Goal: Task Accomplishment & Management: Manage account settings

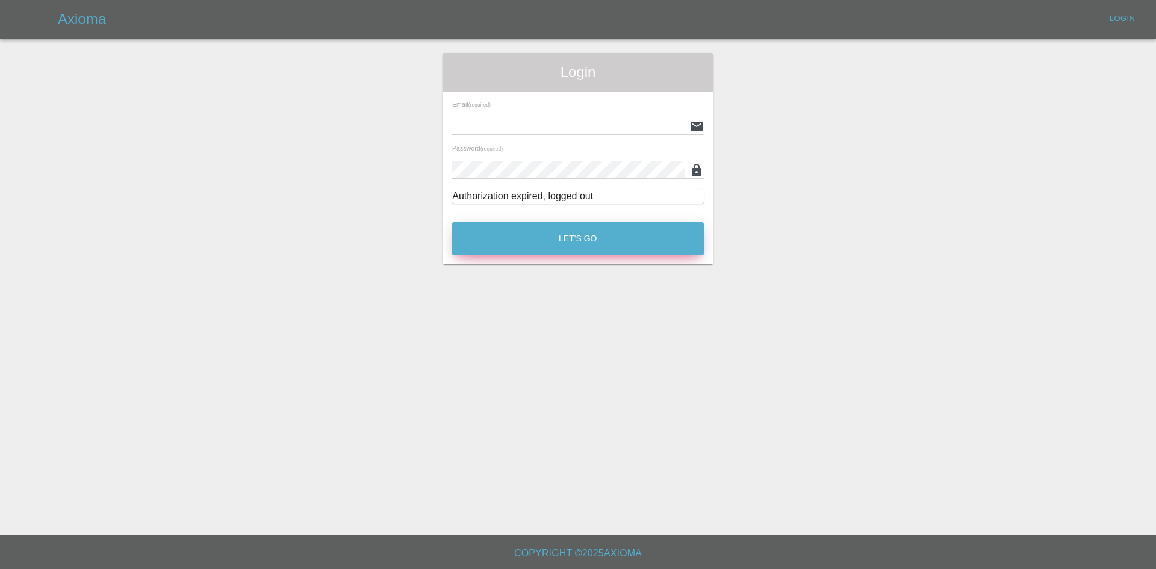
type input "[PERSON_NAME][EMAIL_ADDRESS][PERSON_NAME][DOMAIN_NAME]"
click at [564, 235] on button "Let's Go" at bounding box center [578, 238] width 252 height 33
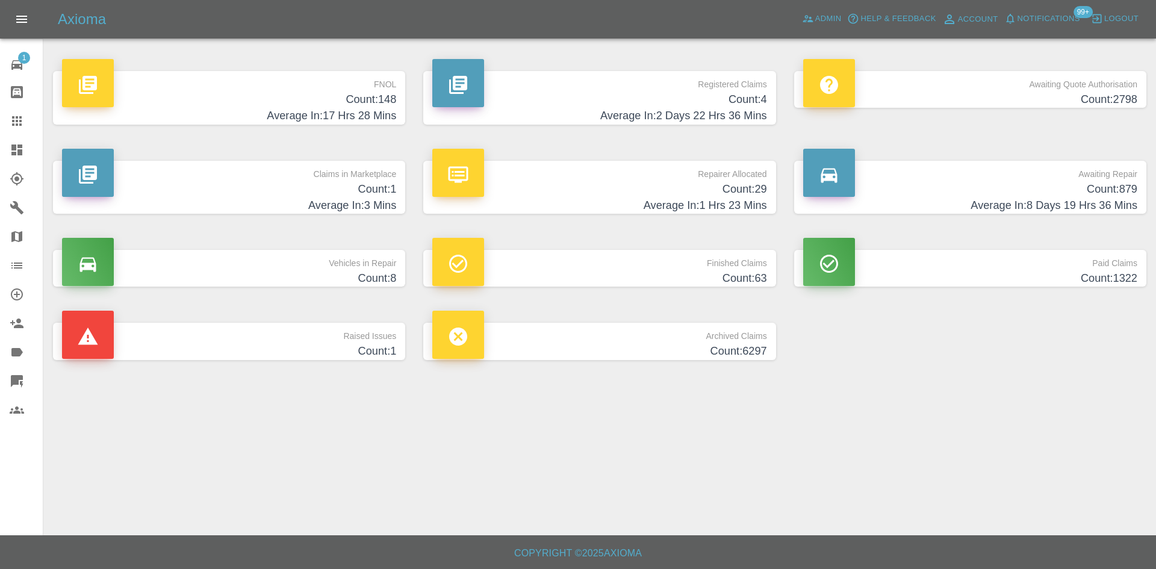
click at [548, 84] on p "Registered Claims" at bounding box center [599, 81] width 334 height 20
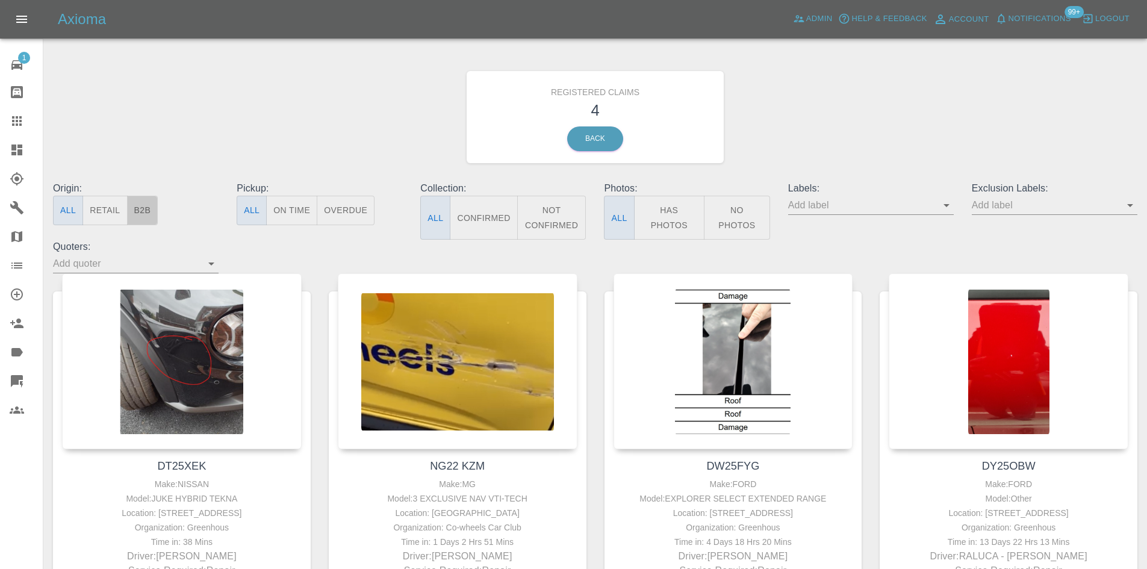
click at [145, 211] on button "B2B" at bounding box center [142, 211] width 31 height 30
click at [11, 146] on icon at bounding box center [16, 150] width 11 height 11
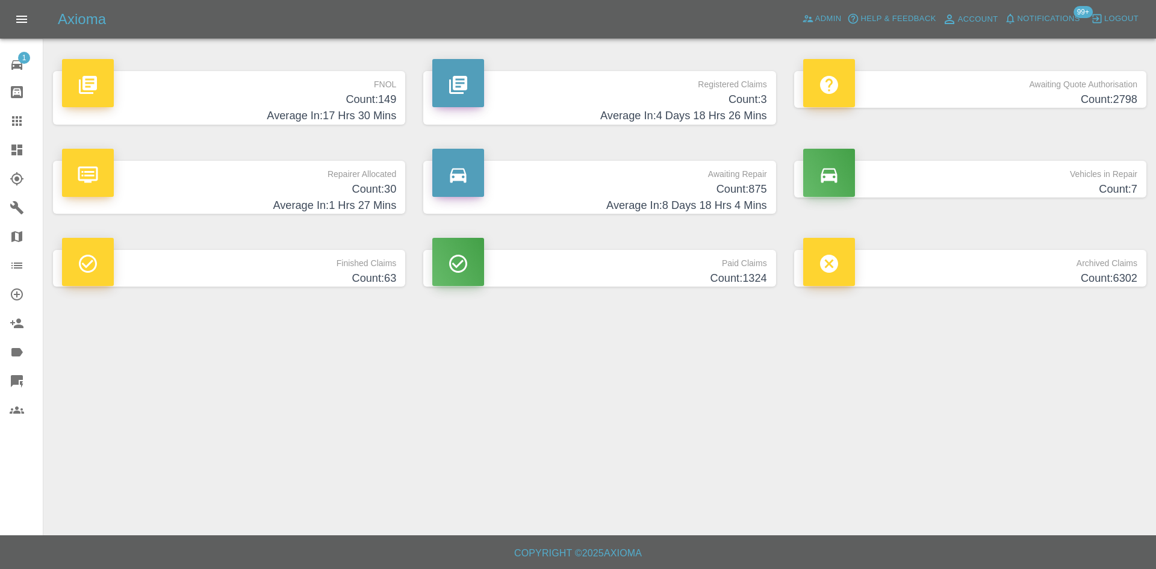
click at [623, 101] on h4 "Count: 3" at bounding box center [599, 100] width 334 height 16
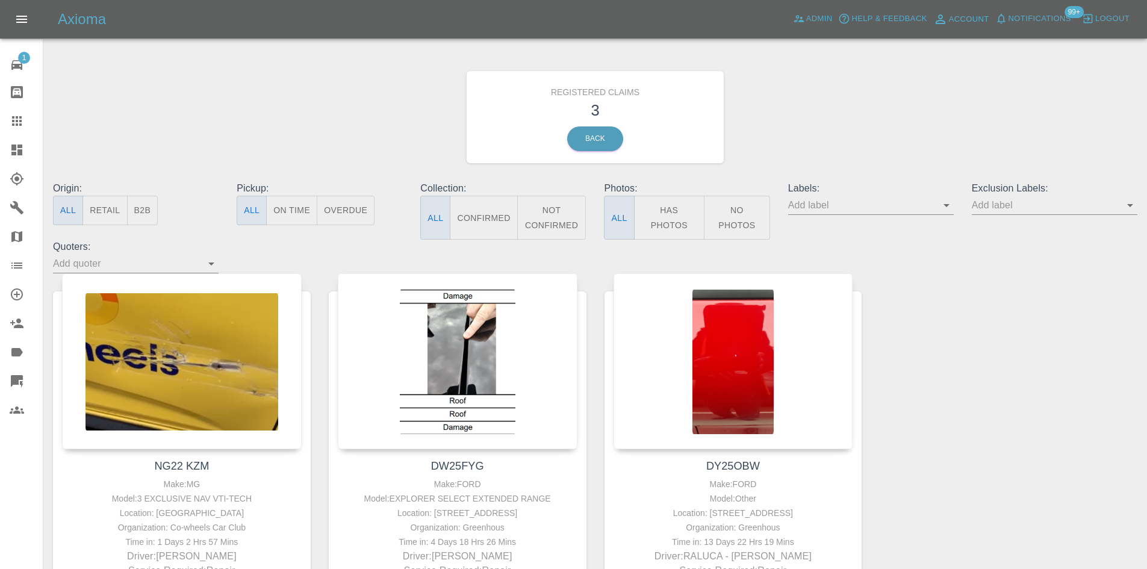
click at [13, 148] on icon at bounding box center [16, 150] width 11 height 11
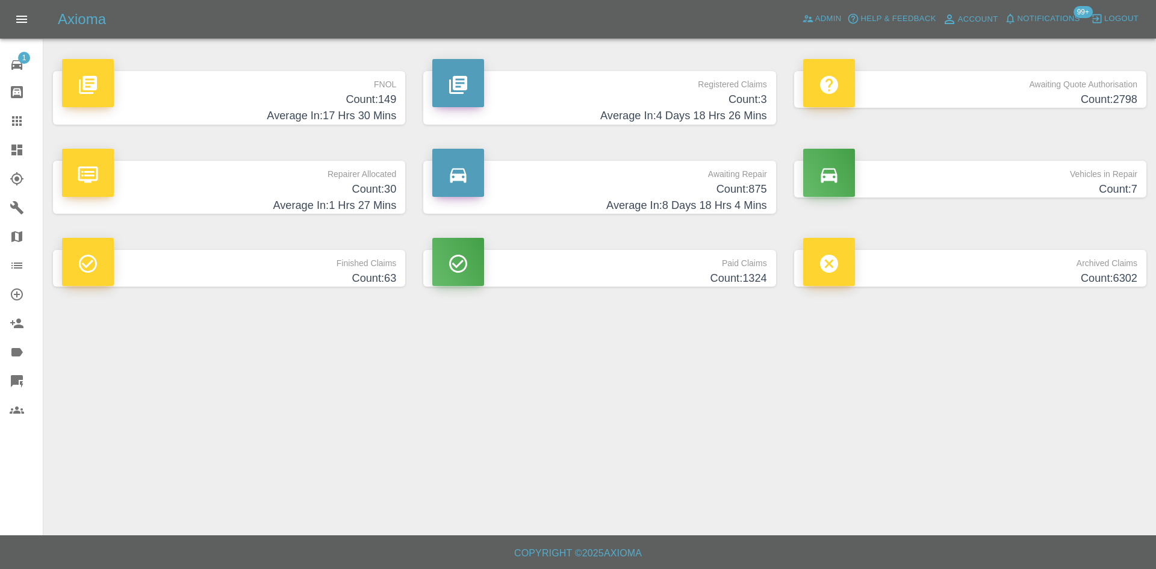
click at [318, 205] on h4 "Average In: 1 Hrs 27 Mins" at bounding box center [229, 206] width 334 height 16
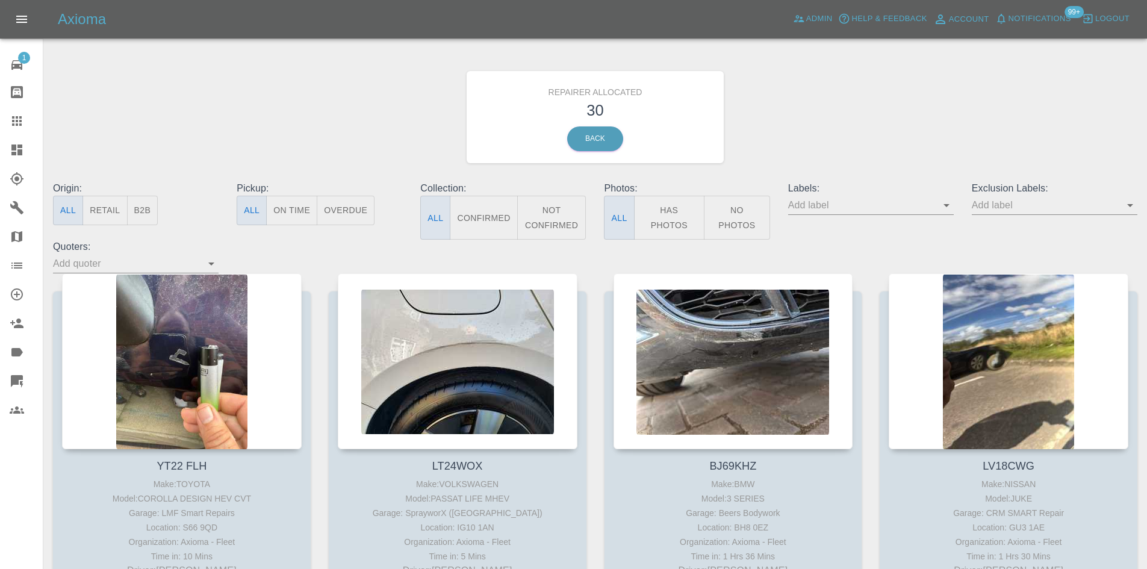
click at [155, 216] on button "B2B" at bounding box center [142, 211] width 31 height 30
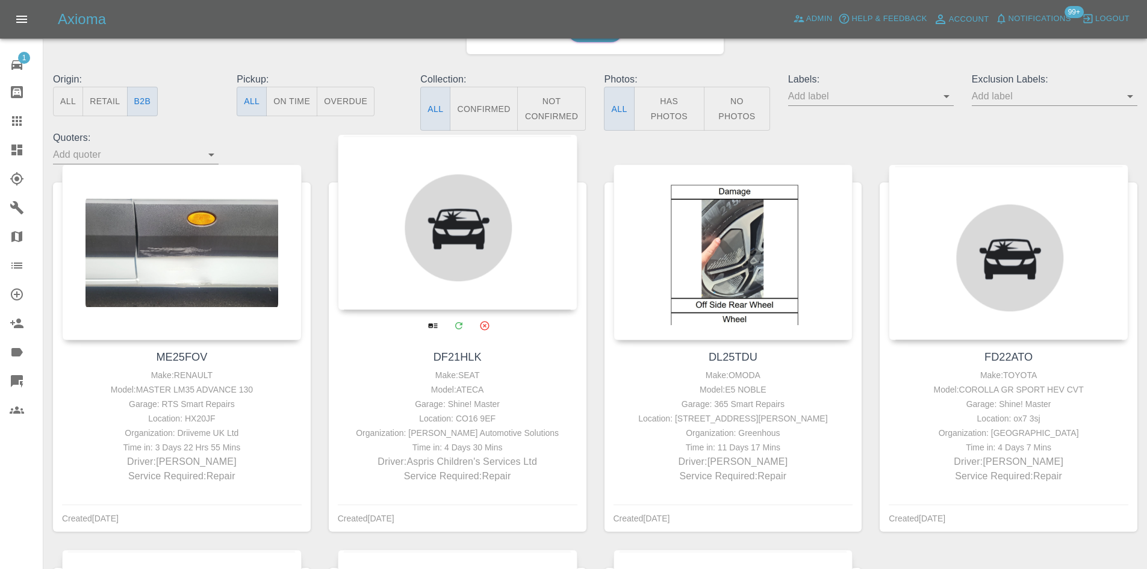
scroll to position [120, 0]
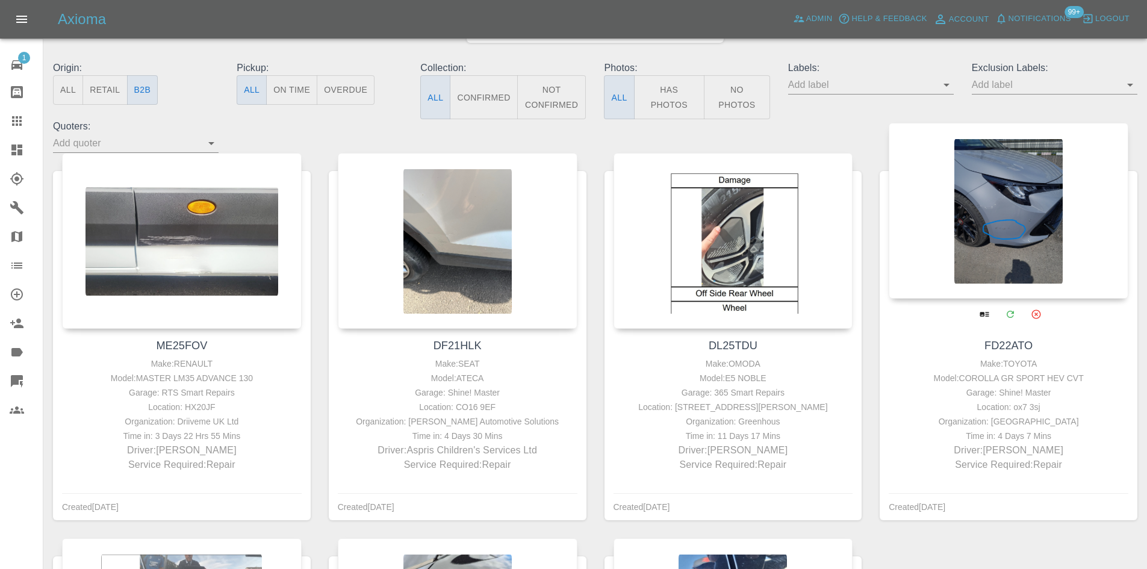
drag, startPoint x: 736, startPoint y: 227, endPoint x: 1006, endPoint y: 213, distance: 270.8
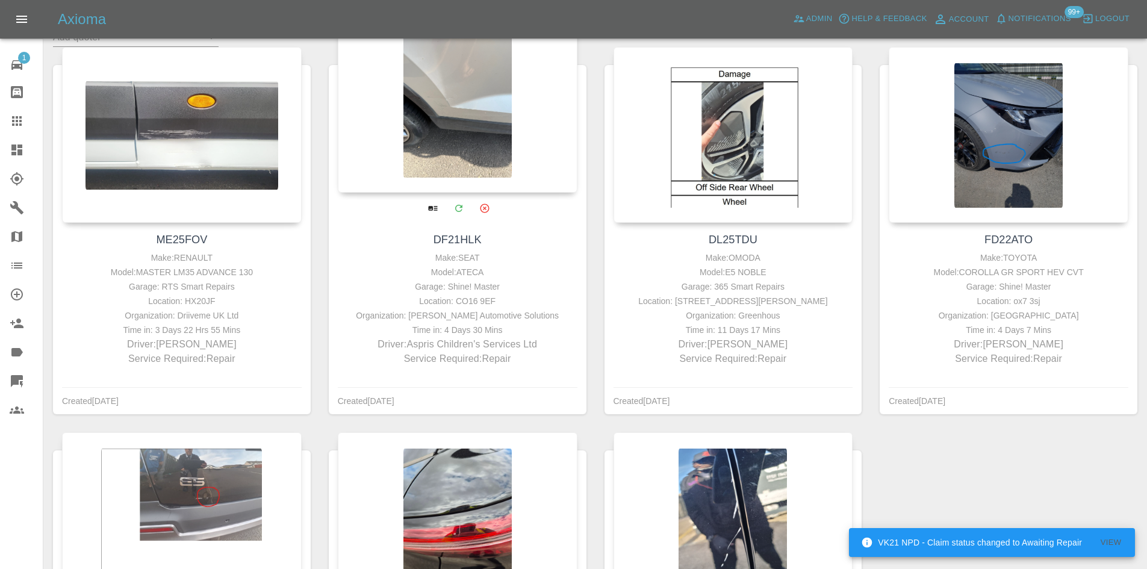
scroll to position [361, 0]
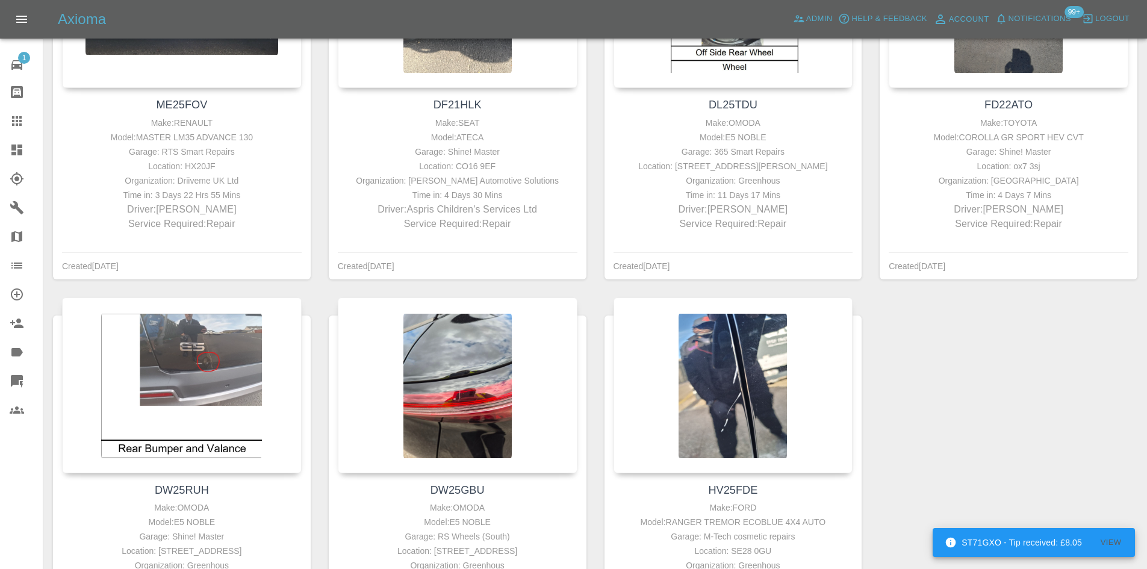
click at [23, 120] on icon at bounding box center [17, 121] width 14 height 14
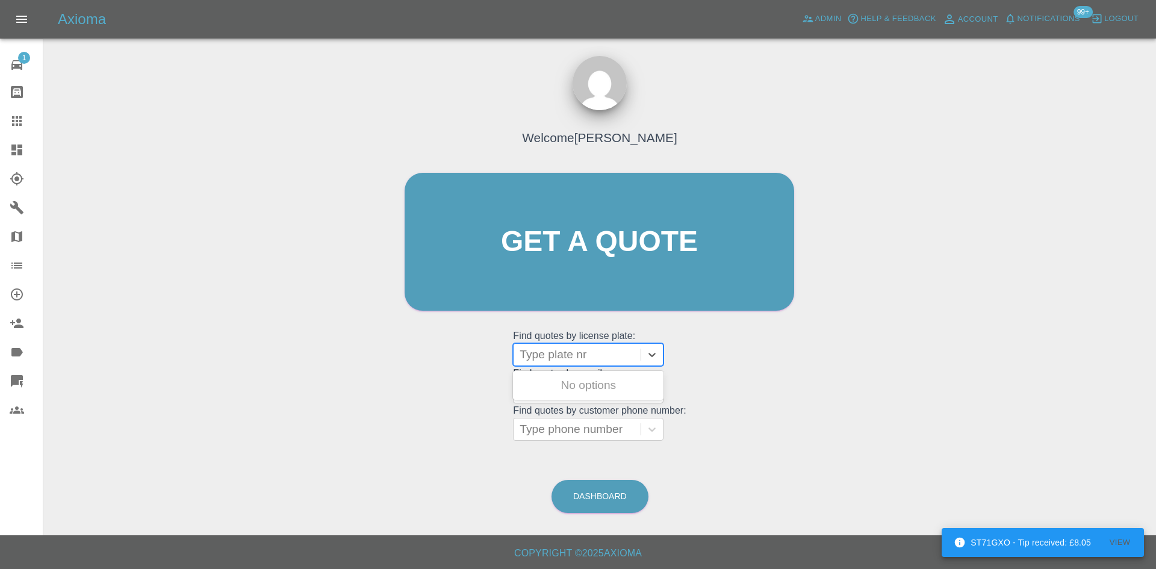
click at [582, 355] on div at bounding box center [577, 354] width 115 height 17
paste input "DW25RUH"
type input "DW25RUH"
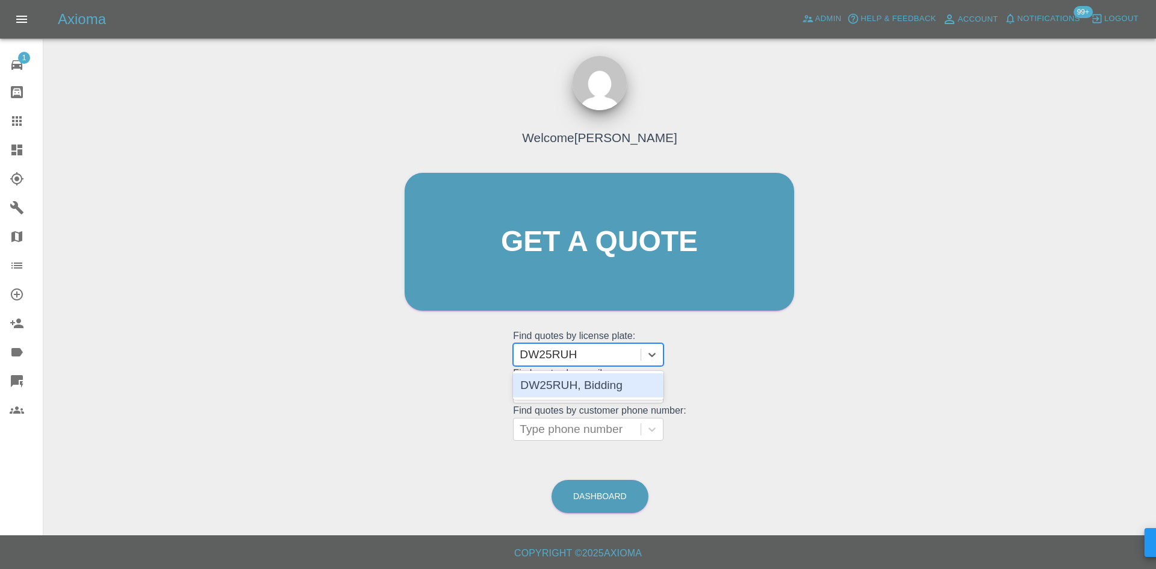
click at [587, 382] on div "DW25RUH, Bidding" at bounding box center [588, 385] width 151 height 24
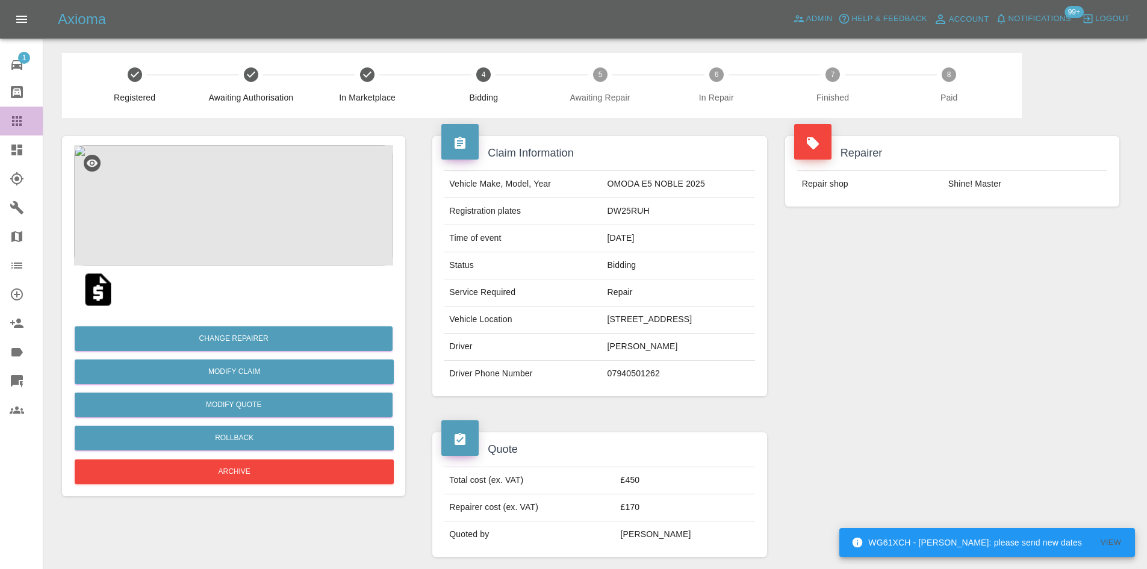
drag, startPoint x: 22, startPoint y: 125, endPoint x: 36, endPoint y: 122, distance: 14.2
click at [22, 125] on icon at bounding box center [17, 121] width 14 height 14
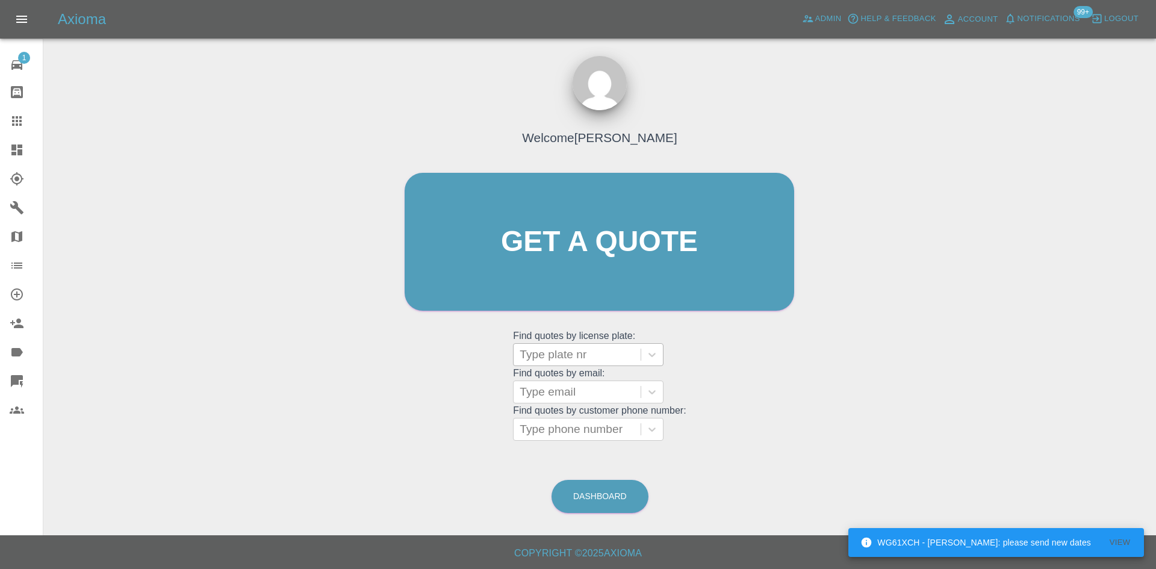
drag, startPoint x: 577, startPoint y: 338, endPoint x: 575, endPoint y: 352, distance: 14.1
click at [574, 340] on grid "Find quotes by license plate: Type plate nr" at bounding box center [599, 349] width 173 height 36
click at [575, 352] on div at bounding box center [577, 354] width 115 height 17
paste input "YK25WHB"
type input "YK25WHB"
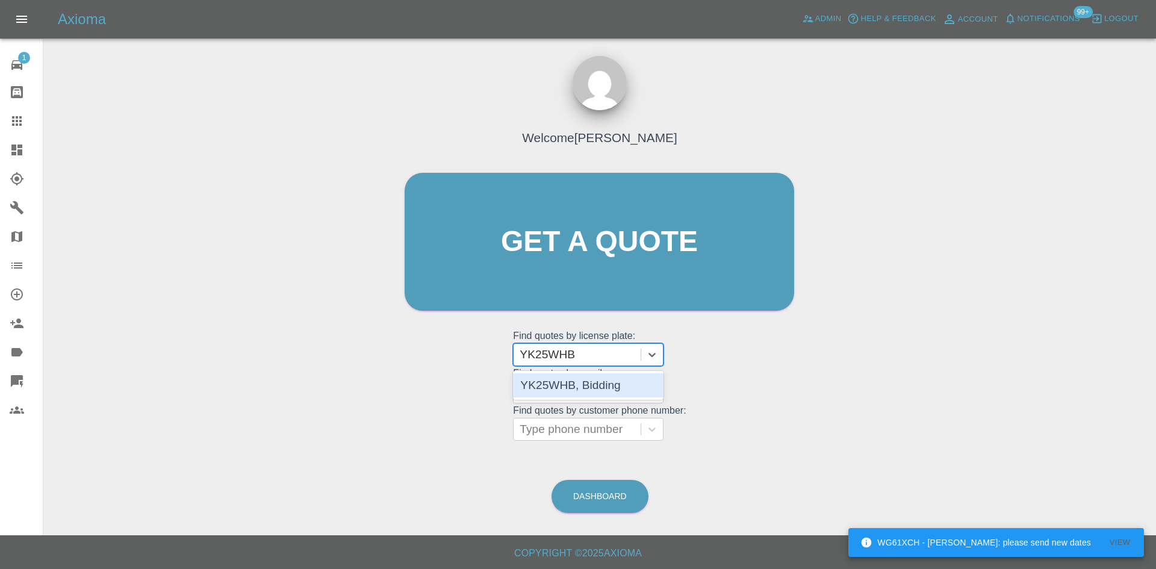
click at [600, 390] on div "YK25WHB, Bidding" at bounding box center [588, 385] width 151 height 24
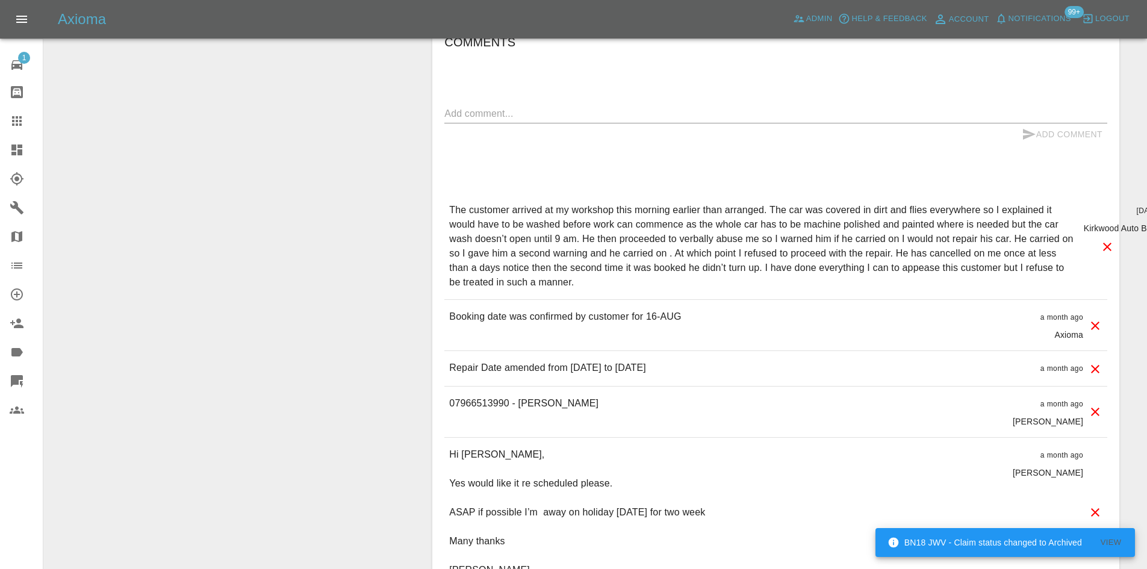
scroll to position [1084, 0]
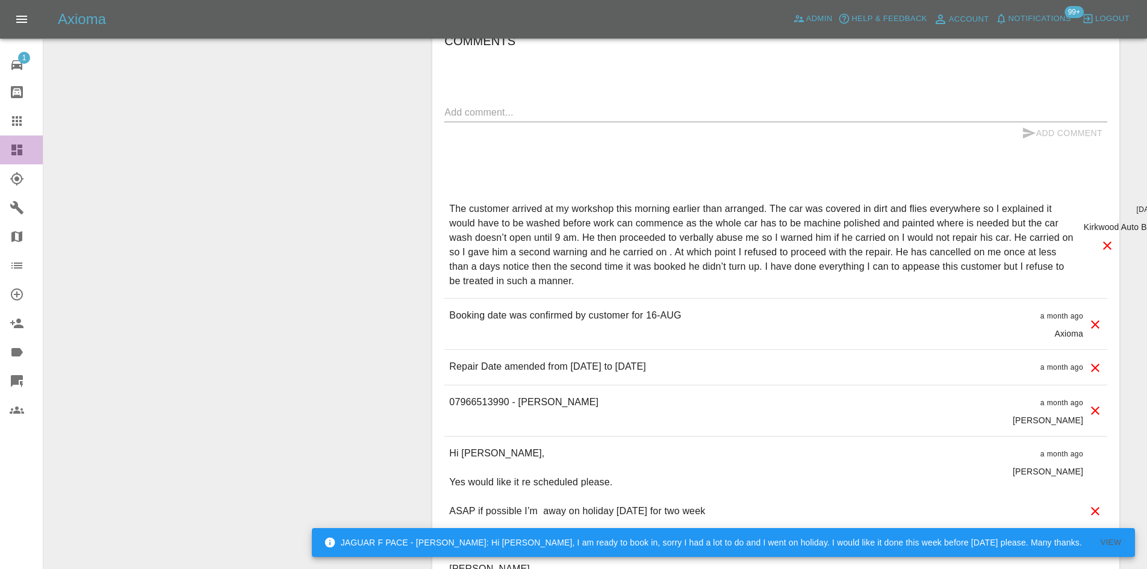
click at [1, 148] on link "Dashboard" at bounding box center [21, 149] width 43 height 29
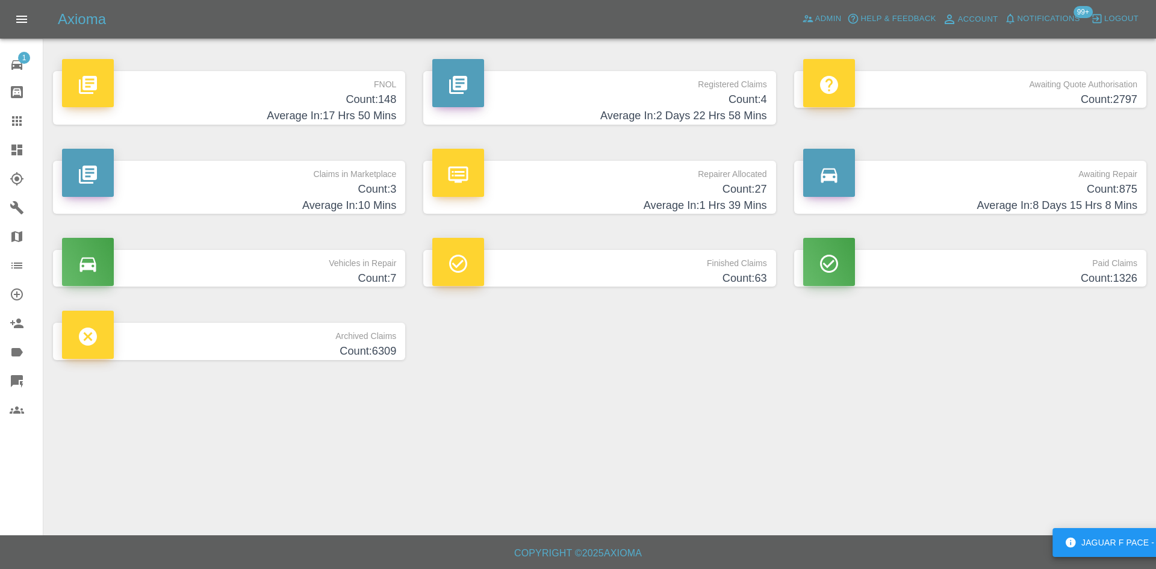
click at [540, 196] on h4 "Count: 27" at bounding box center [599, 189] width 334 height 16
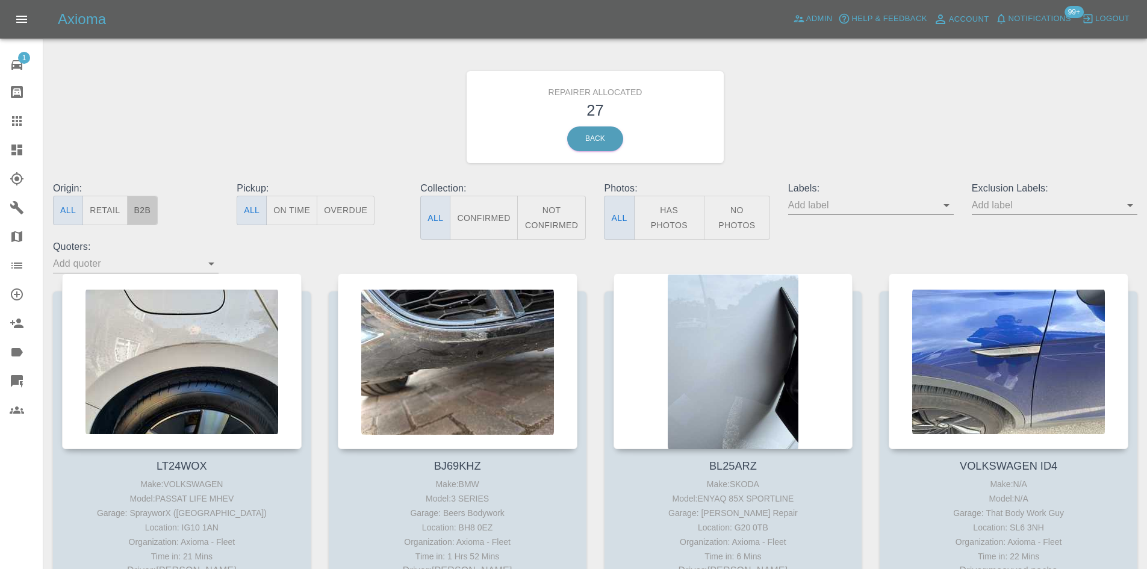
click at [136, 207] on button "B2B" at bounding box center [142, 211] width 31 height 30
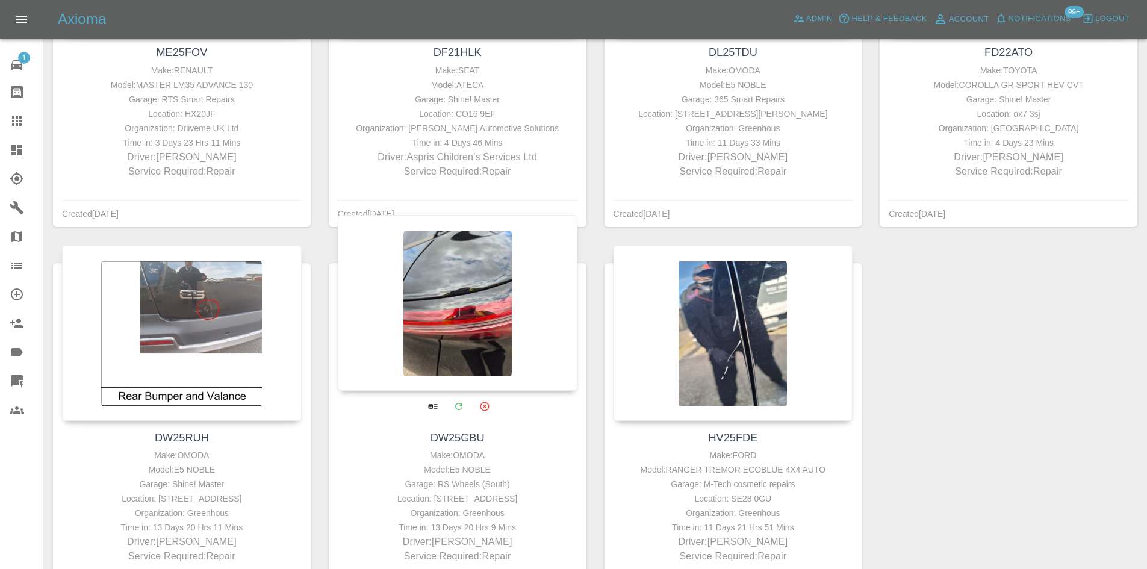
scroll to position [60, 0]
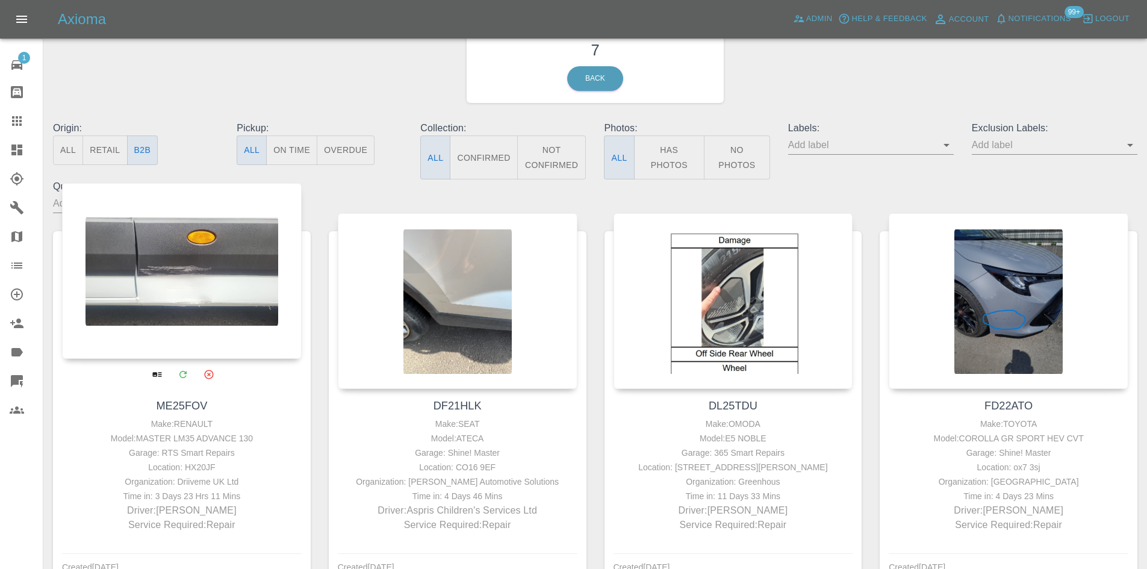
click at [137, 284] on div at bounding box center [182, 271] width 240 height 176
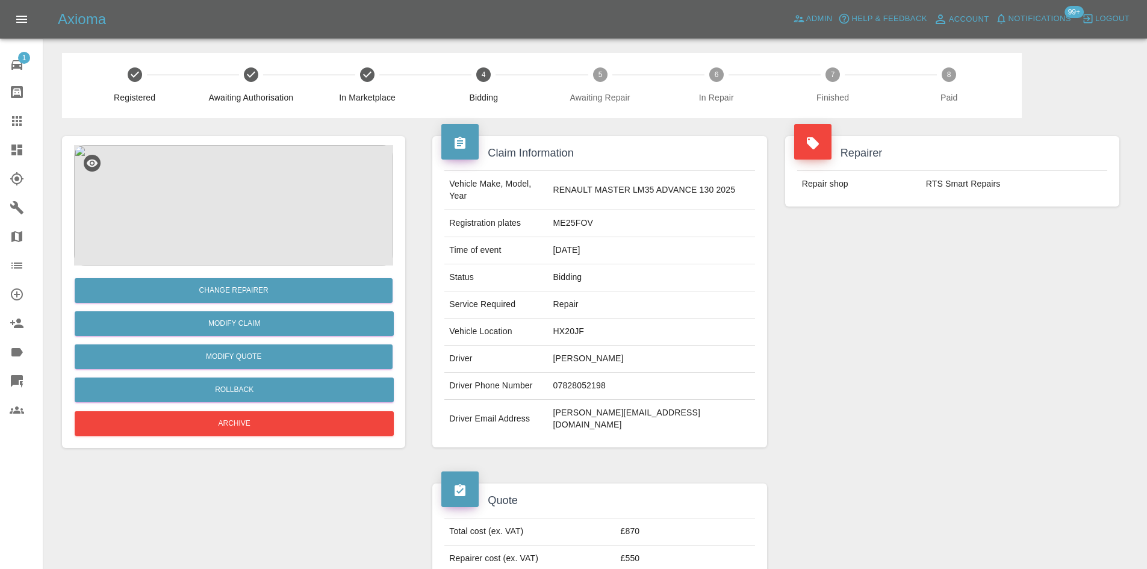
click at [584, 323] on td "HX20JF" at bounding box center [652, 332] width 207 height 27
copy td "HX20JF"
click at [14, 154] on icon at bounding box center [16, 150] width 11 height 11
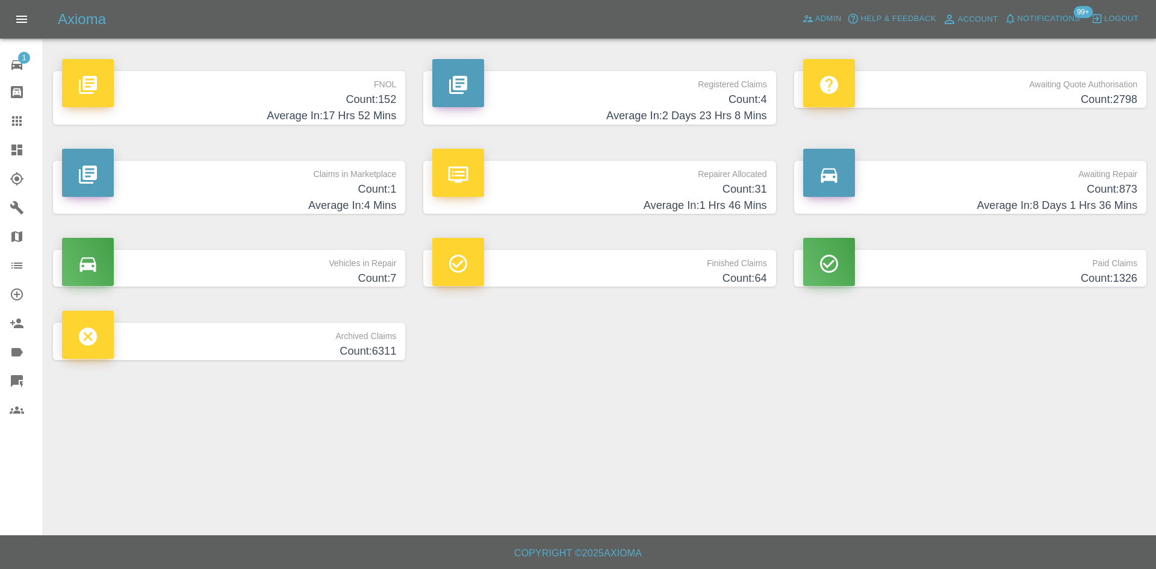
click at [543, 199] on h4 "Average In: 1 Hrs 46 Mins" at bounding box center [599, 206] width 334 height 16
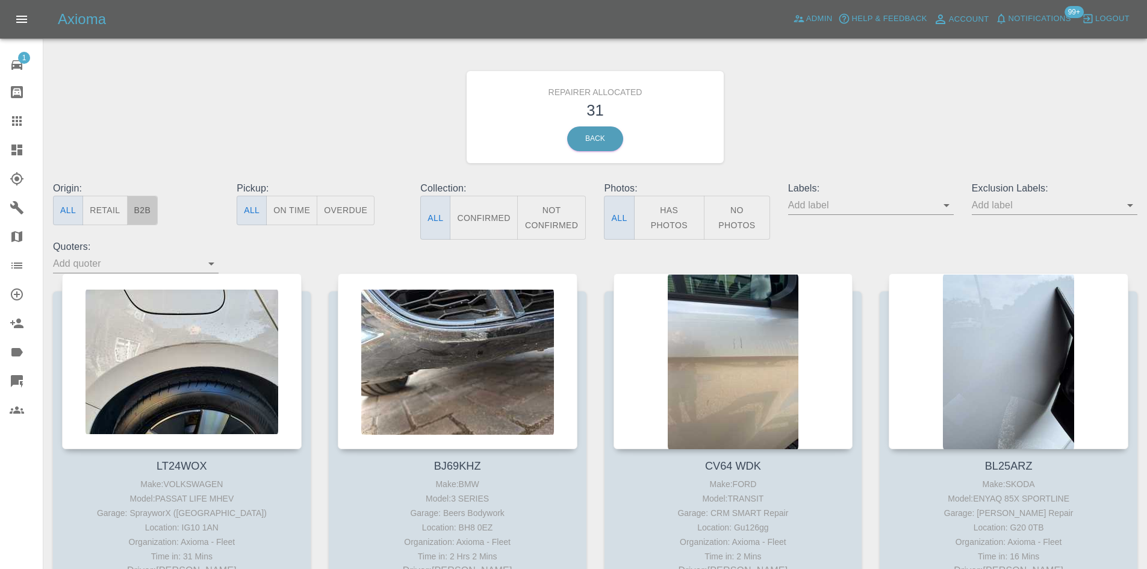
click at [151, 211] on button "B2B" at bounding box center [142, 211] width 31 height 30
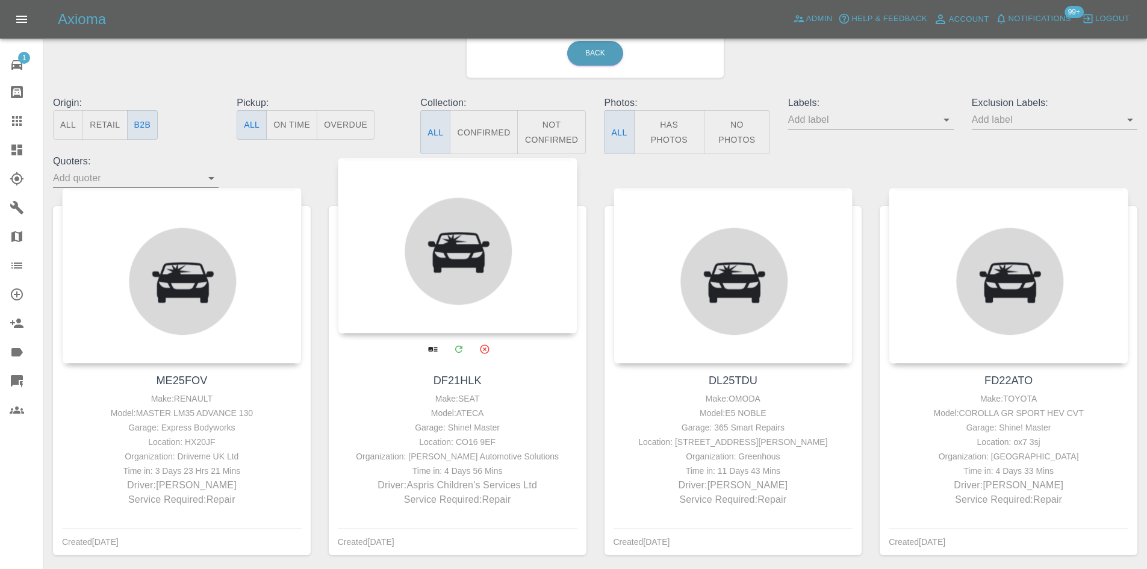
scroll to position [241, 0]
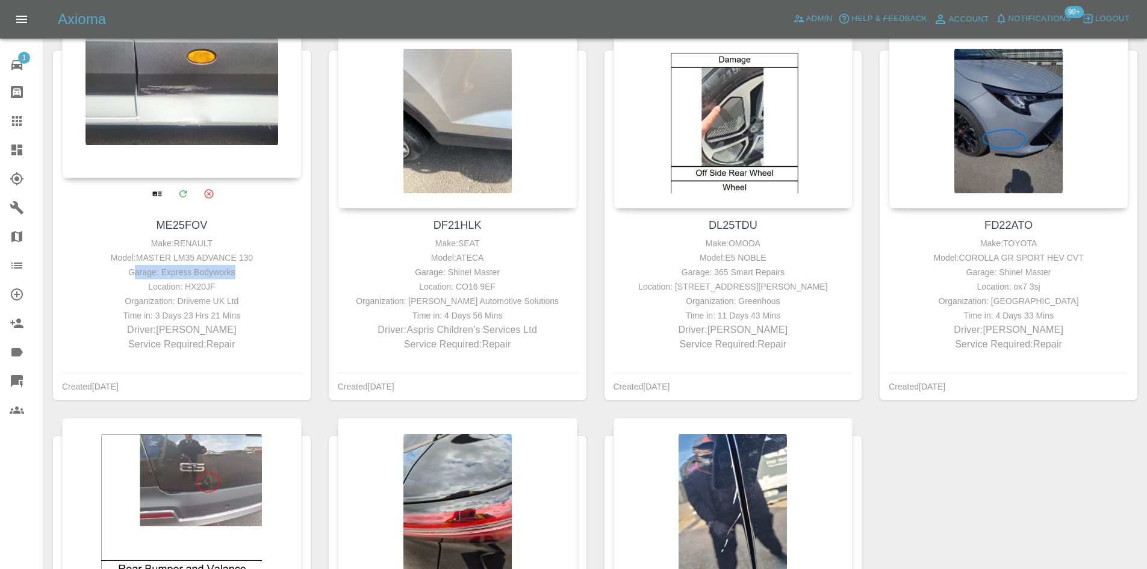
drag, startPoint x: 236, startPoint y: 271, endPoint x: 138, endPoint y: 271, distance: 98.2
click at [138, 271] on div "Garage: Express Bodyworks" at bounding box center [182, 272] width 234 height 14
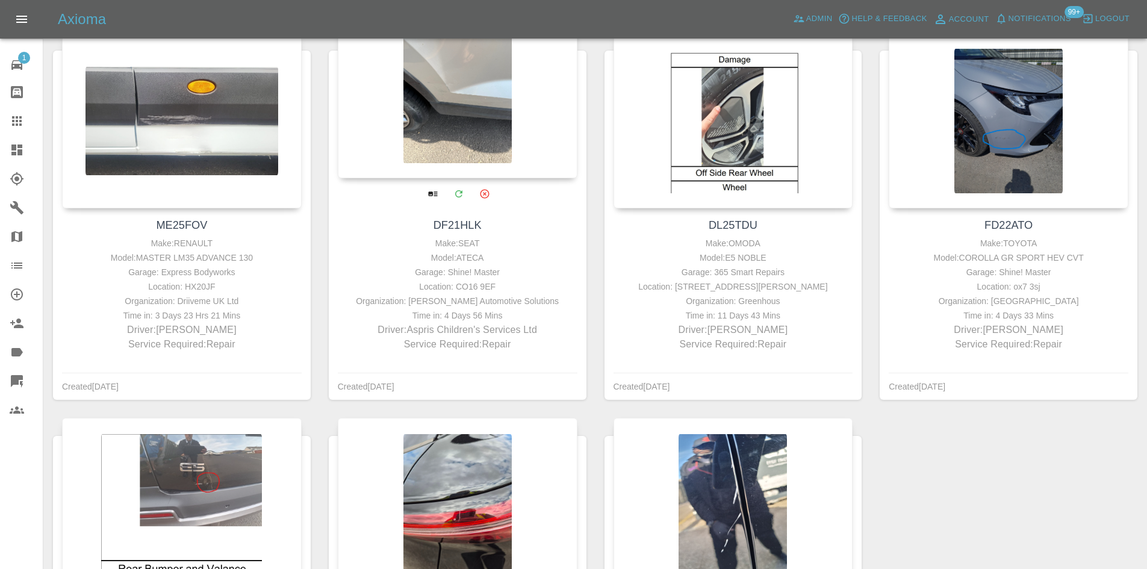
click at [538, 272] on div "Garage: Shine! Master" at bounding box center [458, 272] width 234 height 14
drag, startPoint x: 510, startPoint y: 270, endPoint x: 369, endPoint y: 273, distance: 141.5
click at [369, 273] on div "Garage: Shine! Master" at bounding box center [458, 272] width 234 height 14
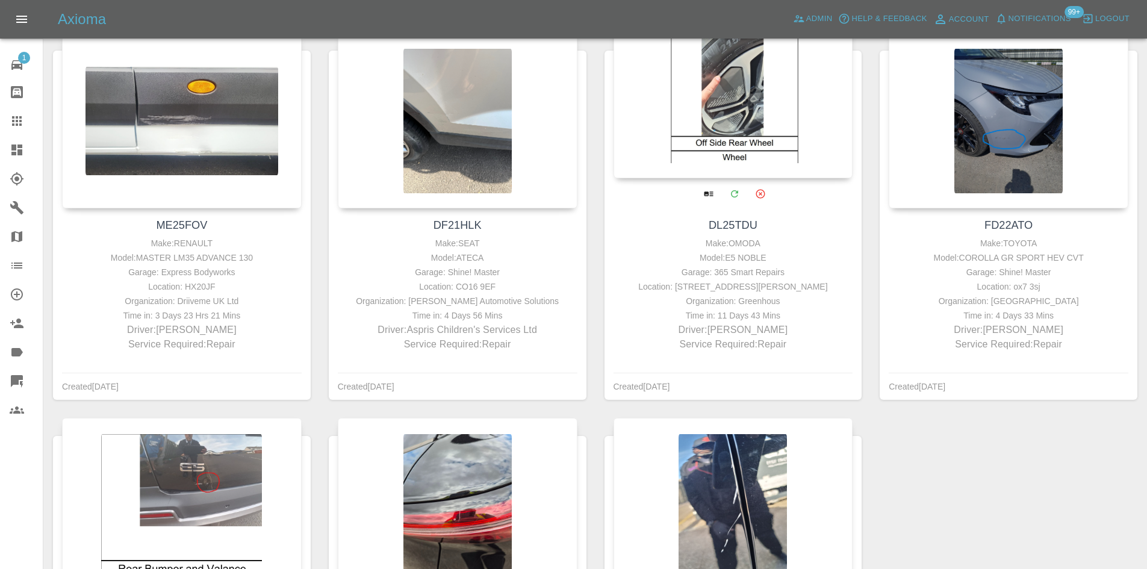
click at [731, 260] on div "Model: E5 NOBLE" at bounding box center [734, 258] width 234 height 14
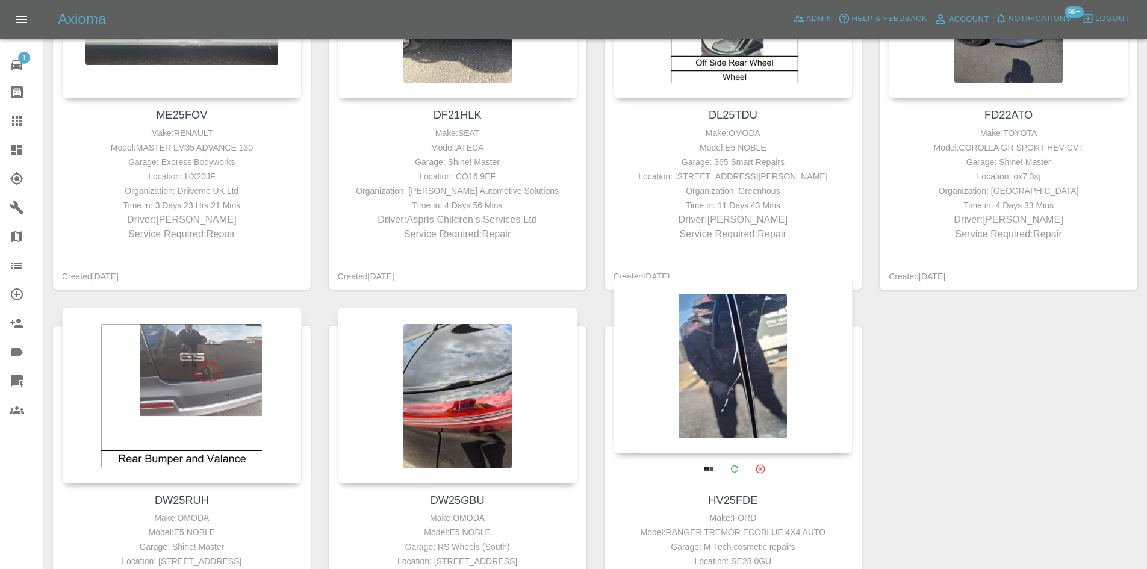
scroll to position [282, 0]
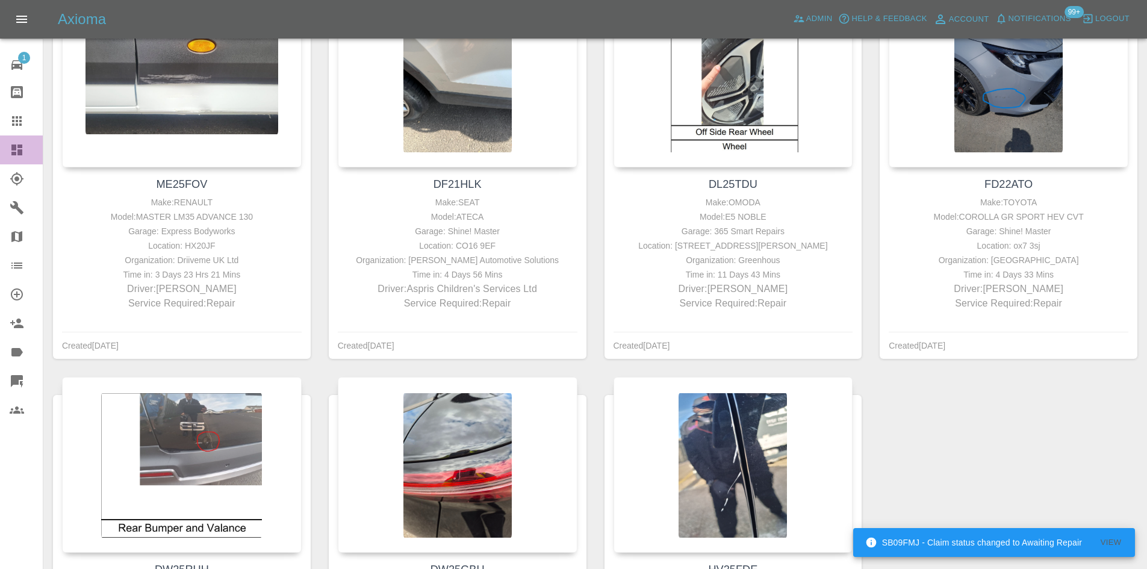
click at [5, 147] on link "Dashboard" at bounding box center [21, 149] width 43 height 29
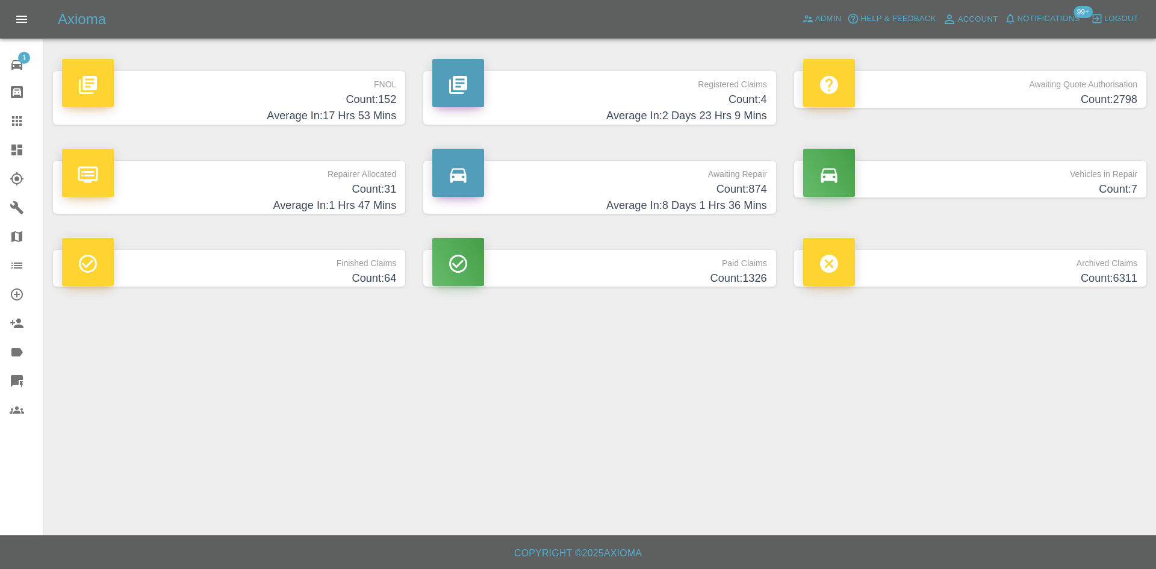
click at [613, 167] on p "Awaiting Repair" at bounding box center [599, 171] width 334 height 20
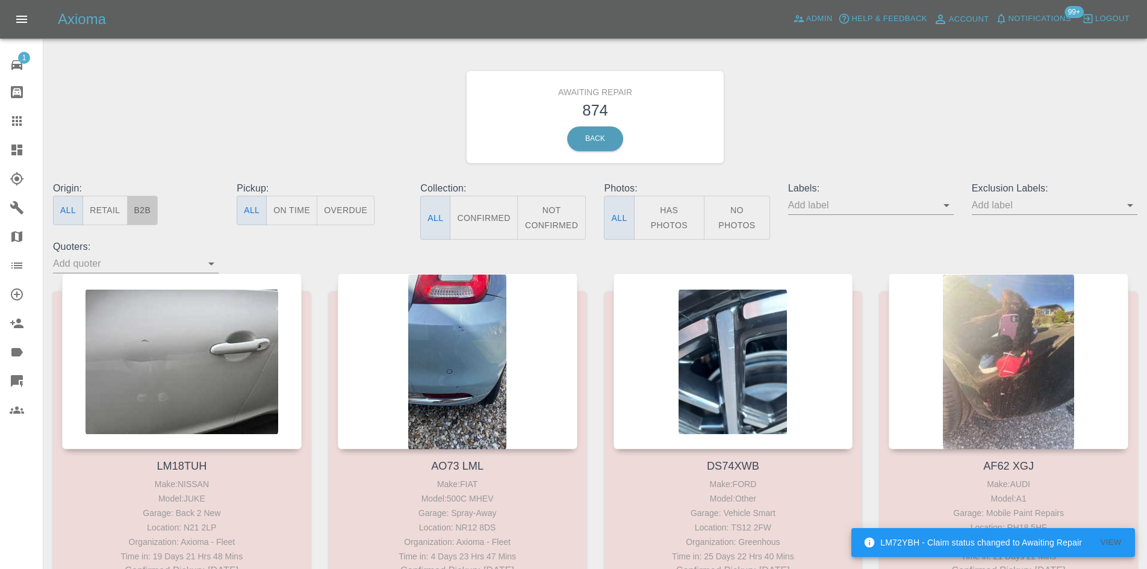
click at [136, 217] on button "B2B" at bounding box center [142, 211] width 31 height 30
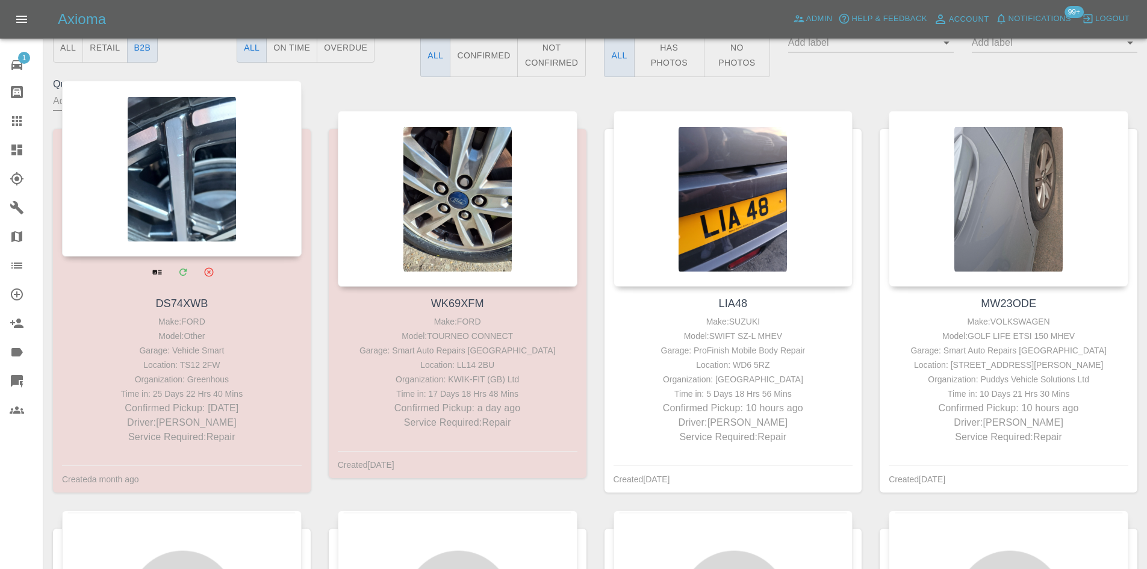
scroll to position [181, 0]
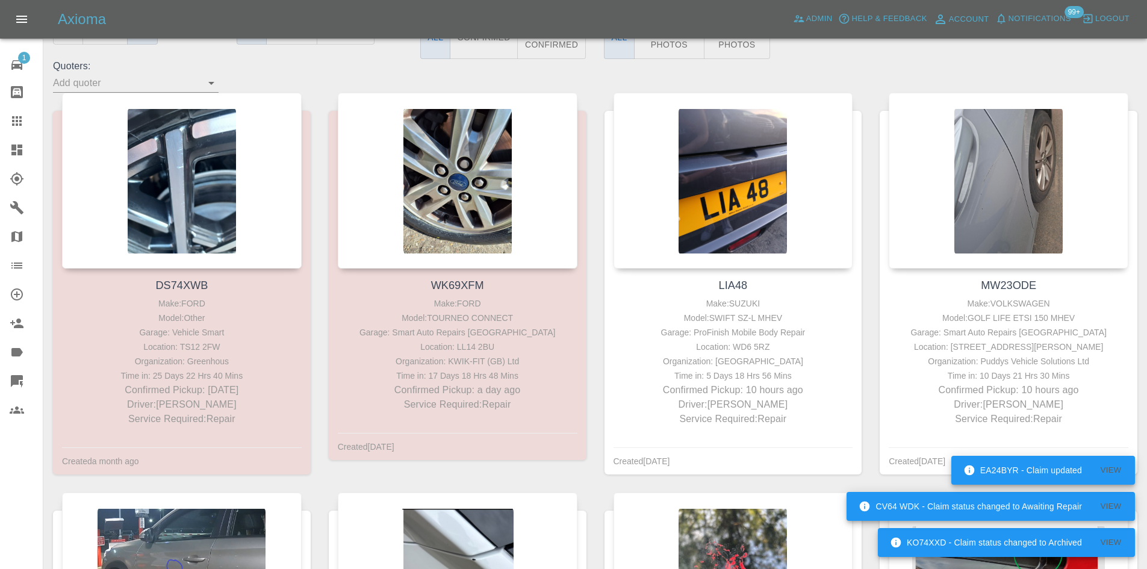
click at [0, 149] on link "Dashboard" at bounding box center [21, 149] width 43 height 29
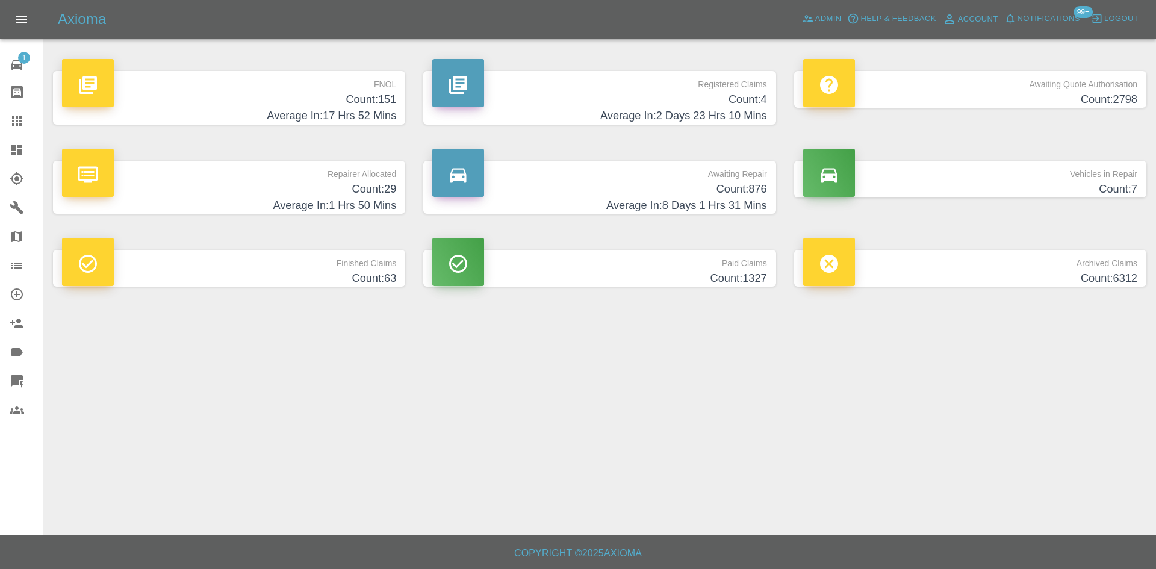
click at [544, 87] on p "Registered Claims" at bounding box center [599, 81] width 334 height 20
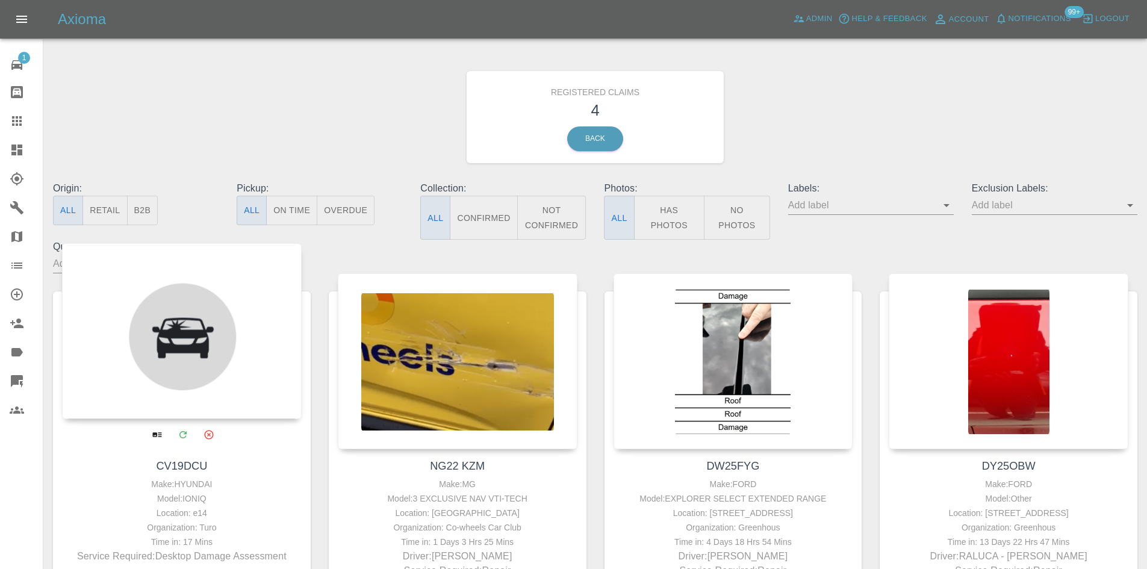
scroll to position [123, 0]
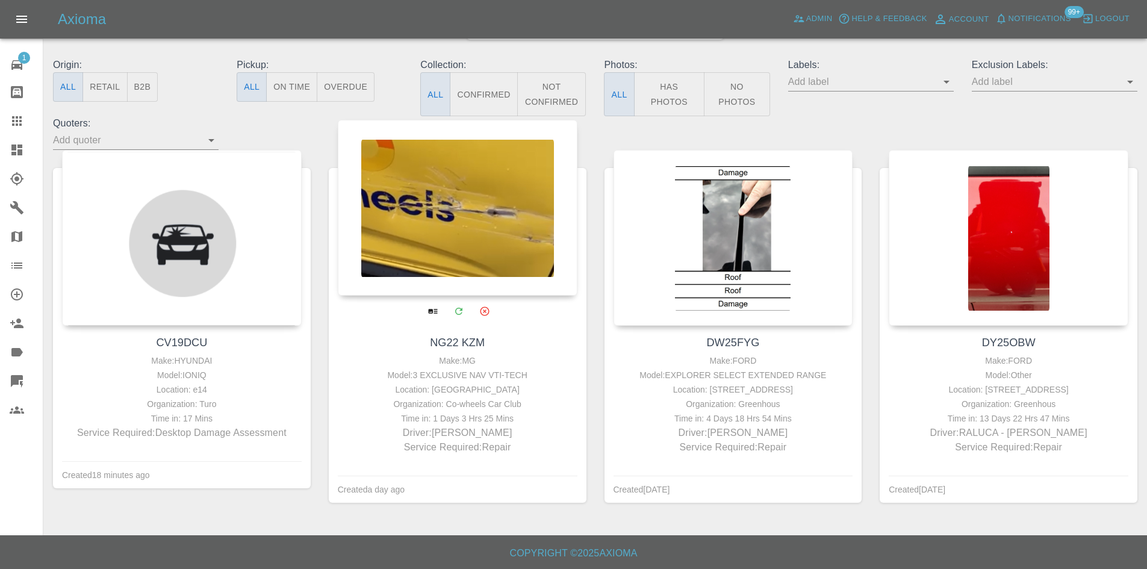
click at [428, 220] on div at bounding box center [458, 208] width 240 height 176
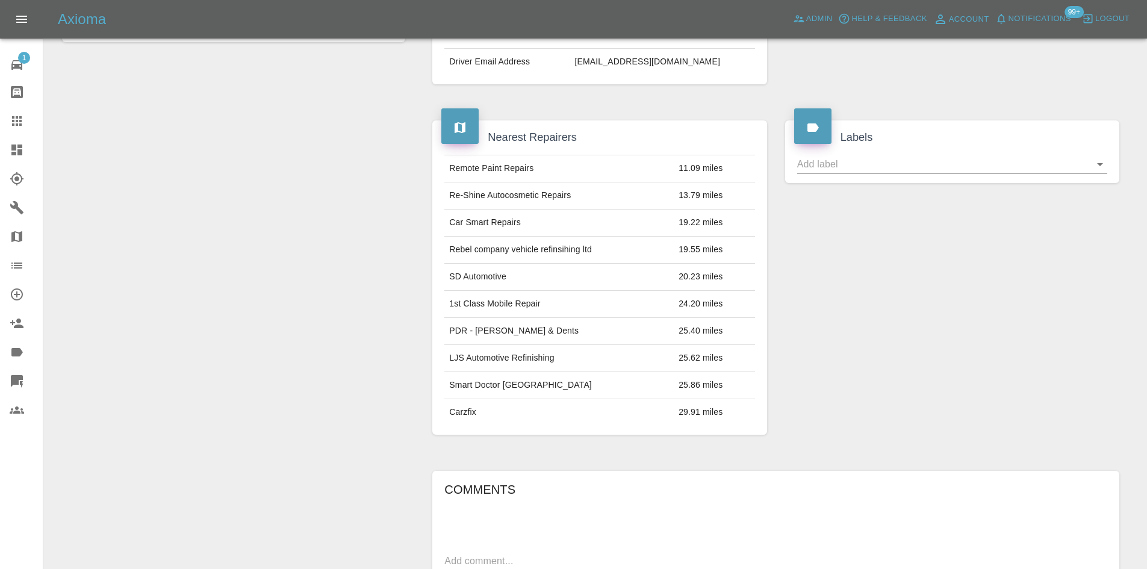
scroll to position [568, 0]
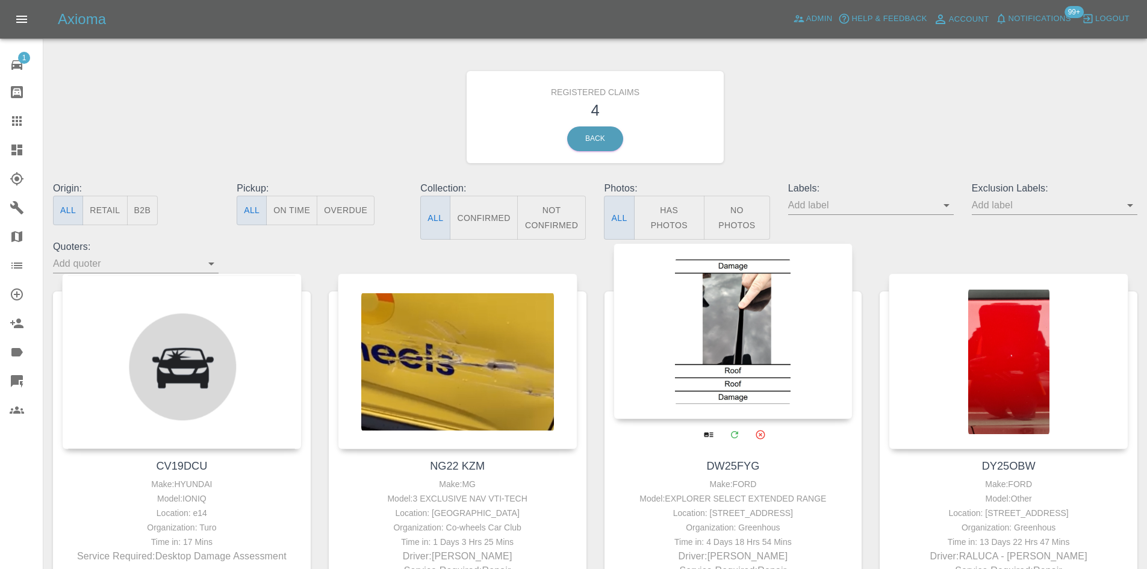
click at [726, 325] on div at bounding box center [734, 331] width 240 height 176
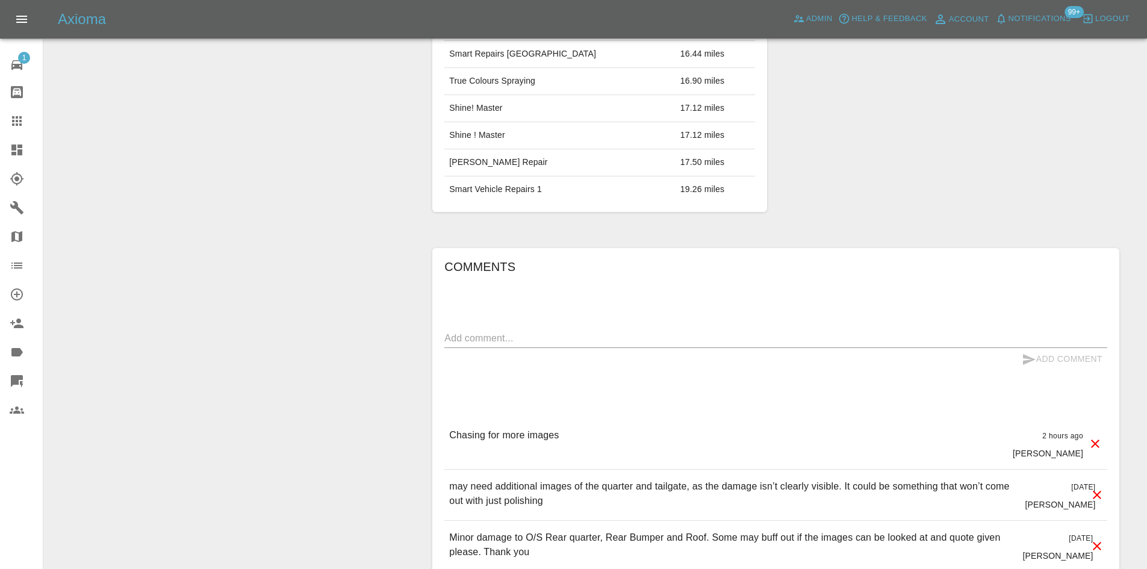
scroll to position [682, 0]
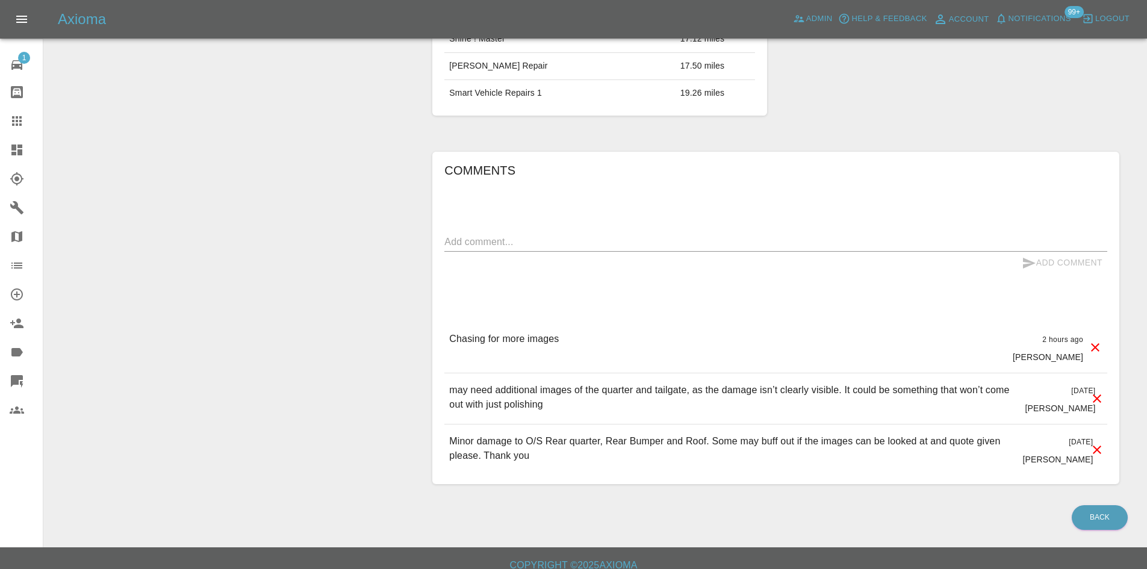
drag, startPoint x: 603, startPoint y: 322, endPoint x: 440, endPoint y: 295, distance: 164.8
click at [440, 295] on div "Comments x Add Comment Chasing for more images 2 hours ago Alex Kennett Chasing…" at bounding box center [775, 318] width 687 height 332
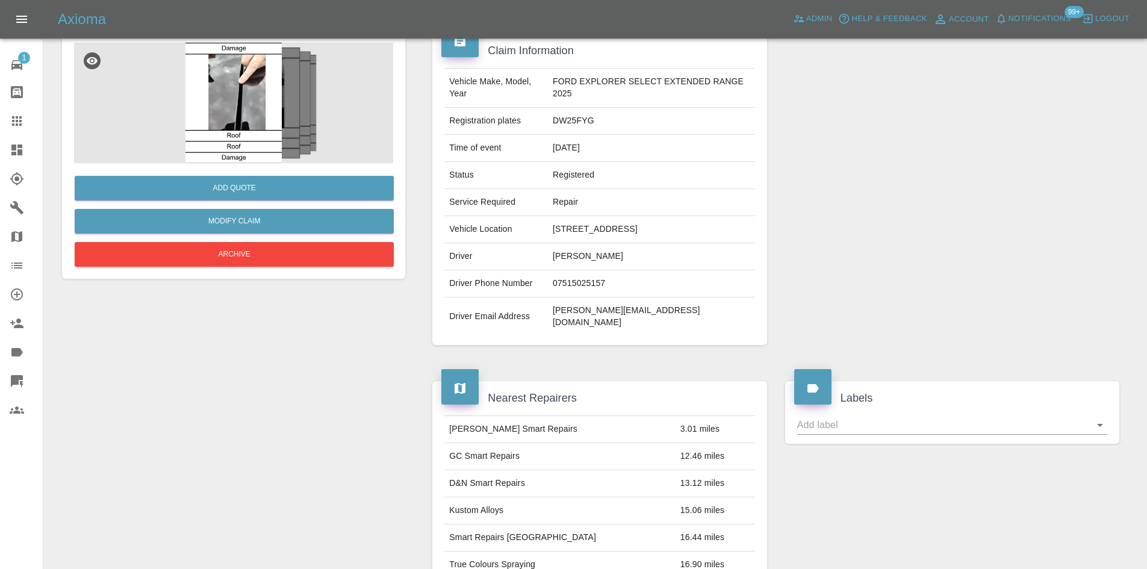
scroll to position [20, 0]
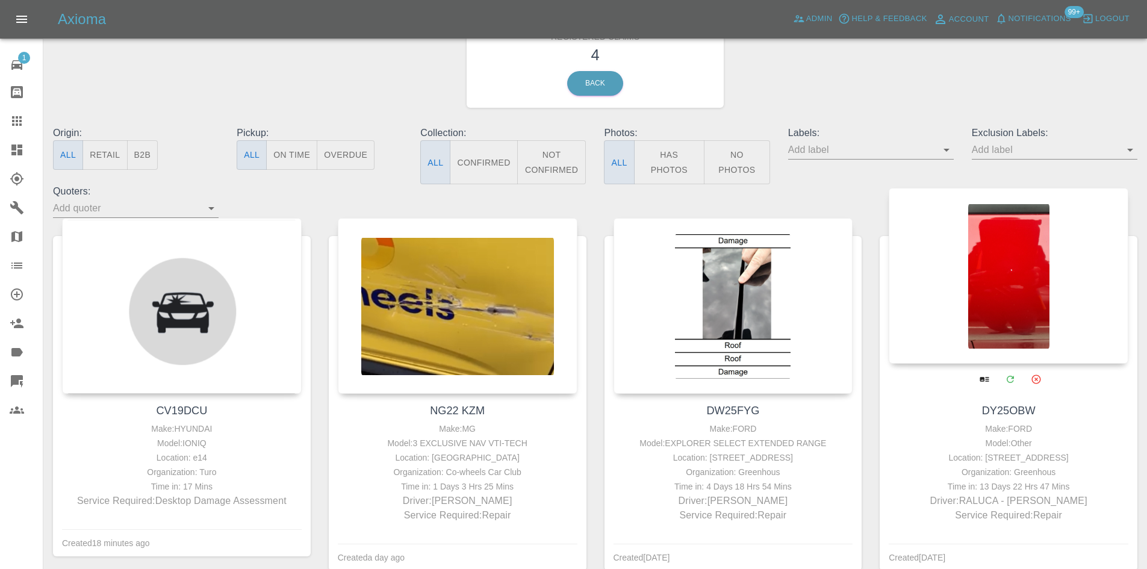
scroll to position [123, 0]
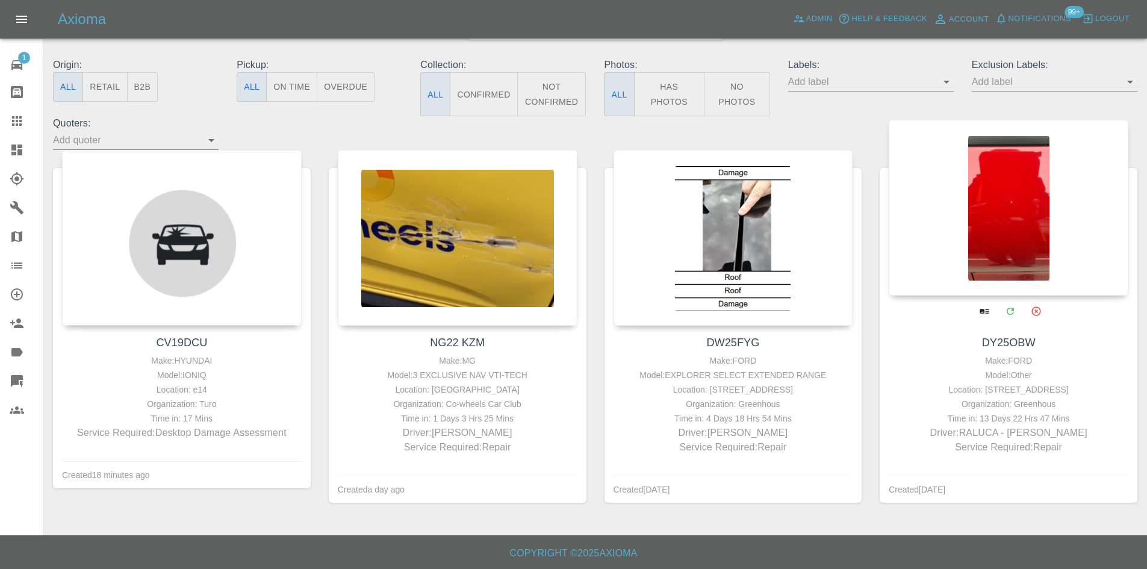
click at [948, 216] on div at bounding box center [1009, 208] width 240 height 176
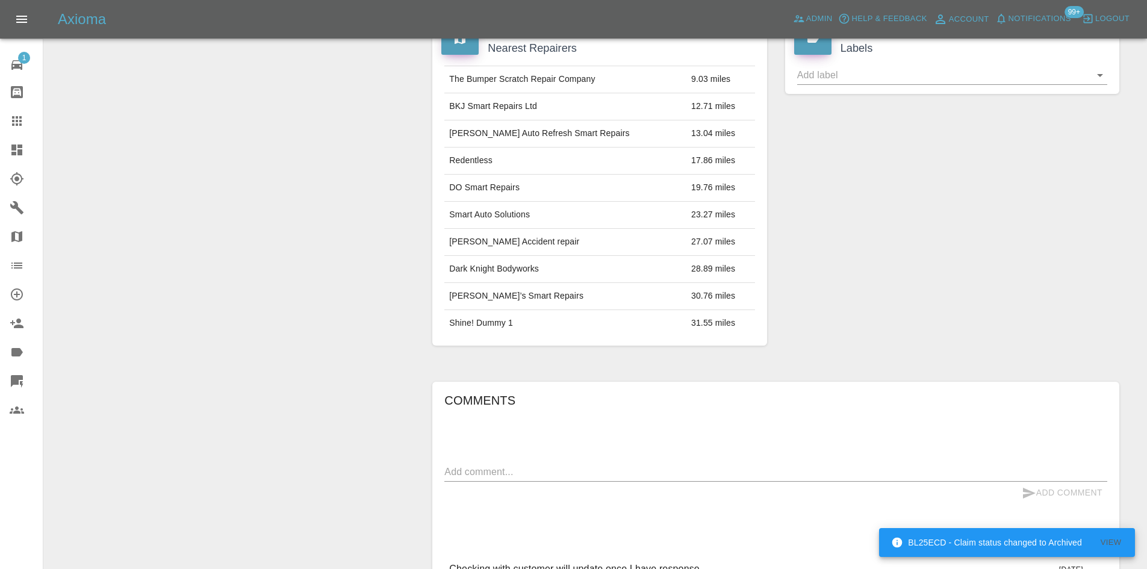
scroll to position [140, 0]
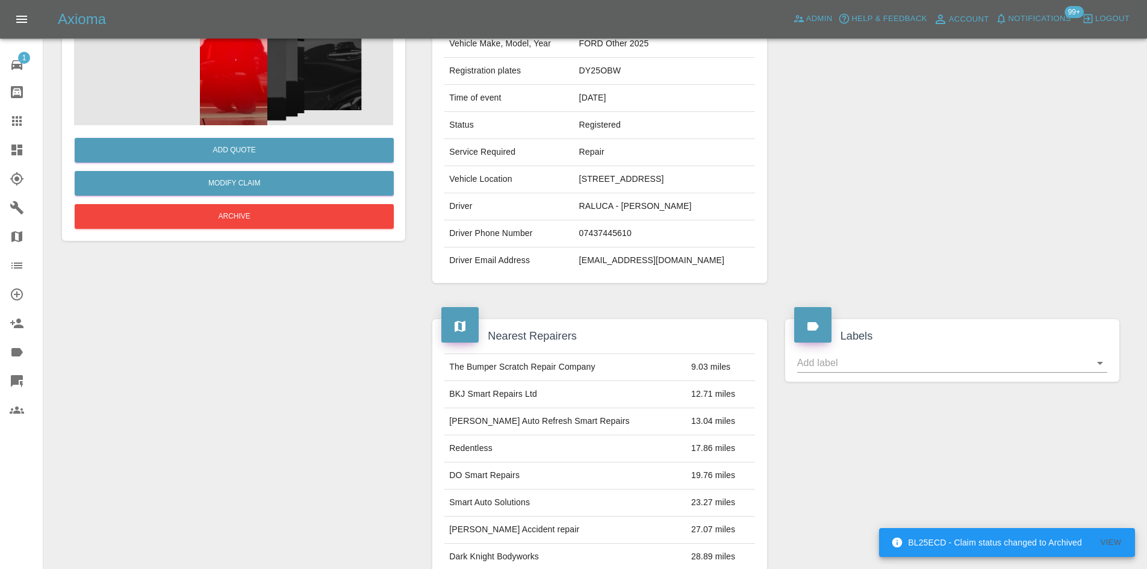
click at [10, 152] on icon at bounding box center [17, 150] width 14 height 14
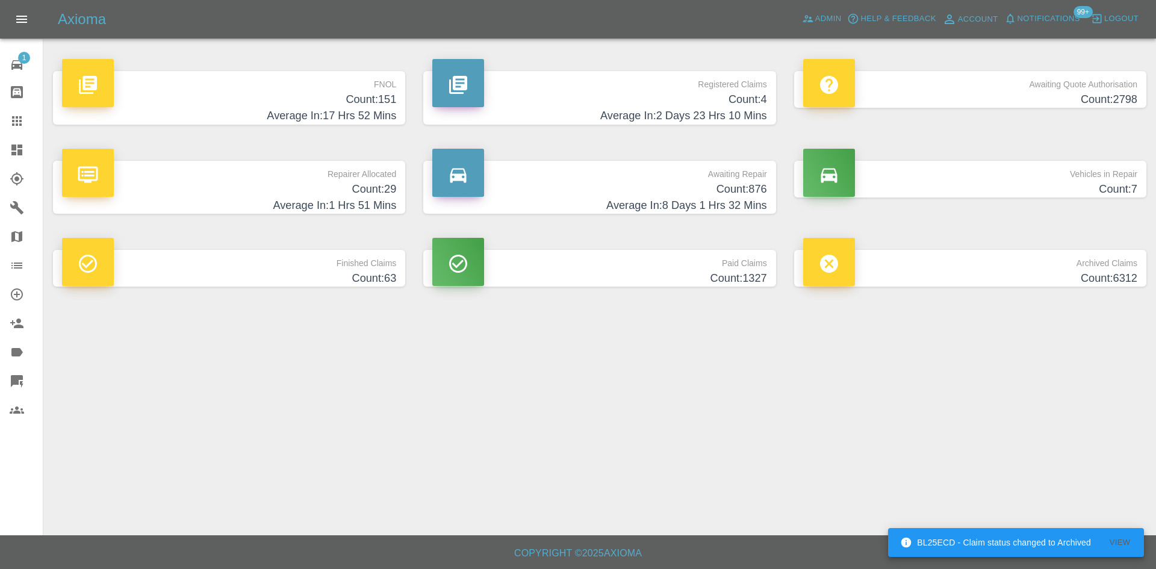
click at [615, 79] on p "Registered Claims" at bounding box center [599, 81] width 334 height 20
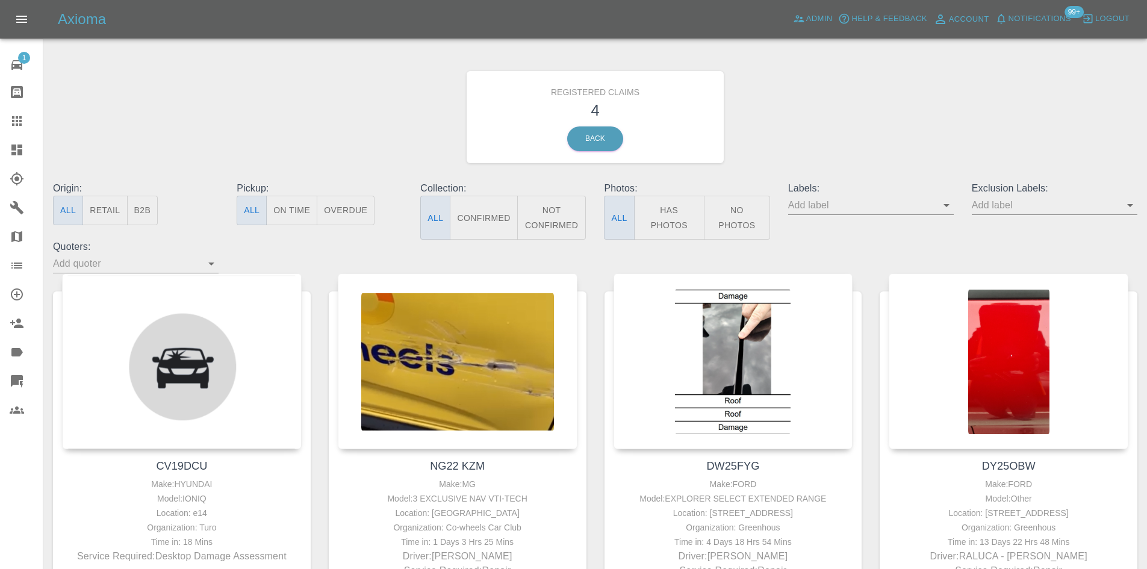
click at [2, 151] on link "Dashboard" at bounding box center [21, 149] width 43 height 29
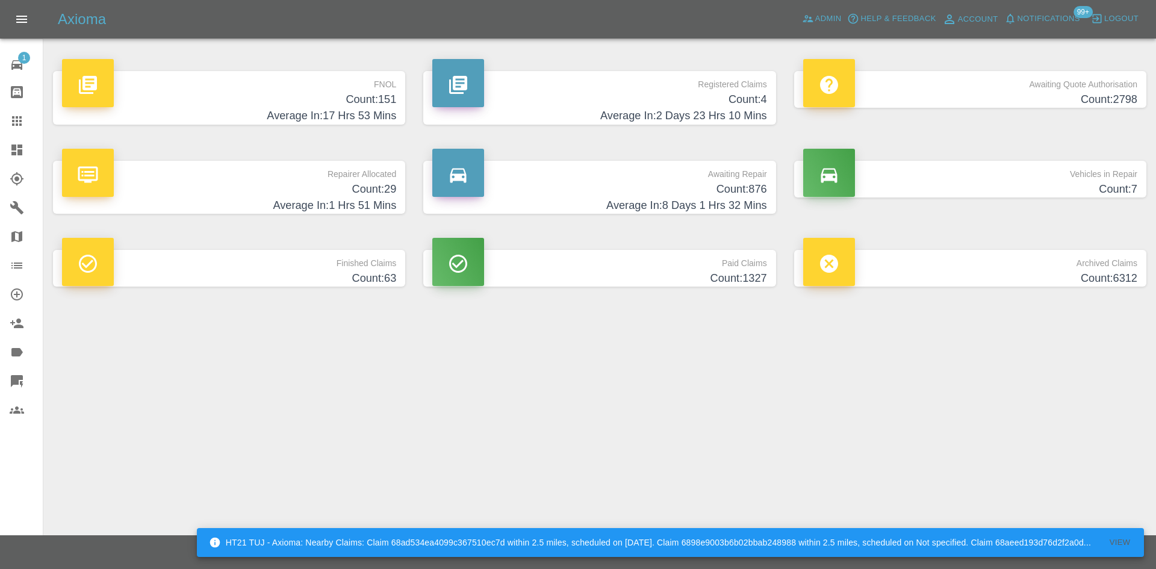
click at [14, 111] on link "Claims" at bounding box center [21, 121] width 43 height 29
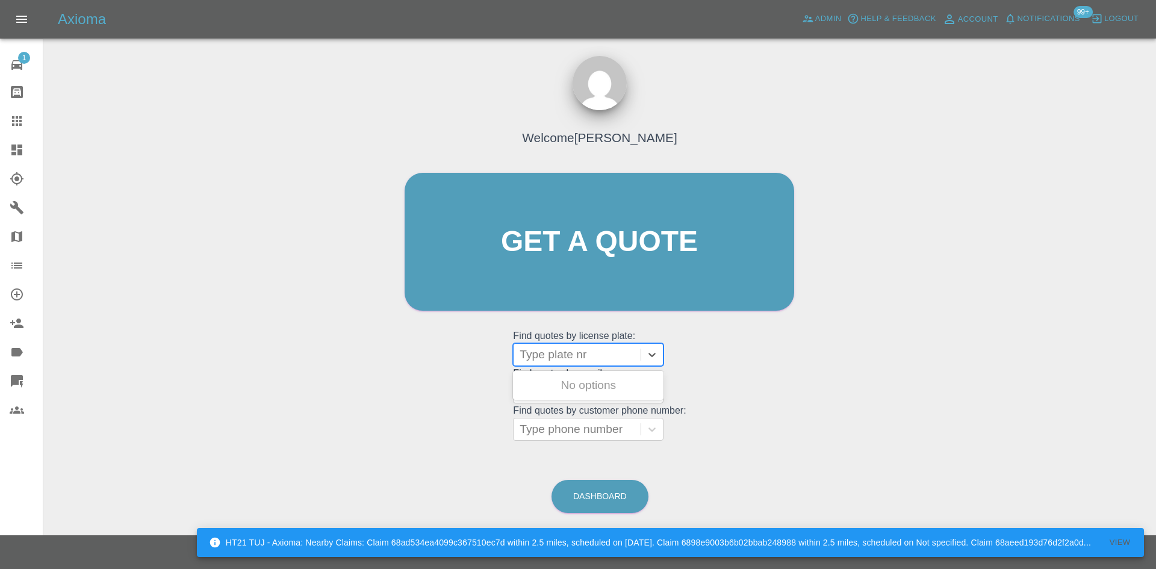
click at [574, 359] on div at bounding box center [577, 354] width 115 height 17
paste input "GN16TFY"
type input "GN16TFY"
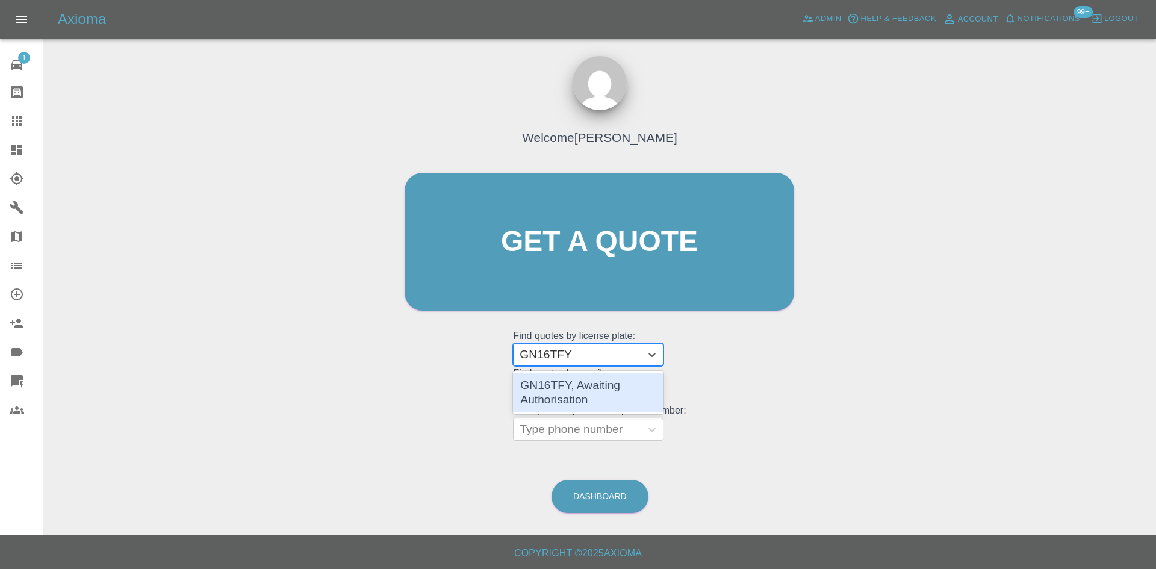
click at [578, 382] on div "GN16TFY, Awaiting Authorisation" at bounding box center [588, 392] width 151 height 39
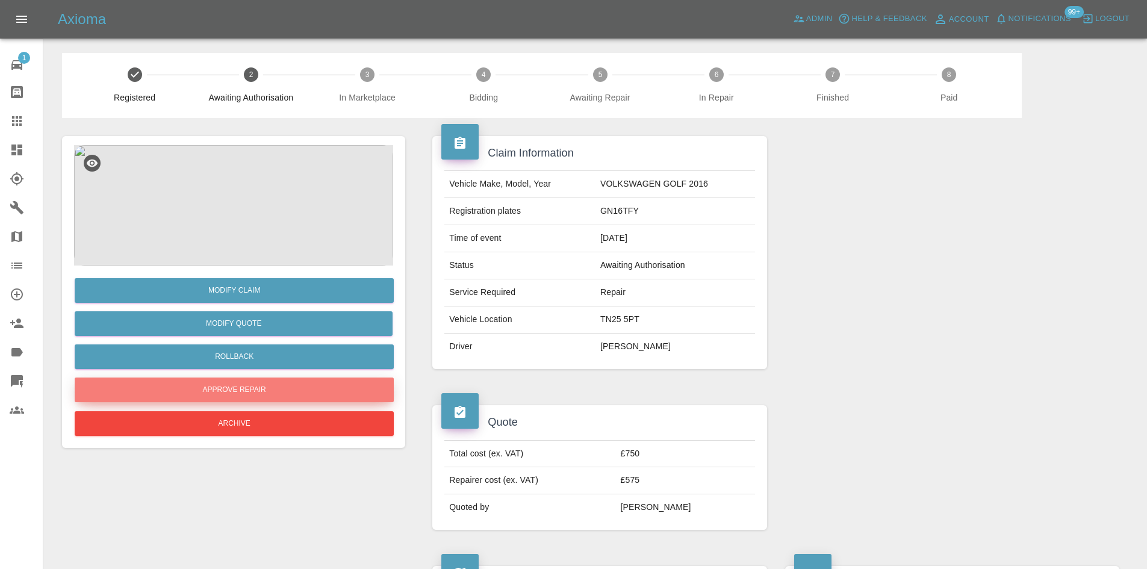
click at [274, 392] on button "Approve Repair" at bounding box center [234, 390] width 319 height 25
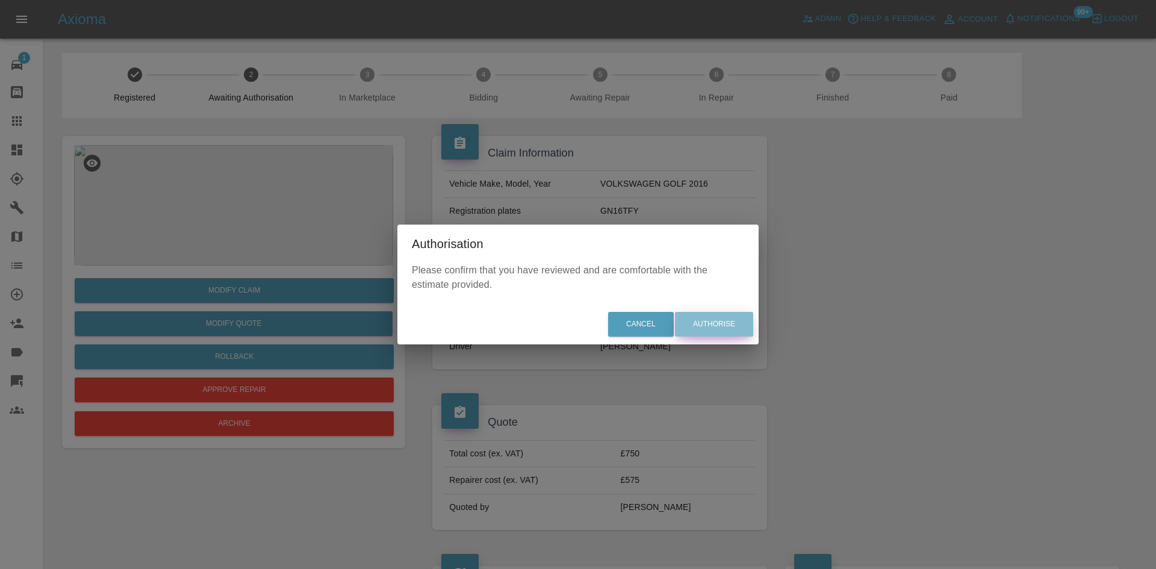
click at [694, 326] on button "Authorise" at bounding box center [714, 324] width 78 height 25
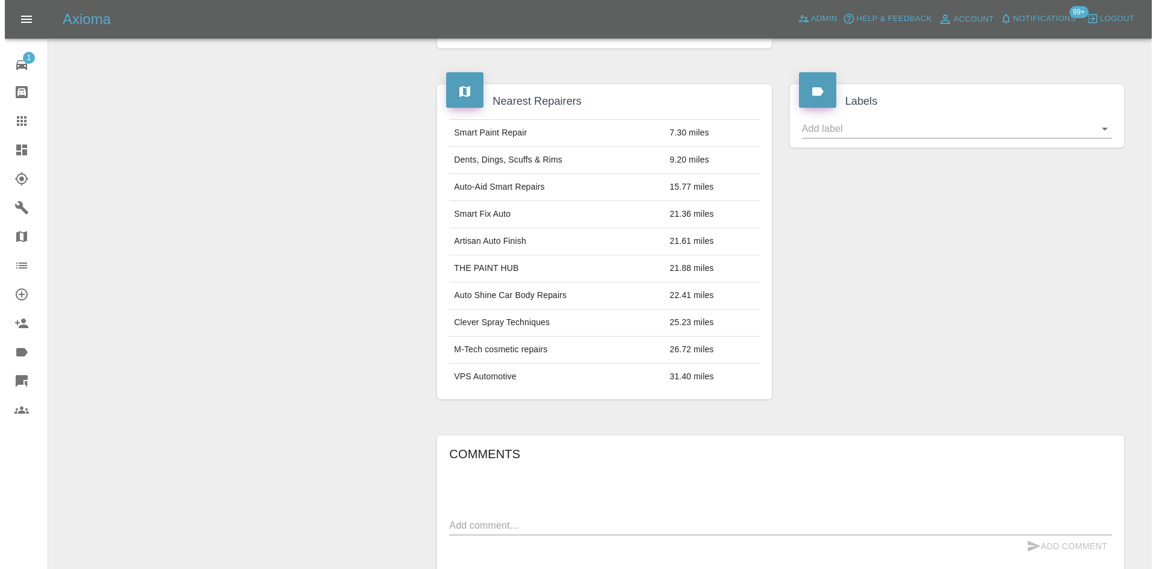
scroll to position [60, 0]
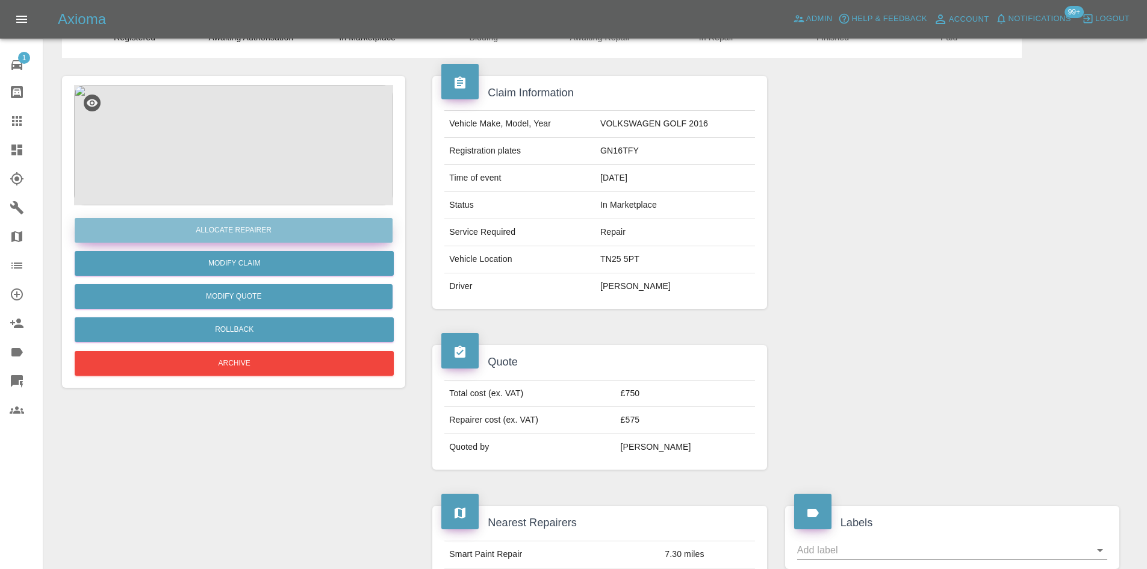
click at [234, 222] on button "Allocate Repairer" at bounding box center [234, 230] width 318 height 25
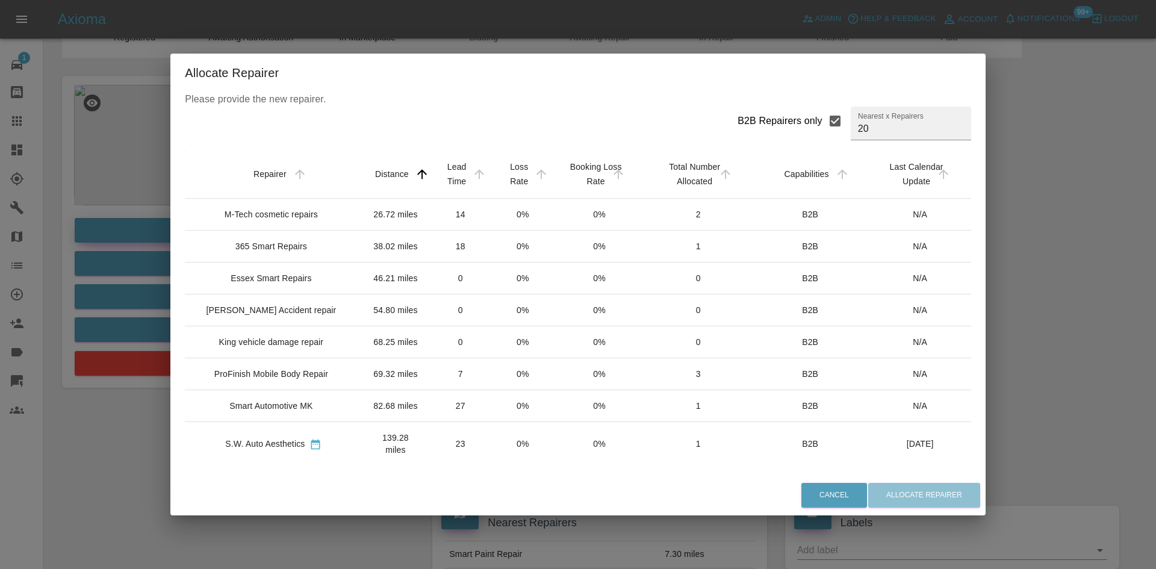
click at [234, 222] on td "M-Tech cosmetic repairs" at bounding box center [273, 215] width 177 height 32
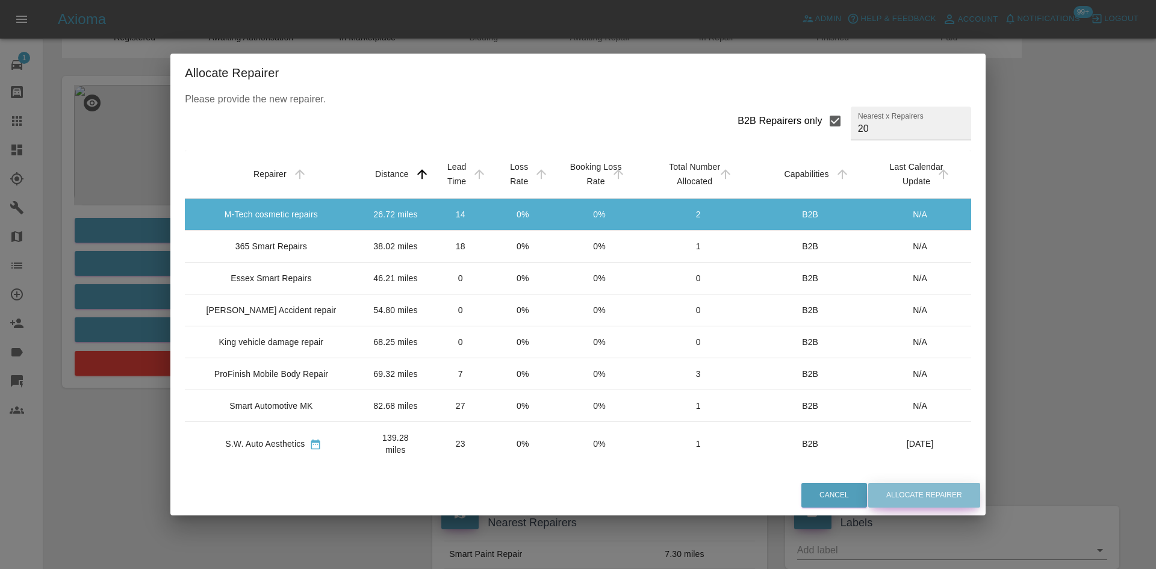
click at [920, 491] on button "Allocate Repairer" at bounding box center [924, 495] width 112 height 25
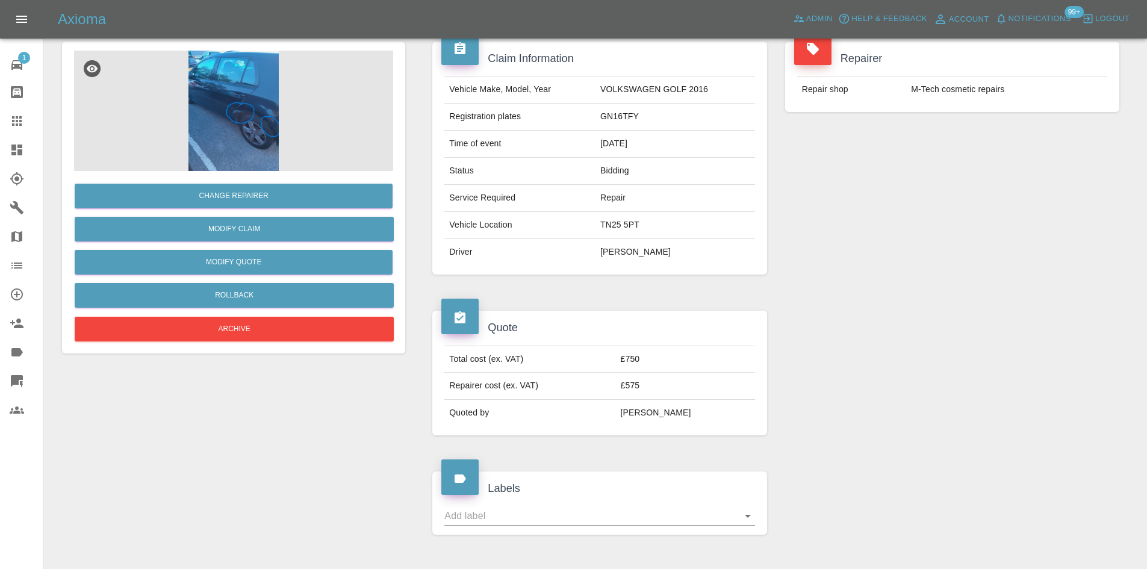
scroll to position [72, 0]
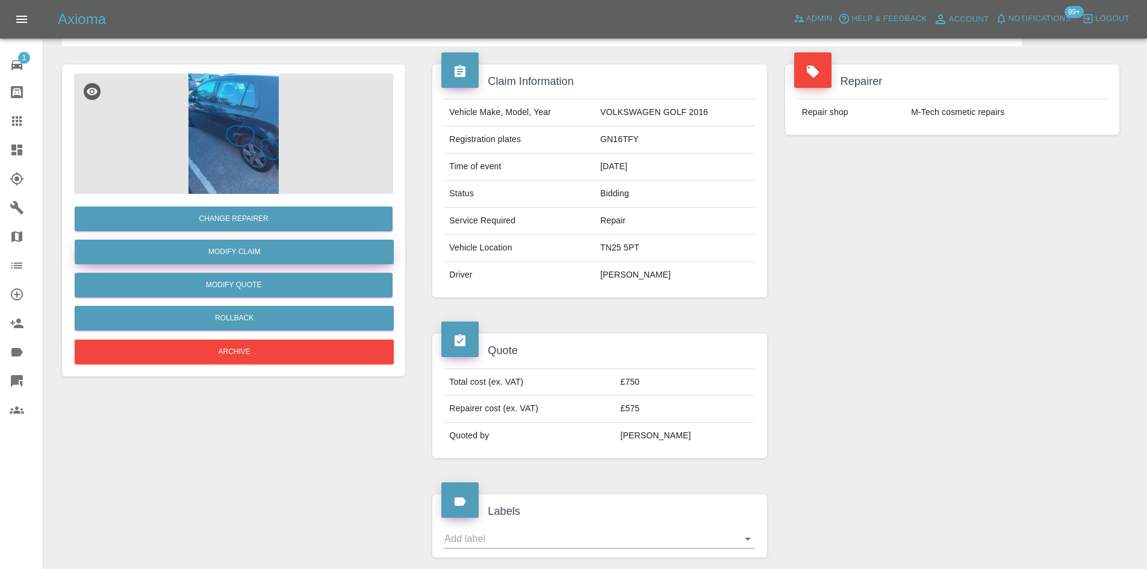
click at [214, 248] on link "Modify Claim" at bounding box center [234, 252] width 319 height 25
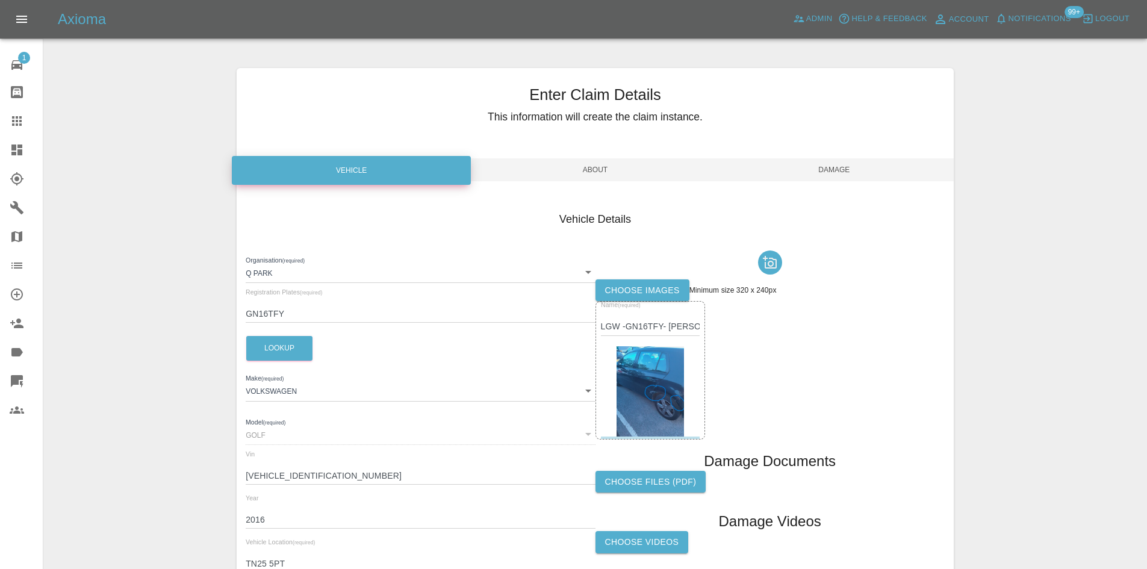
click at [554, 166] on span "About" at bounding box center [595, 169] width 239 height 23
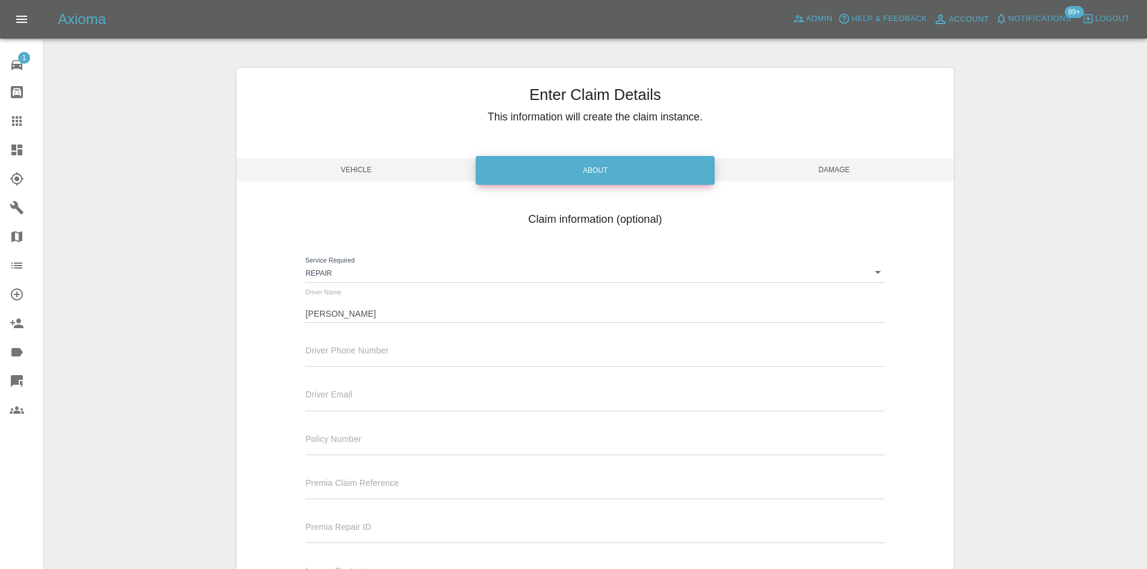
click at [331, 361] on input "text" at bounding box center [594, 357] width 579 height 17
paste input "07834 190225"
type input "07834 190225"
click at [344, 403] on input "text" at bounding box center [594, 401] width 579 height 17
paste input "MICHWILLIAMS@BTINTERNET.COM"
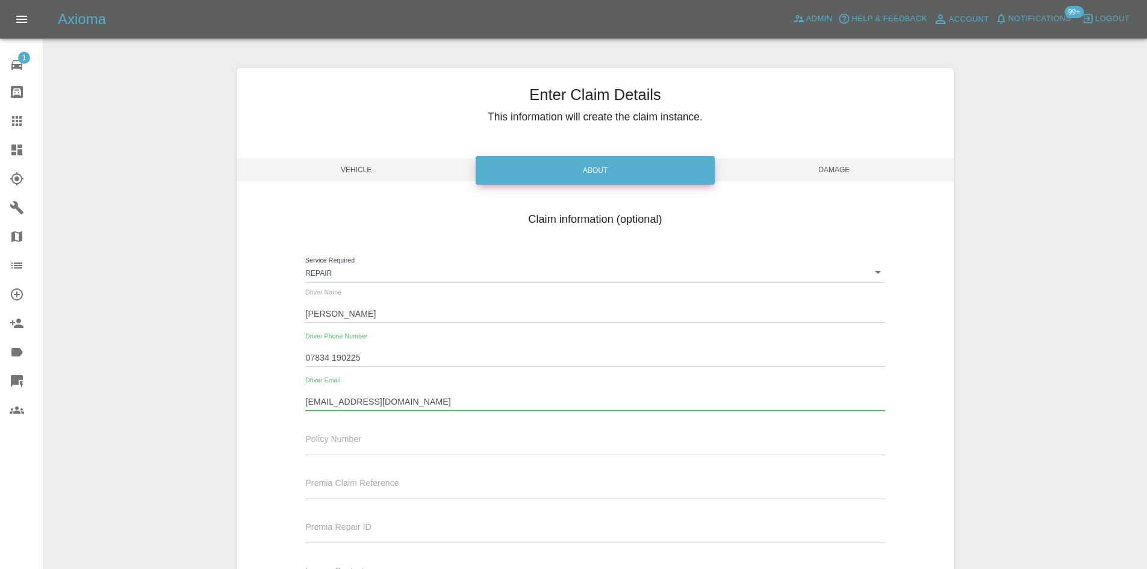
type input "MICHWILLIAMS@BTINTERNET.COM"
click at [817, 170] on span "Damage" at bounding box center [834, 169] width 239 height 23
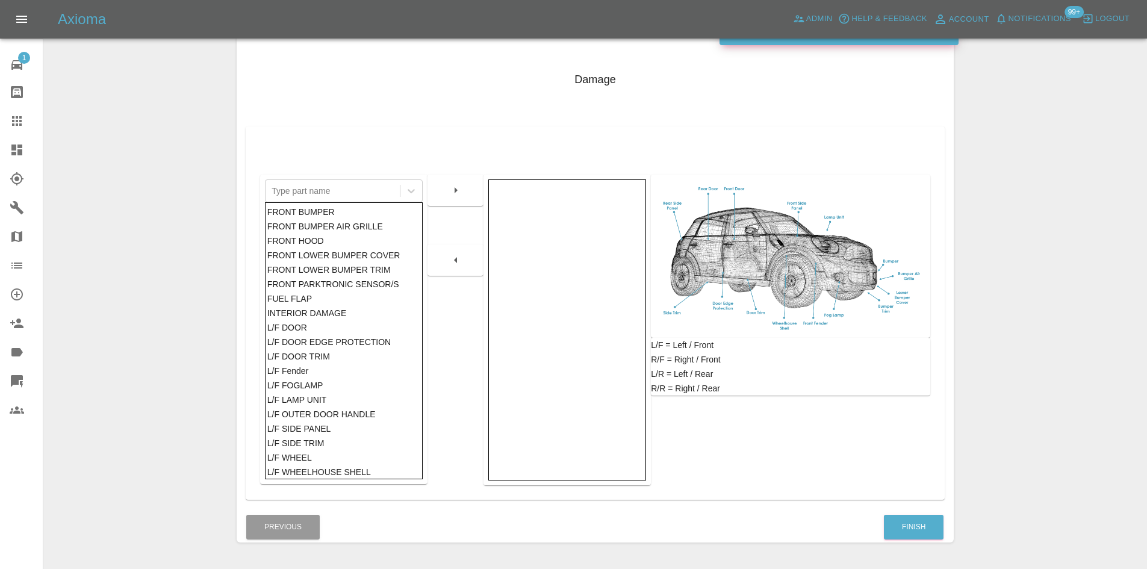
scroll to position [176, 0]
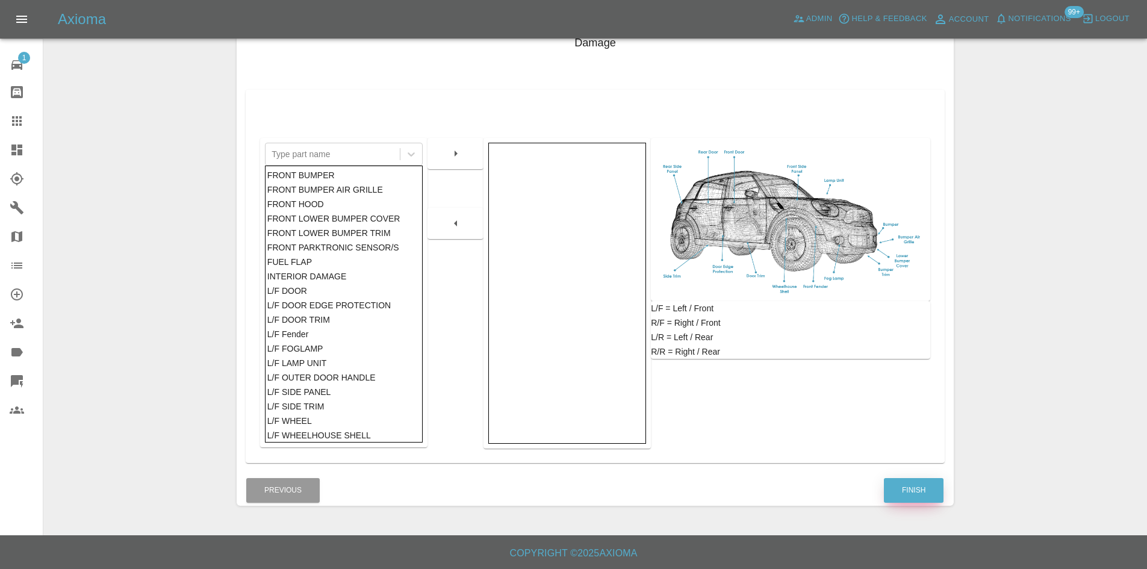
click at [912, 479] on button "Finish" at bounding box center [914, 490] width 60 height 25
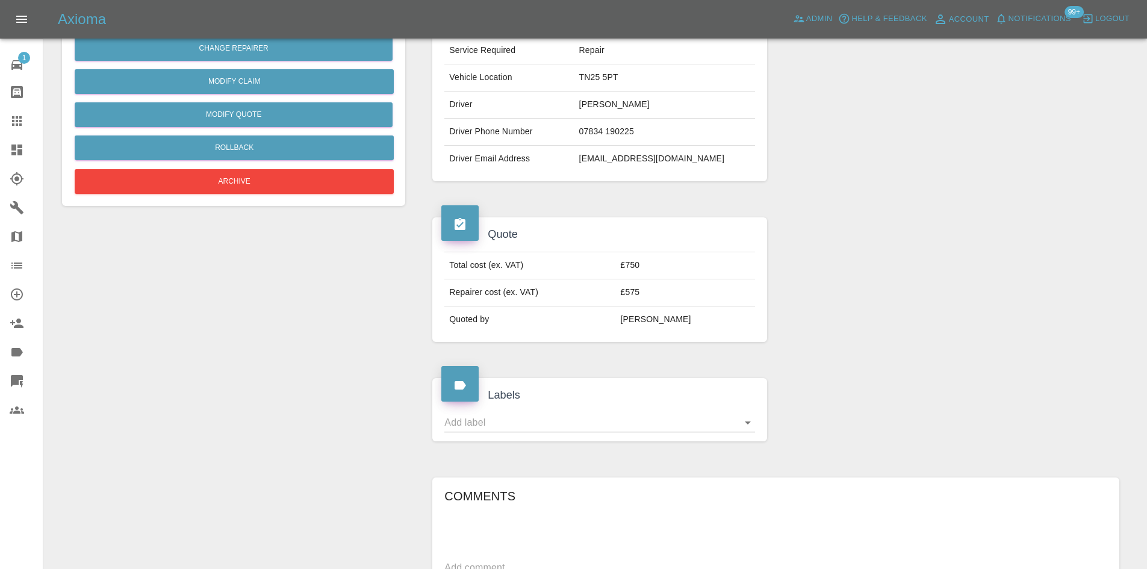
scroll to position [422, 0]
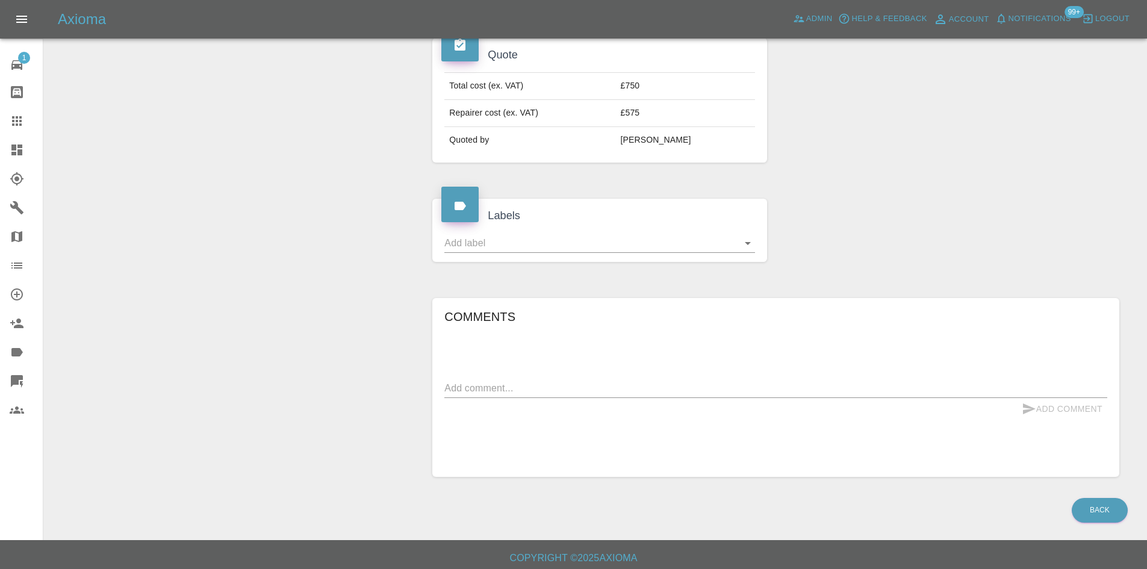
click at [540, 409] on div "Add Comment" at bounding box center [775, 409] width 663 height 22
click at [535, 393] on textarea at bounding box center [775, 388] width 663 height 14
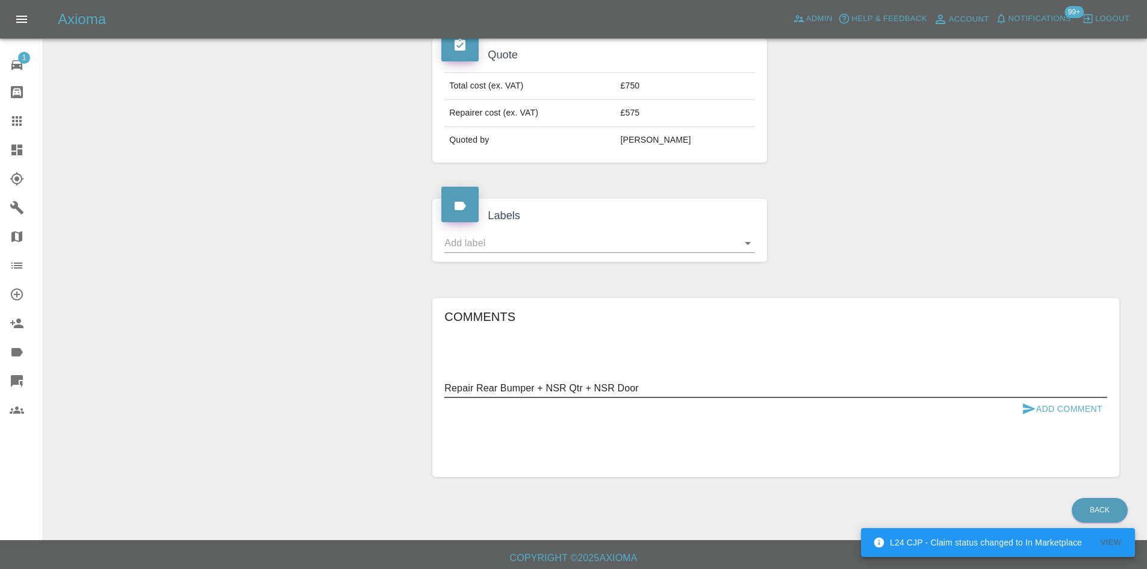
type textarea "Repair Rear Bumper + NSR Qtr + NSR Door"
click at [1000, 402] on div "Add Comment" at bounding box center [775, 409] width 663 height 22
drag, startPoint x: 1086, startPoint y: 403, endPoint x: 1073, endPoint y: 409, distance: 14.3
click at [1082, 404] on button "Add Comment" at bounding box center [1062, 409] width 90 height 22
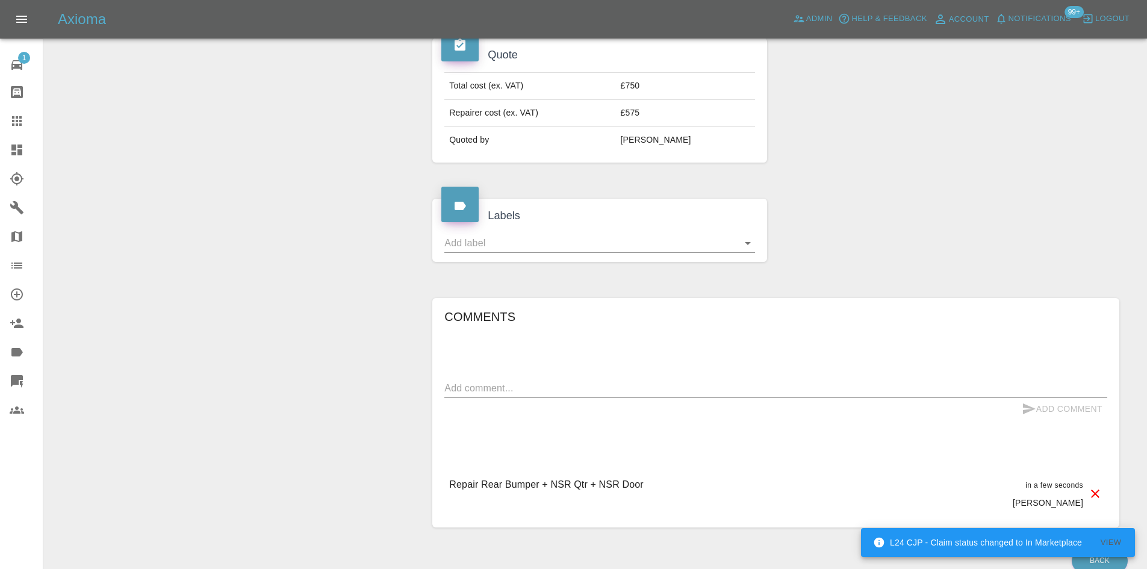
click at [0, 147] on link "Dashboard" at bounding box center [21, 149] width 43 height 29
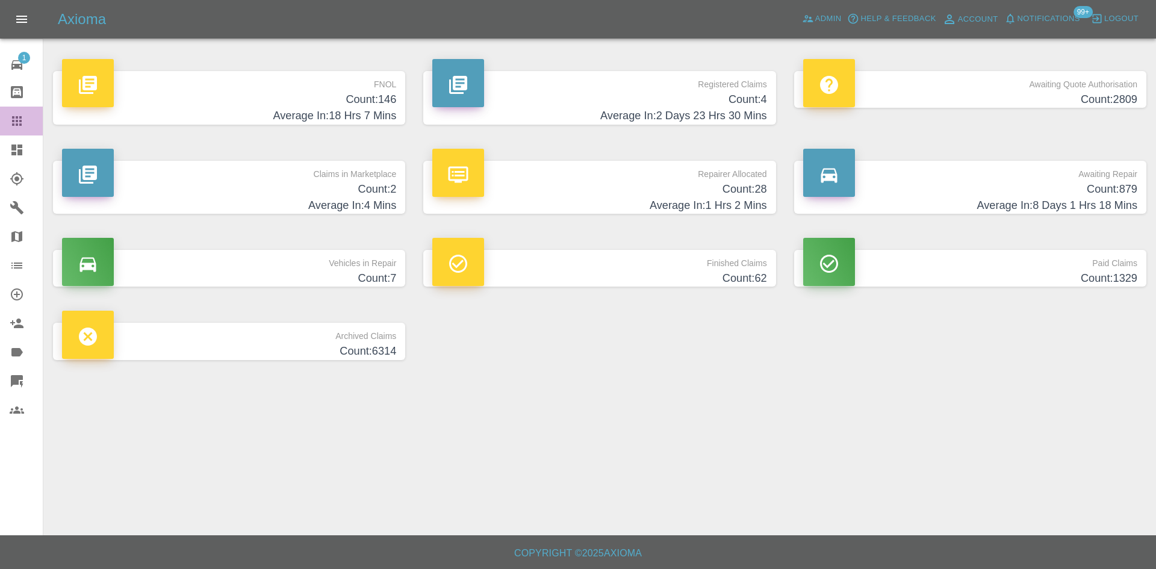
click at [22, 120] on icon at bounding box center [17, 121] width 14 height 14
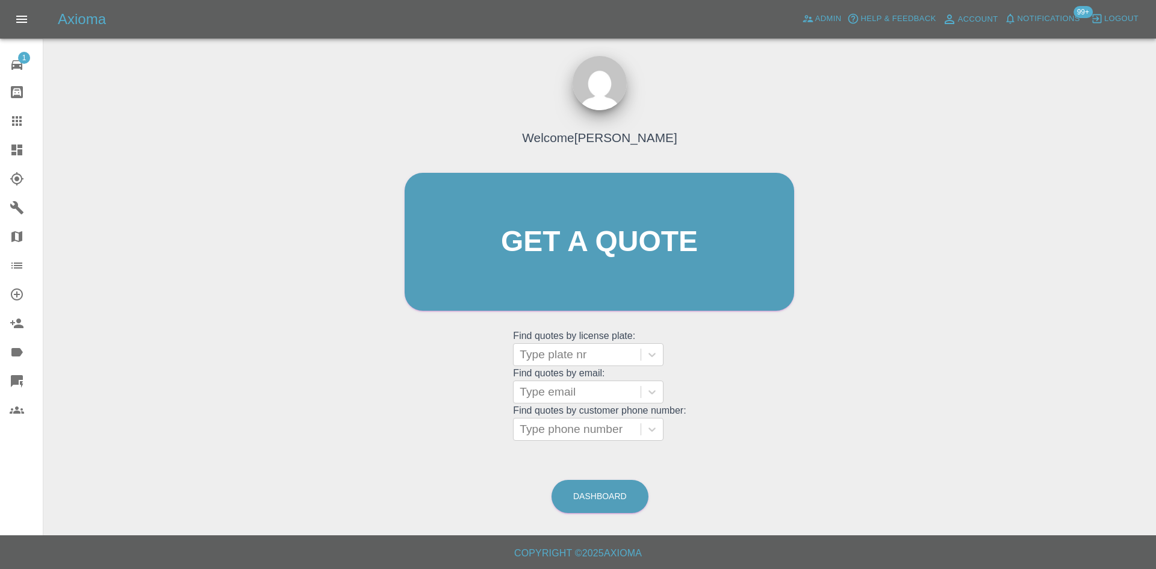
click at [582, 368] on grid "Find quotes by email: Type email" at bounding box center [599, 386] width 173 height 36
click at [580, 359] on div at bounding box center [577, 354] width 115 height 17
paste input "LF65VDL"
type input "LF65VDL"
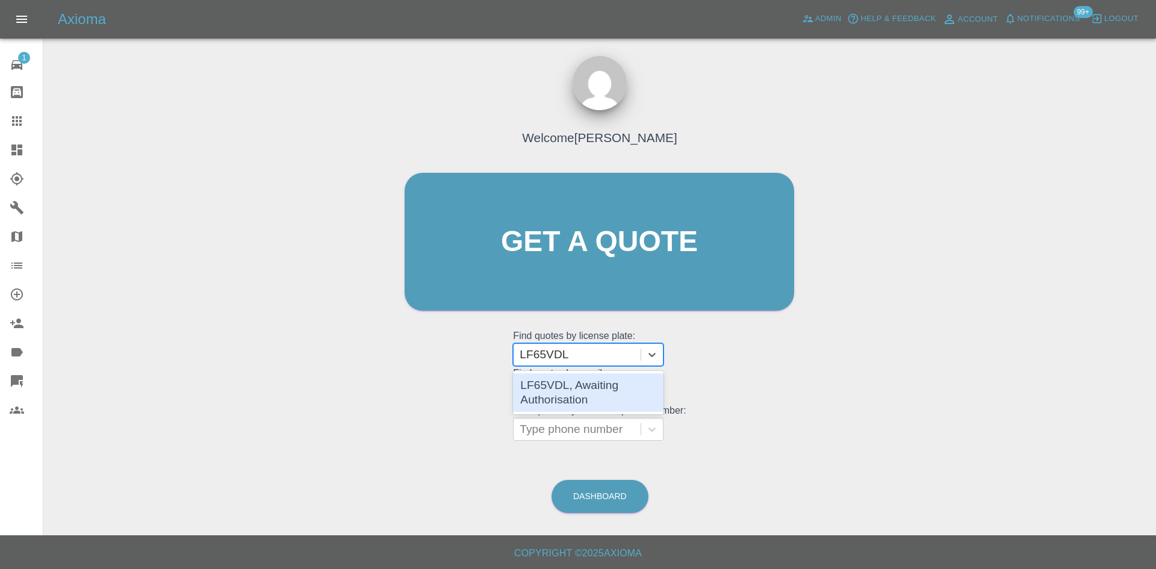
click at [582, 394] on div "LF65VDL, Awaiting Authorisation" at bounding box center [588, 392] width 151 height 39
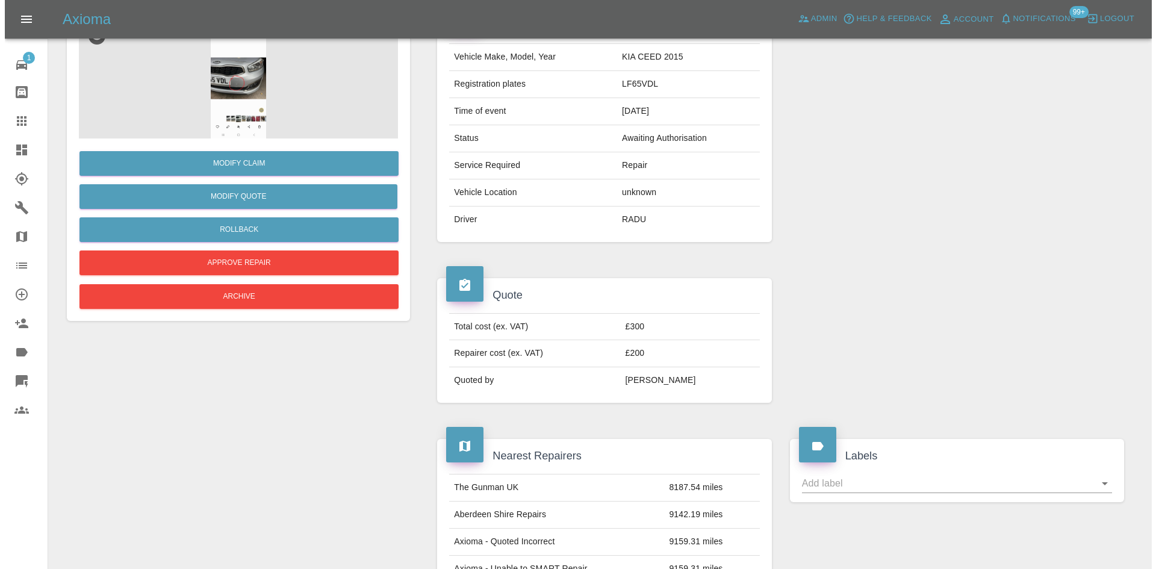
scroll to position [22, 0]
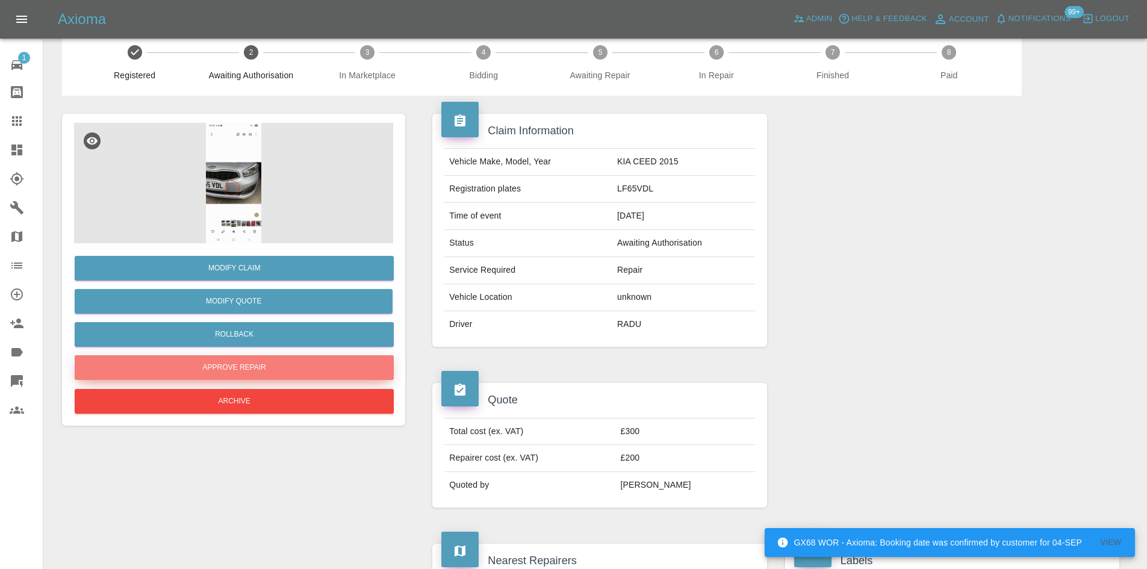
click at [229, 372] on button "Approve Repair" at bounding box center [234, 367] width 319 height 25
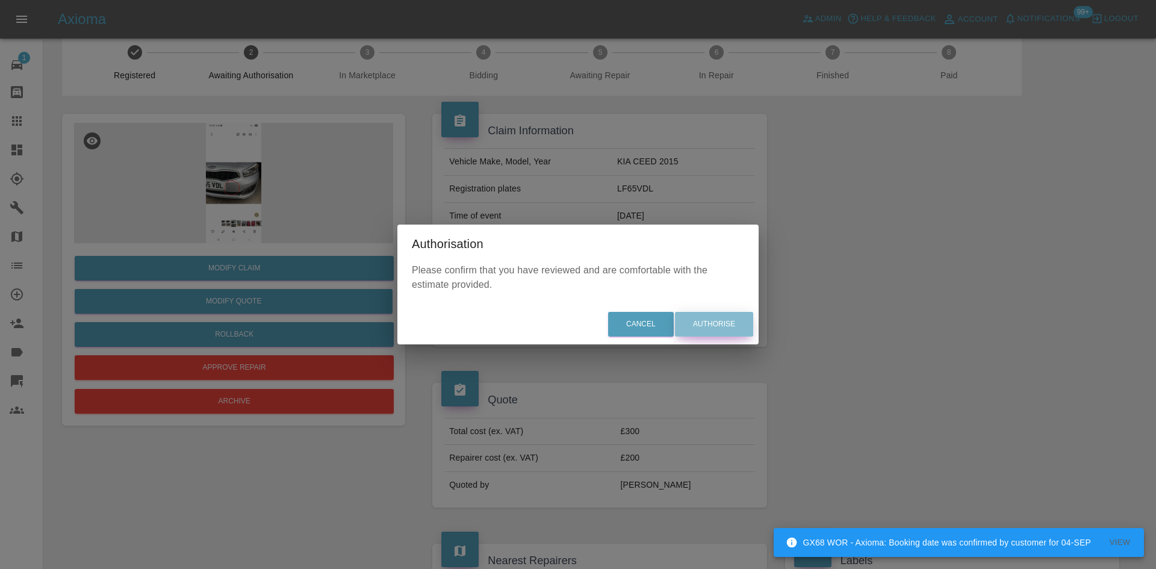
click at [732, 323] on button "Authorise" at bounding box center [714, 324] width 78 height 25
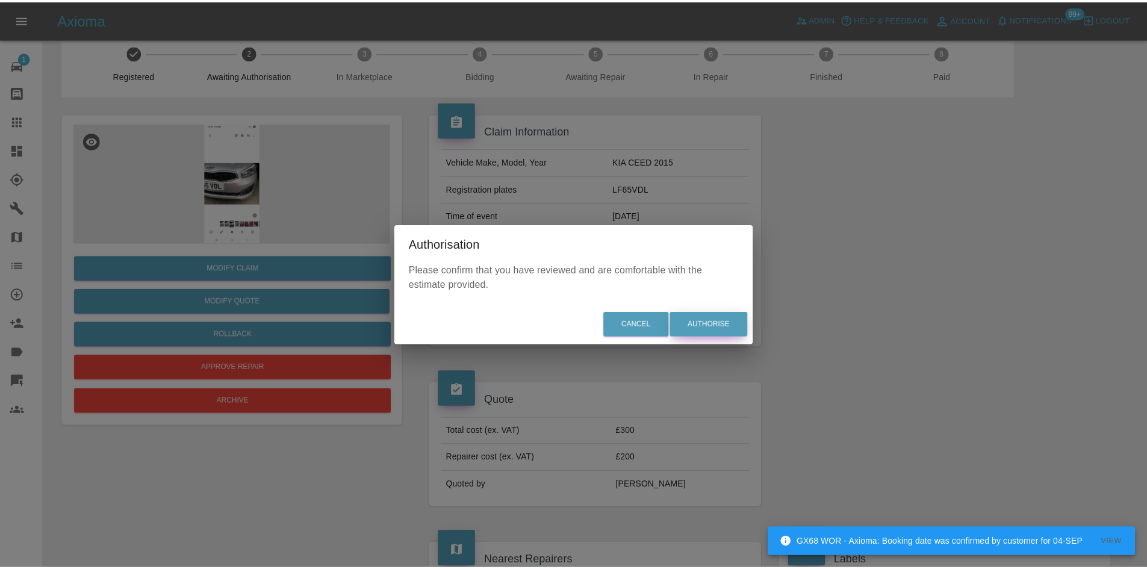
scroll to position [0, 0]
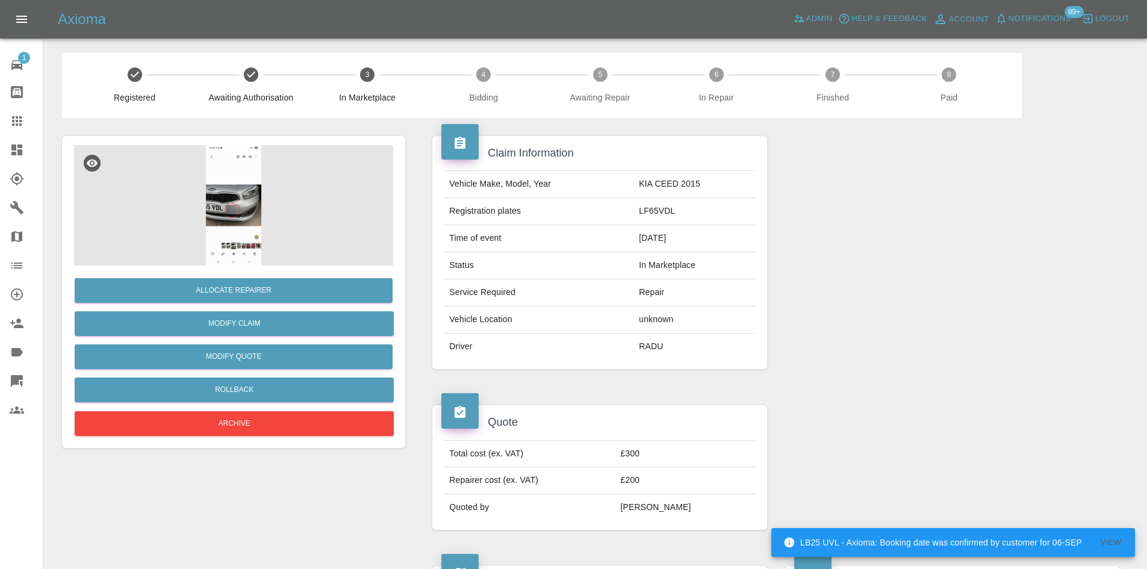
click at [251, 219] on img at bounding box center [233, 205] width 319 height 120
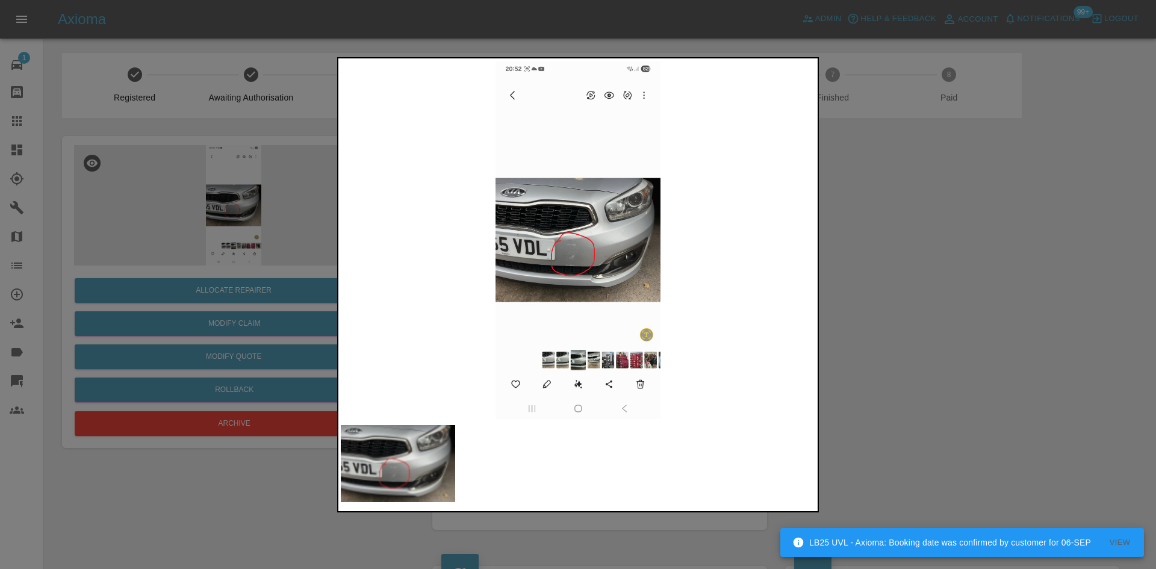
click at [922, 355] on div at bounding box center [578, 284] width 1156 height 569
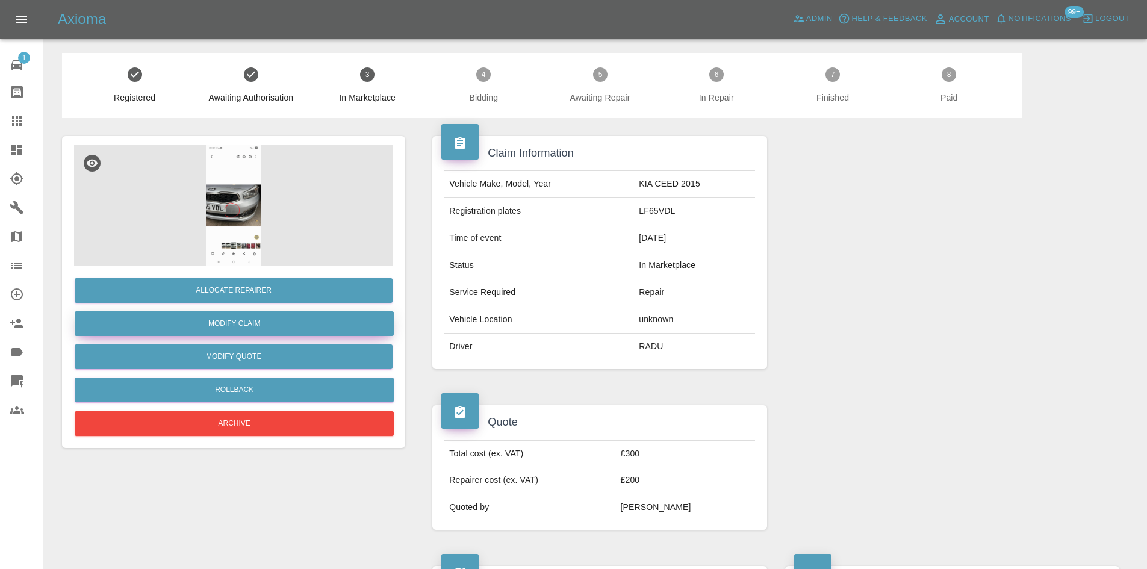
click at [291, 317] on link "Modify Claim" at bounding box center [234, 323] width 319 height 25
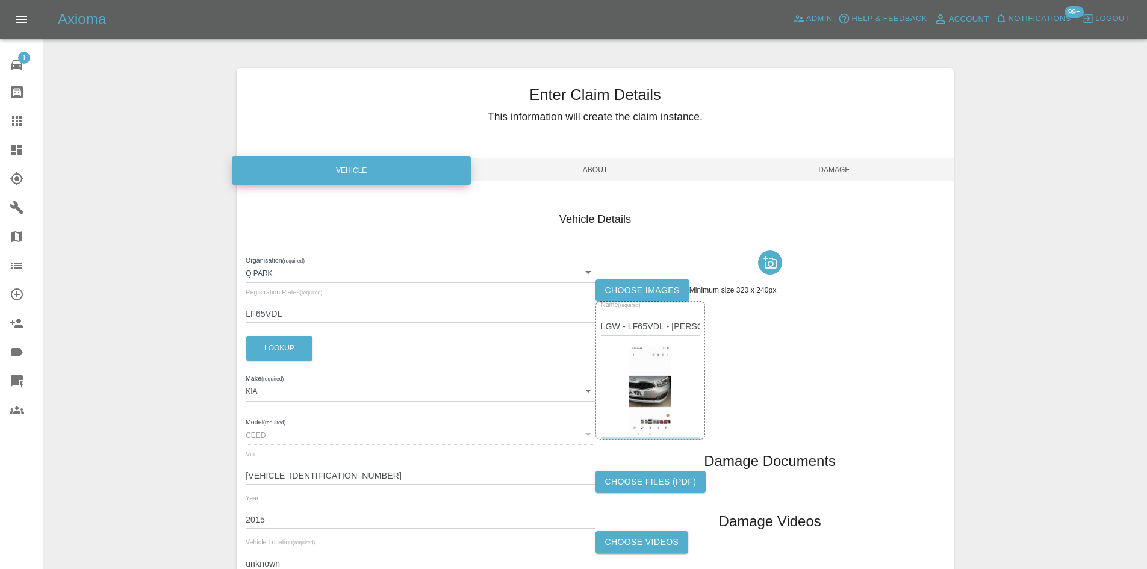
click at [546, 172] on span "About" at bounding box center [595, 169] width 239 height 23
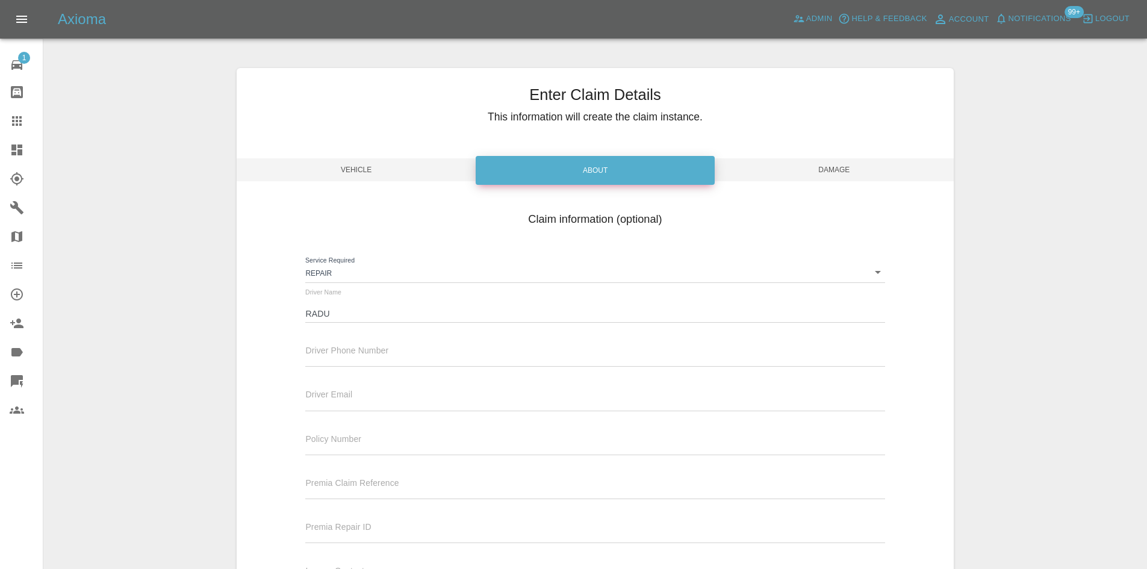
click at [328, 358] on input "text" at bounding box center [594, 357] width 579 height 17
paste input "07846100393"
type input "07846100393"
drag, startPoint x: 367, startPoint y: 306, endPoint x: 249, endPoint y: 310, distance: 118.7
click at [249, 310] on div "Claim information (optional) Service Required Repair repair Driver Name RADU Dr…" at bounding box center [595, 401] width 717 height 392
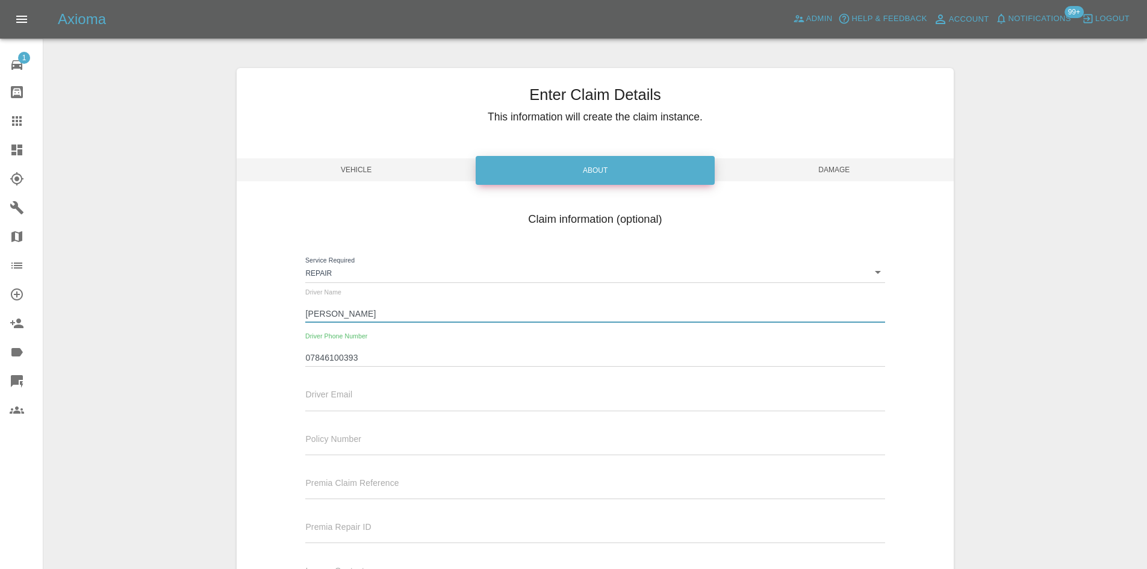
type input "Linda Radu"
click at [885, 190] on div "Enter Claim Details This information will create the claim instance. Vehicle Ab…" at bounding box center [595, 354] width 717 height 572
click at [877, 175] on span "Damage" at bounding box center [834, 169] width 239 height 23
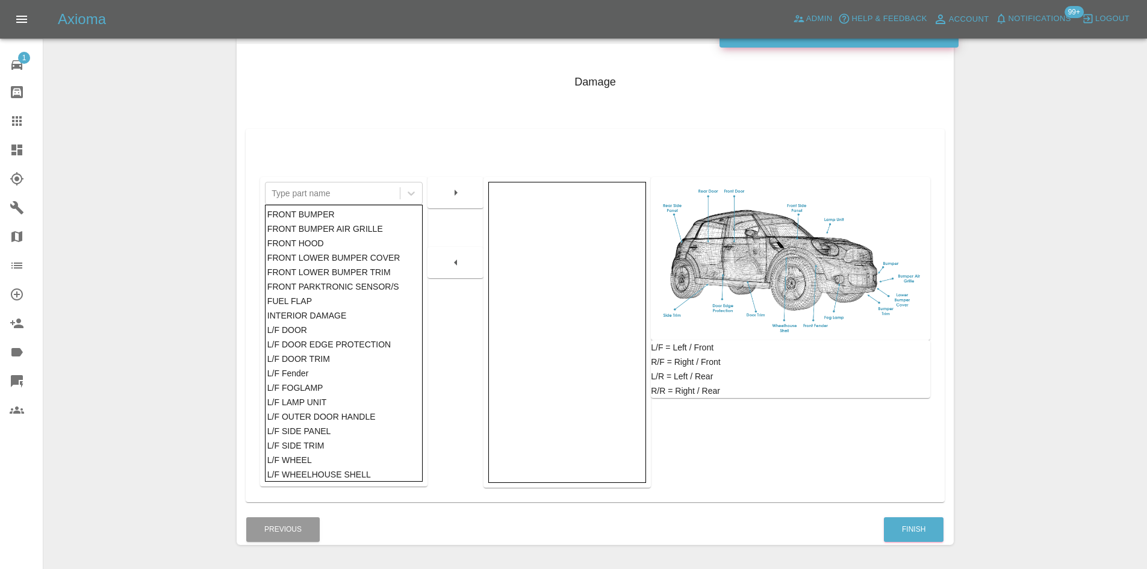
scroll to position [176, 0]
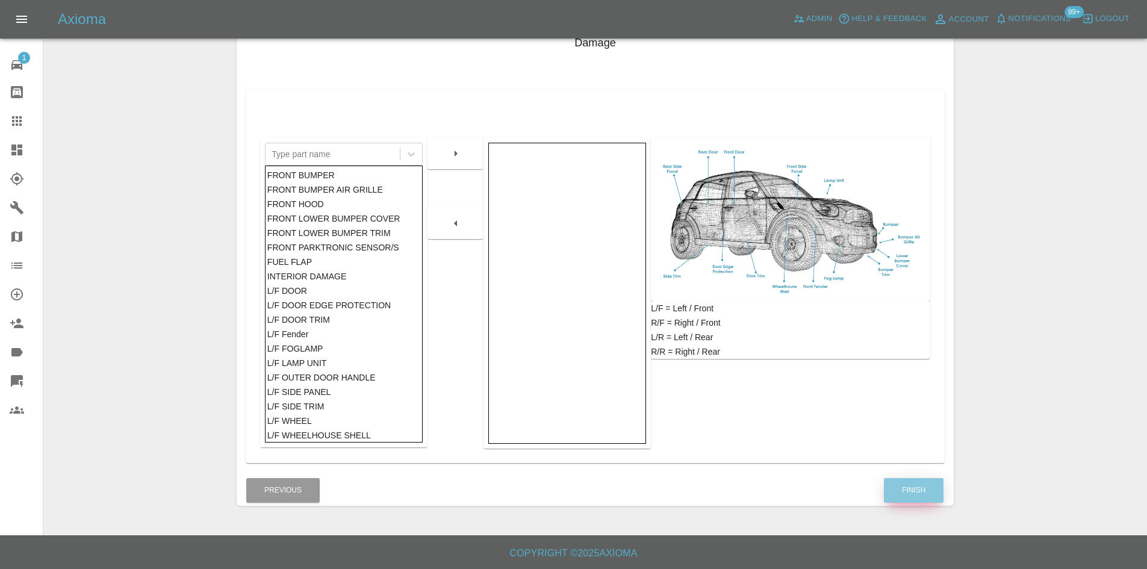
click at [899, 487] on button "Finish" at bounding box center [914, 490] width 60 height 25
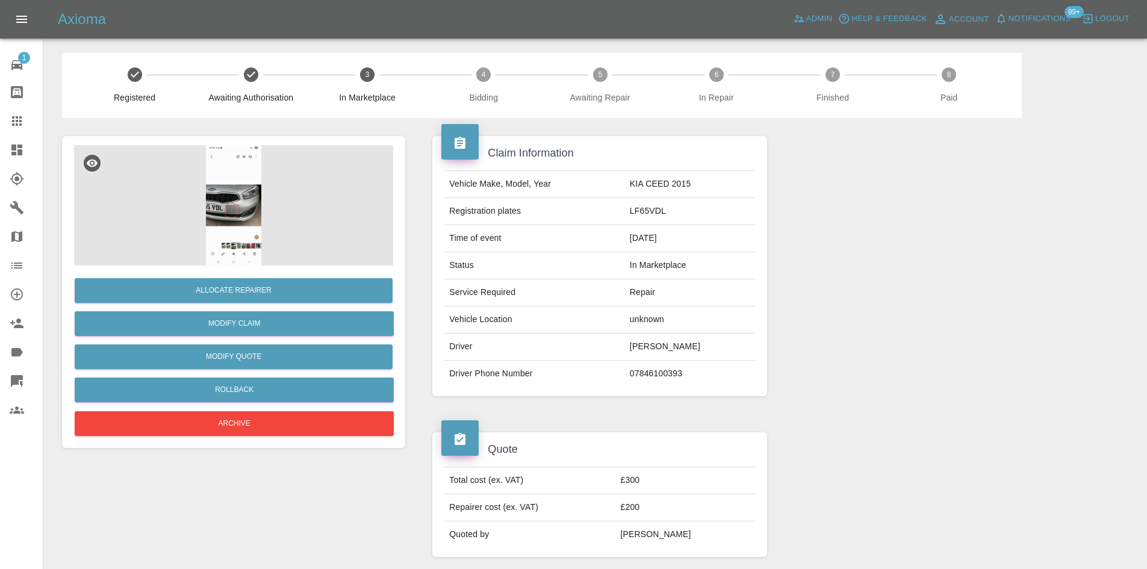
click at [223, 215] on img at bounding box center [233, 205] width 319 height 120
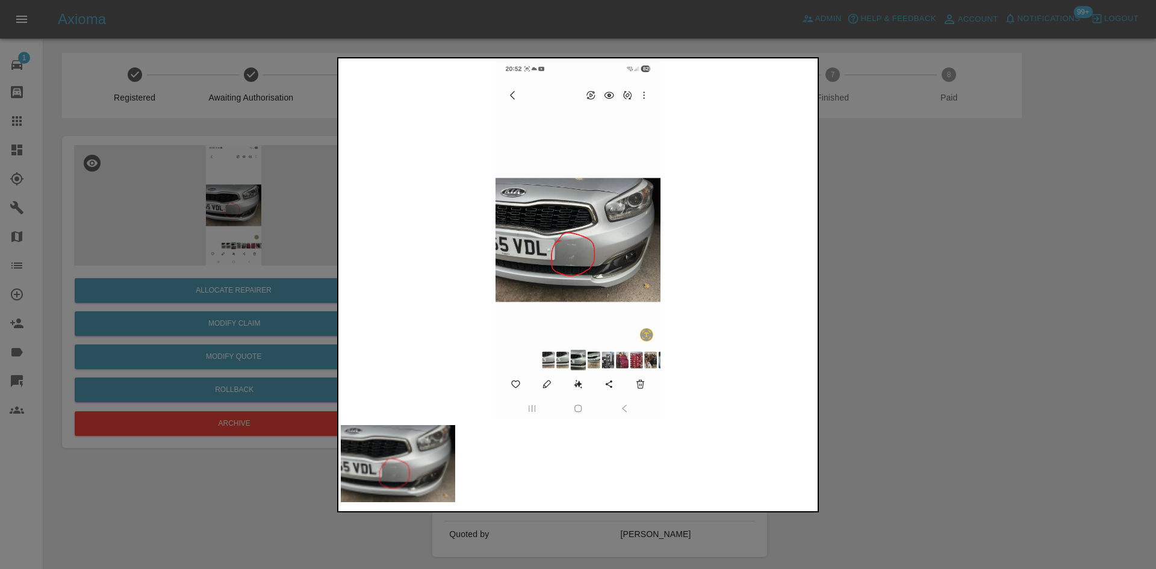
click at [609, 308] on img at bounding box center [578, 240] width 475 height 358
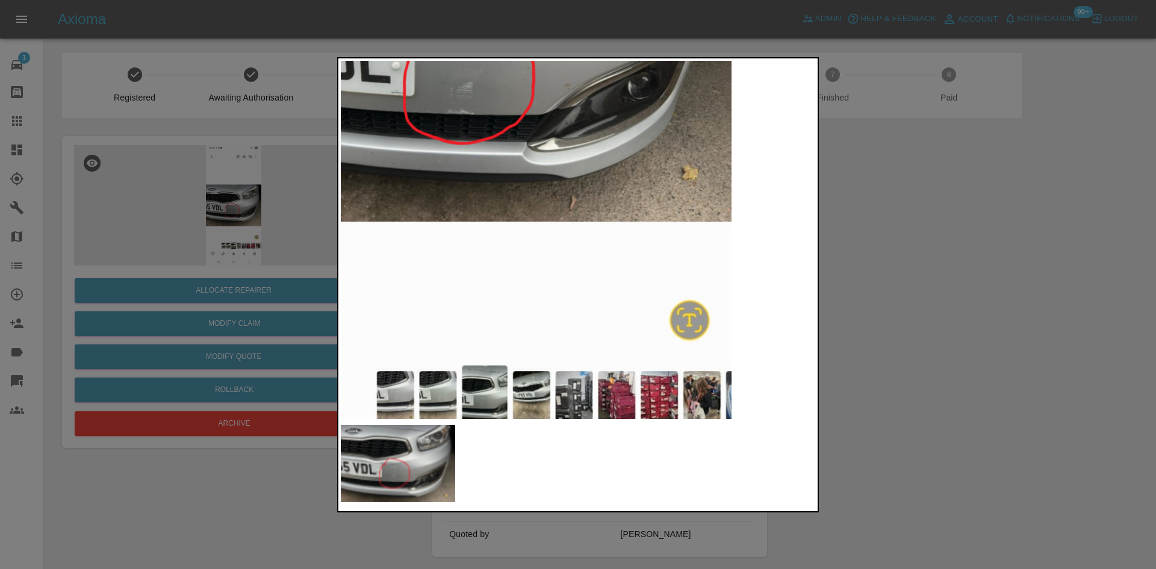
click at [286, 302] on div at bounding box center [578, 284] width 1156 height 569
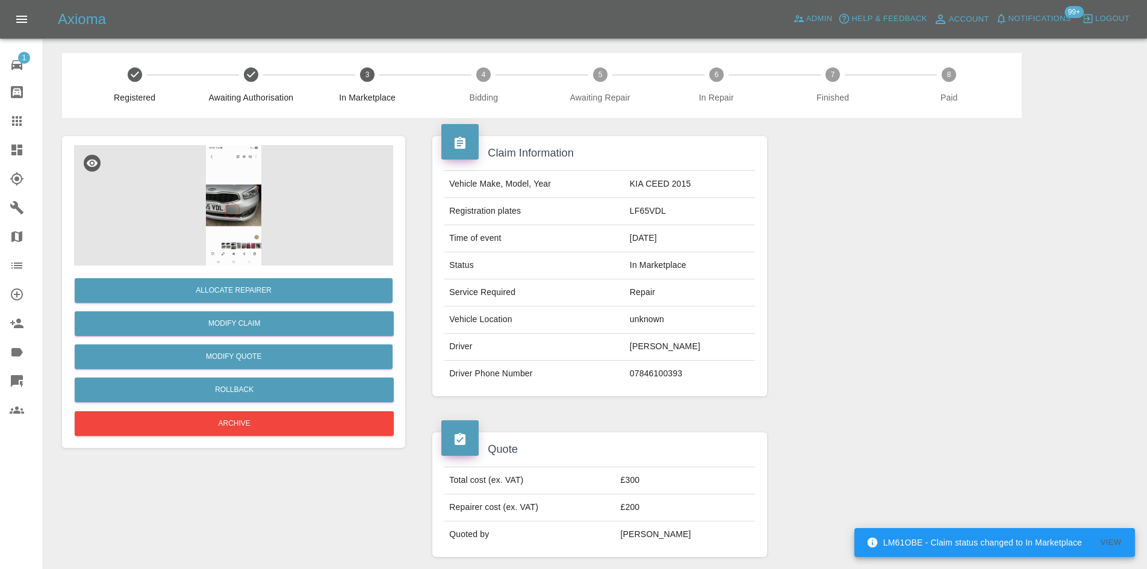
click at [219, 195] on img at bounding box center [233, 205] width 319 height 120
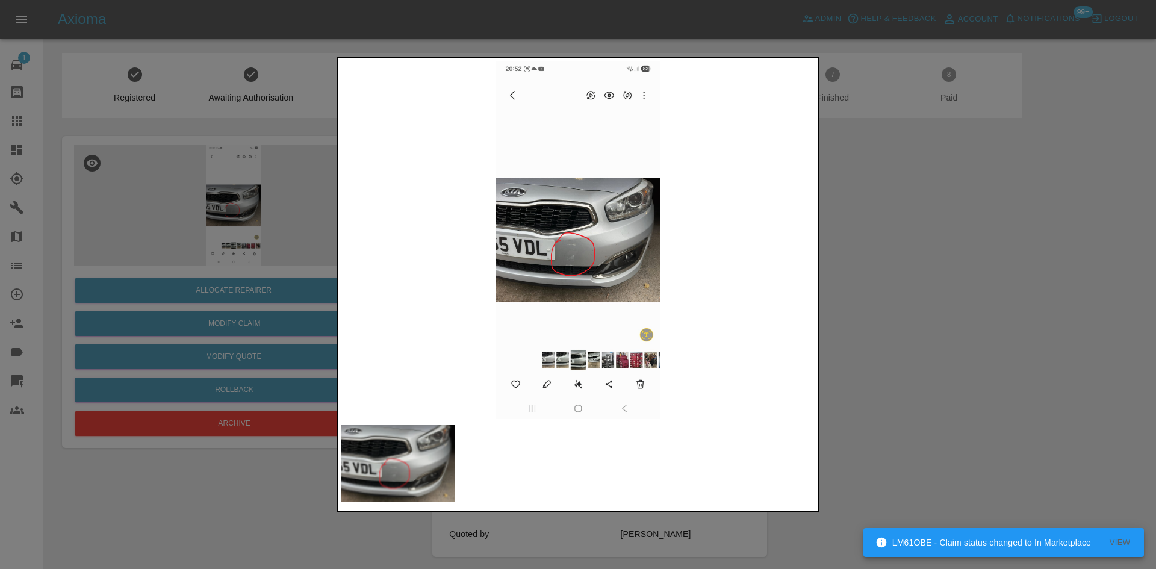
click at [651, 257] on img at bounding box center [578, 240] width 475 height 358
click at [606, 252] on img at bounding box center [578, 240] width 475 height 358
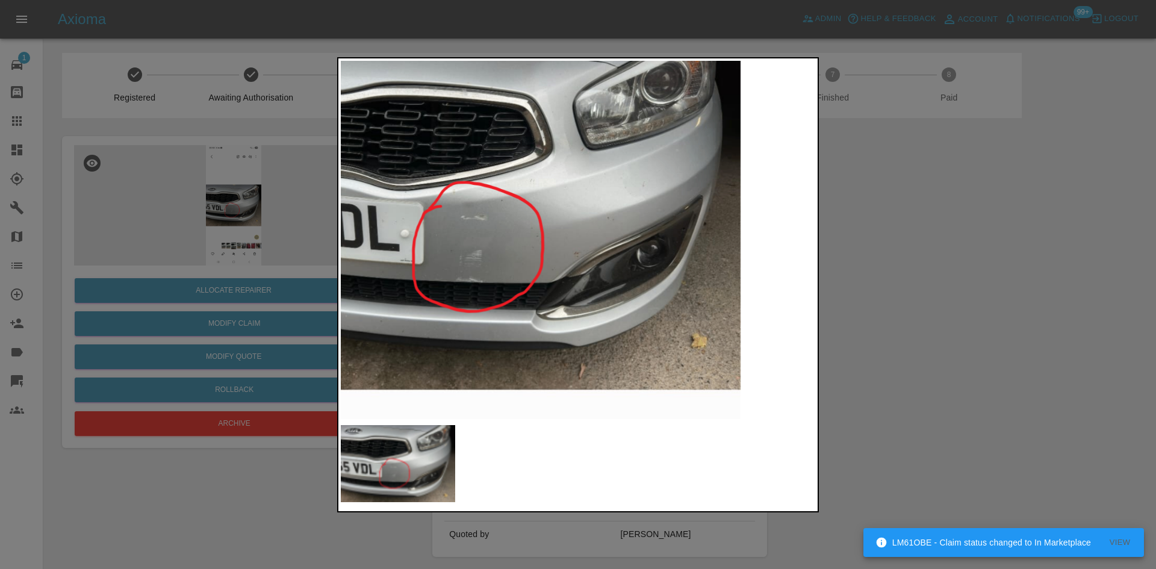
click at [606, 252] on img at bounding box center [493, 203] width 1424 height 1075
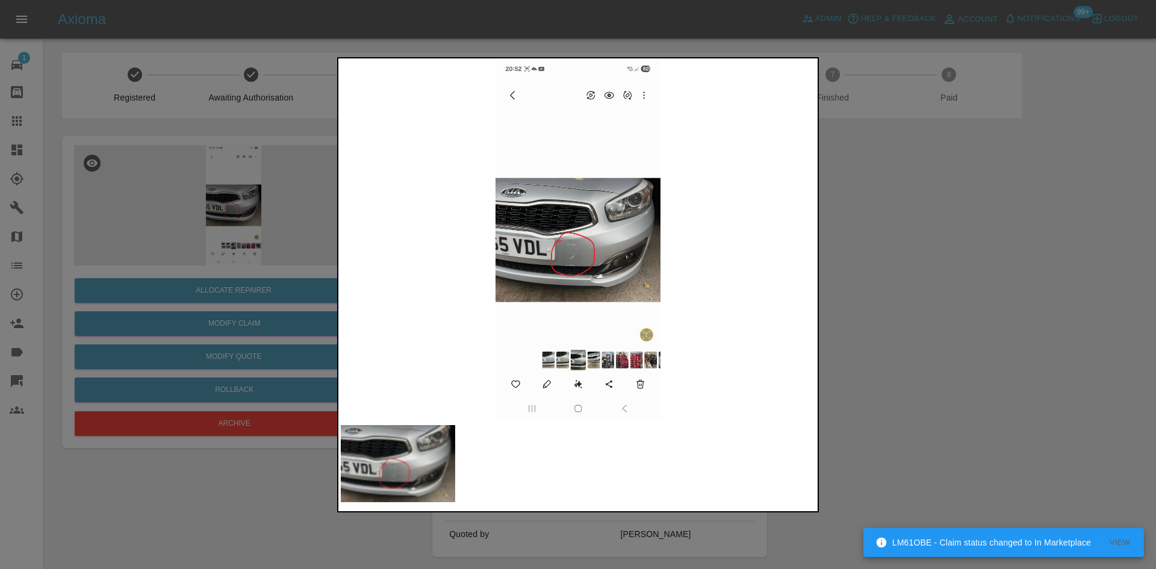
click at [606, 252] on img at bounding box center [578, 240] width 475 height 358
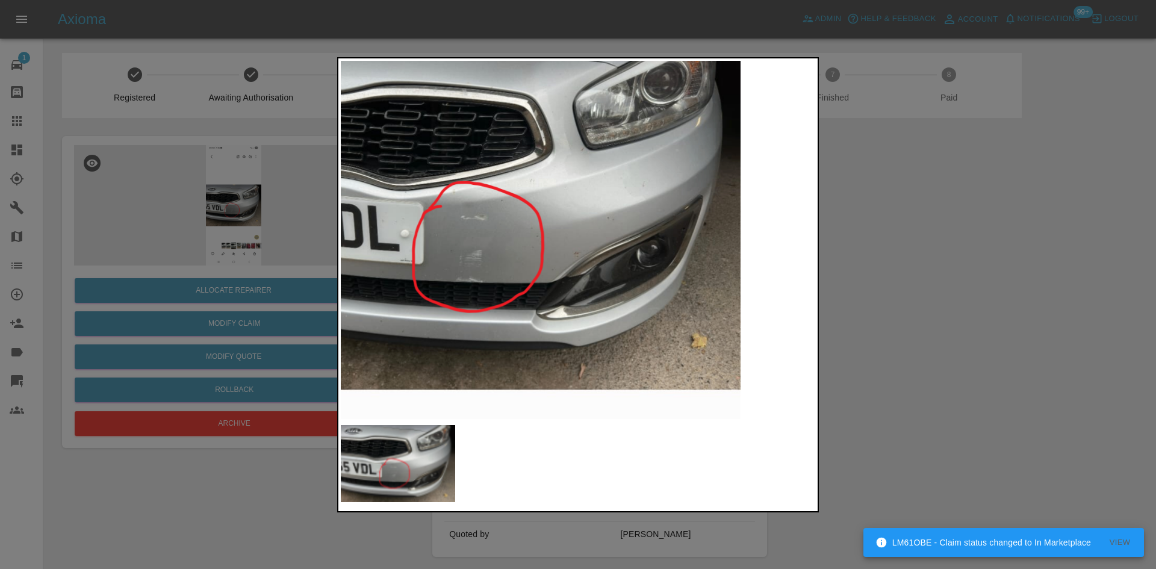
click at [864, 247] on div at bounding box center [578, 284] width 1156 height 569
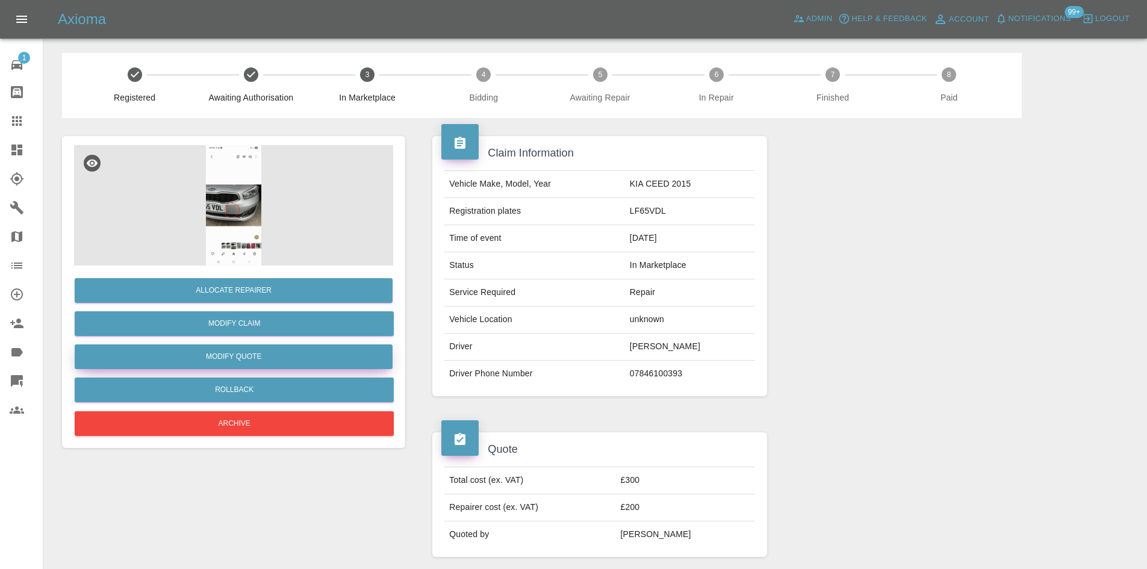
click at [235, 353] on button "Modify Quote" at bounding box center [234, 356] width 318 height 25
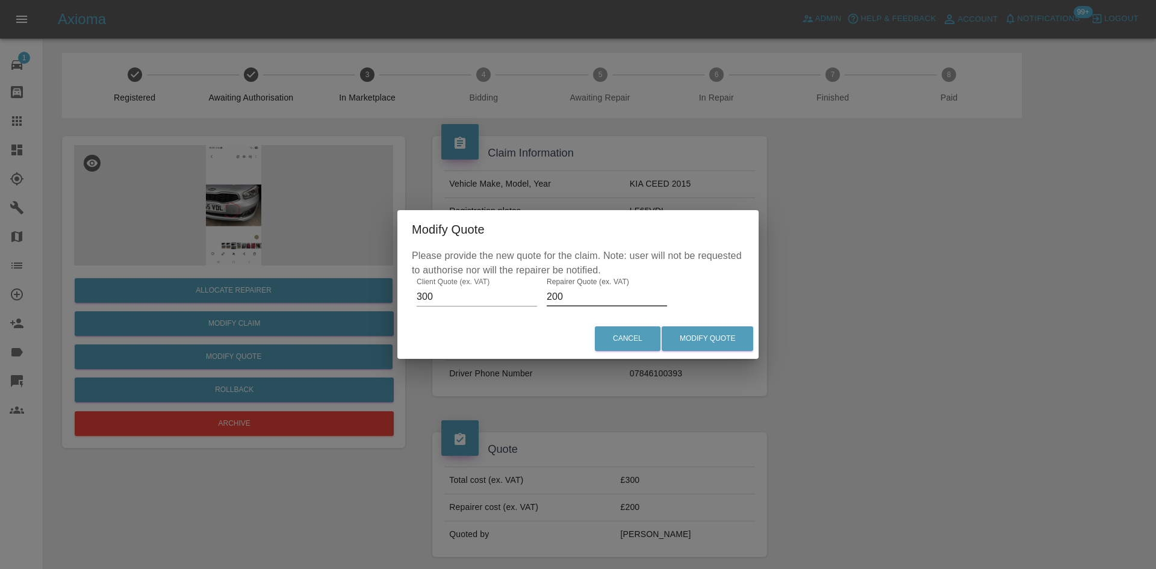
click at [612, 298] on input "200" at bounding box center [607, 296] width 120 height 19
type input "150"
click at [701, 341] on button "Modify Quote" at bounding box center [708, 338] width 92 height 25
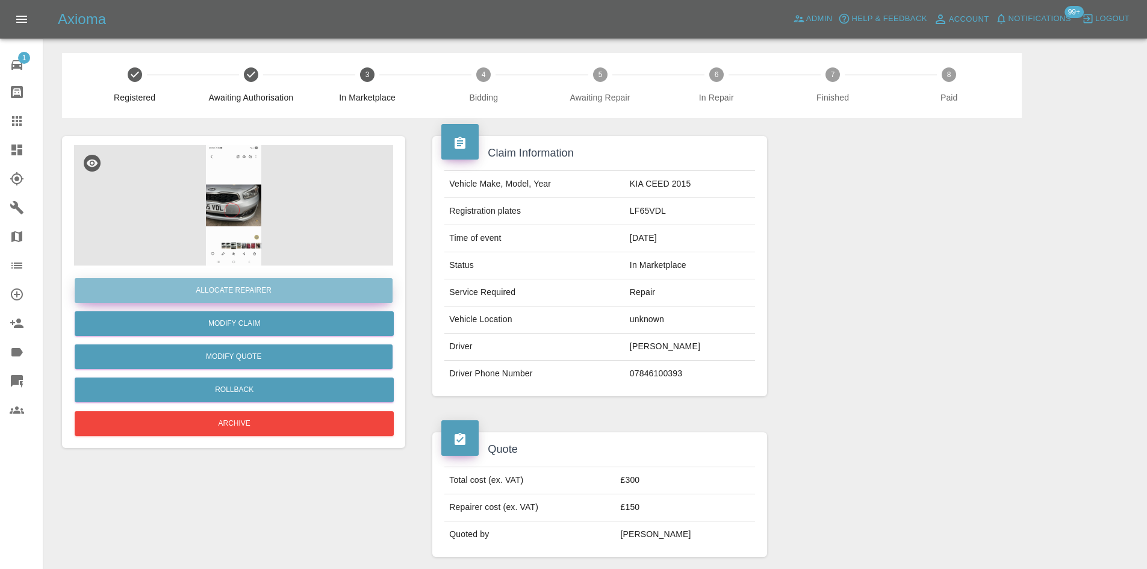
click at [323, 289] on button "Allocate Repairer" at bounding box center [234, 290] width 318 height 25
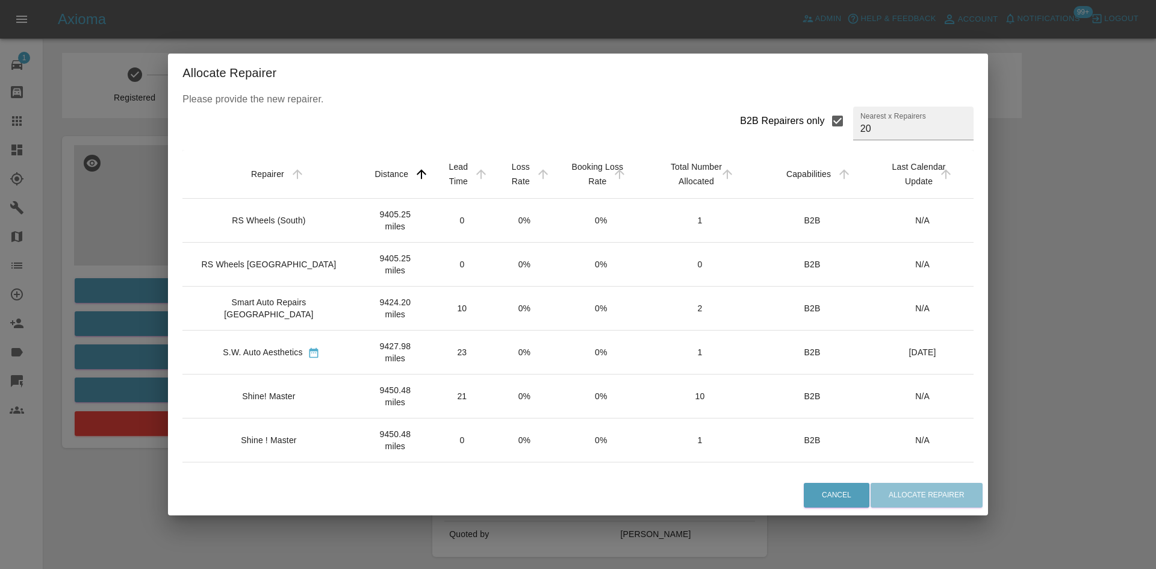
click at [307, 399] on div "Shine! Master" at bounding box center [271, 396] width 158 height 12
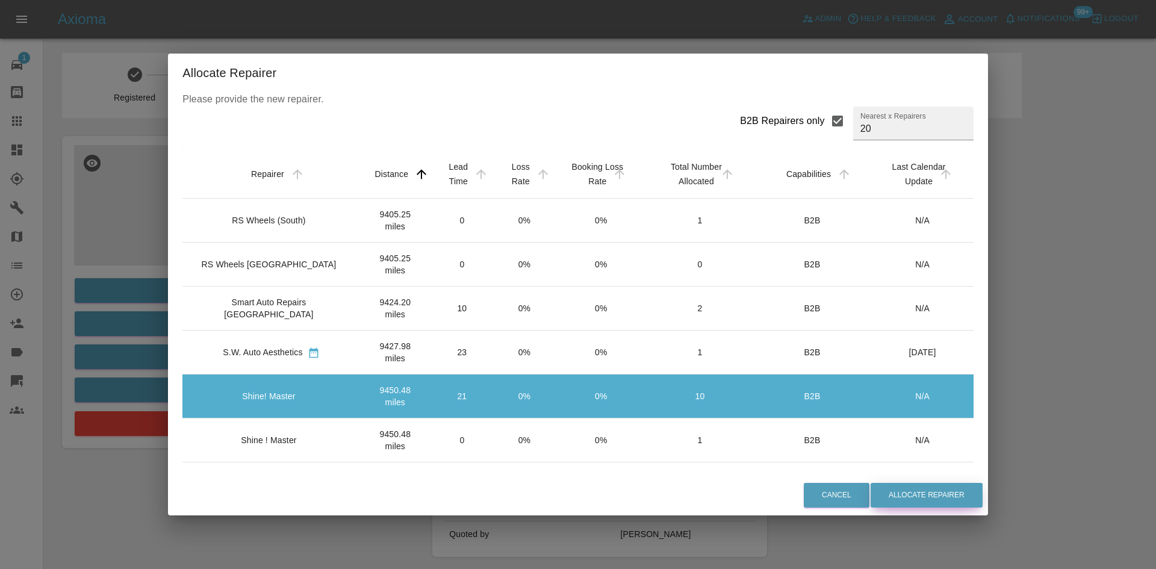
click at [885, 493] on button "Allocate Repairer" at bounding box center [927, 495] width 112 height 25
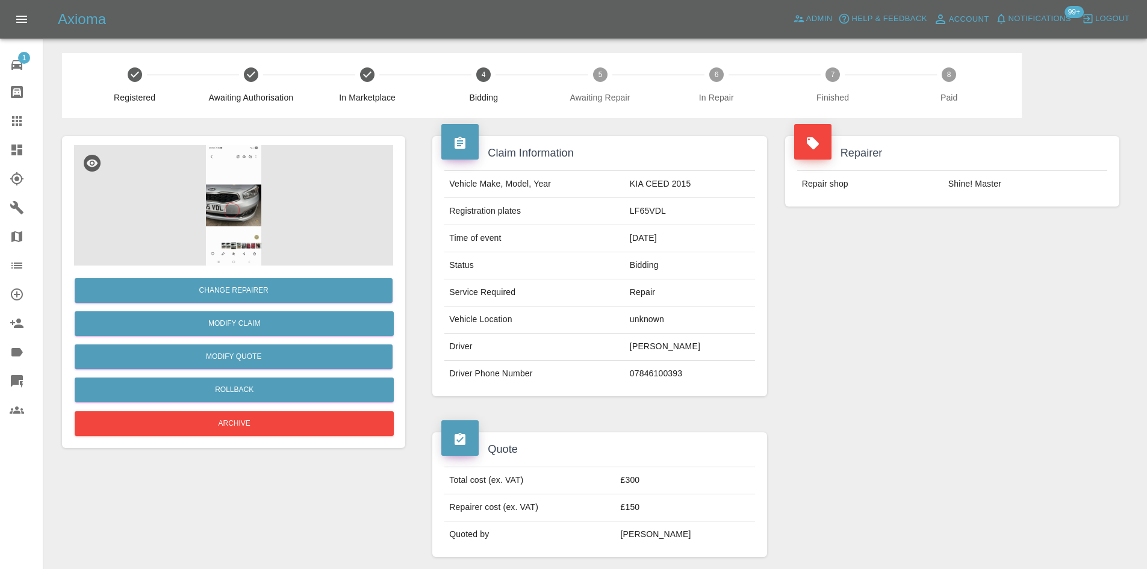
click at [674, 372] on td "07846100393" at bounding box center [690, 374] width 130 height 26
click at [255, 326] on link "Modify Claim" at bounding box center [234, 323] width 319 height 25
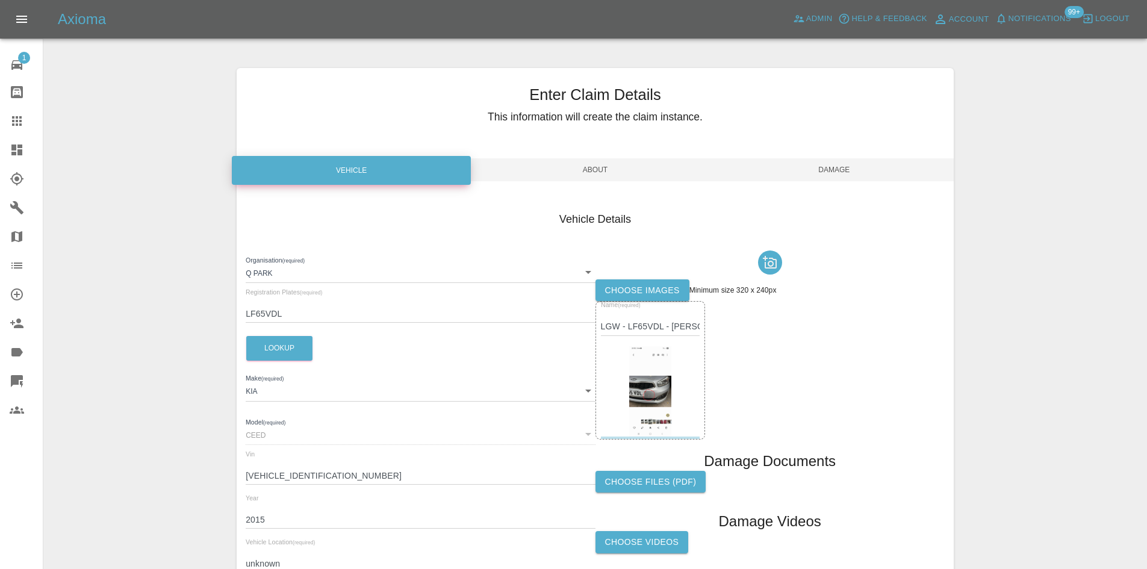
click at [534, 153] on div "Enter Claim Details This information will create the claim instance. Vehicle Ab…" at bounding box center [595, 347] width 717 height 558
click at [535, 160] on span "About" at bounding box center [595, 169] width 239 height 23
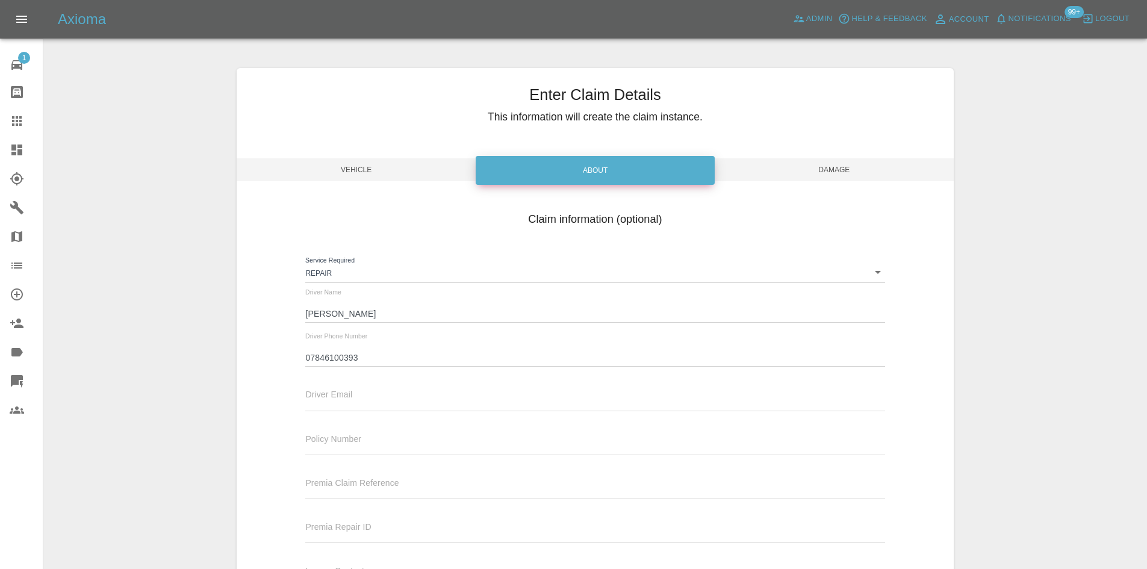
click at [310, 310] on input "Linda Radu" at bounding box center [594, 313] width 579 height 17
paste input "Lidia"
type input "Lidia Radu"
click at [799, 170] on span "Damage" at bounding box center [834, 169] width 239 height 23
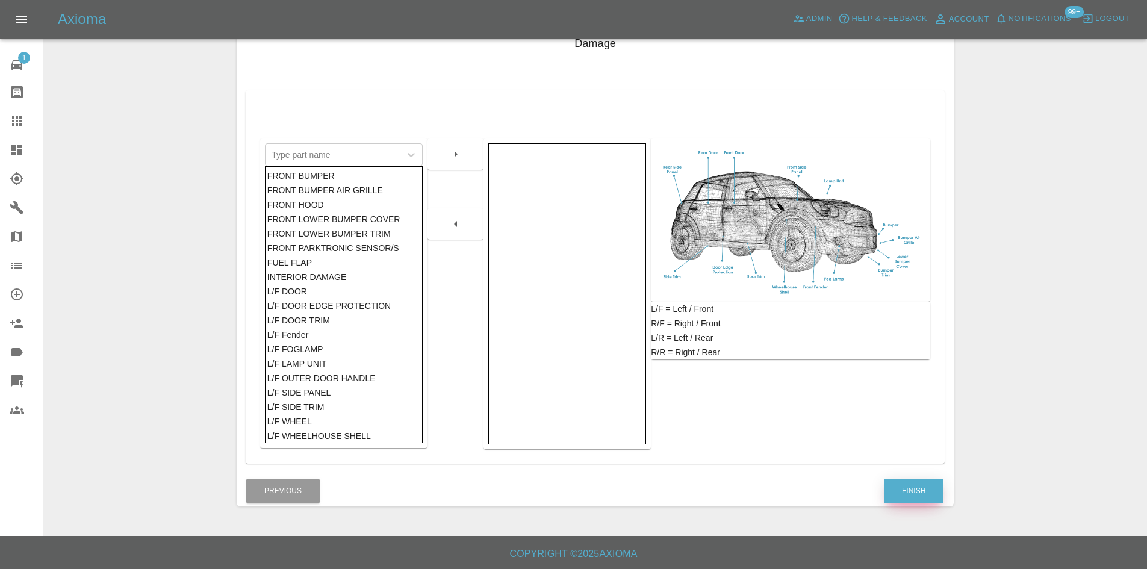
scroll to position [176, 0]
click at [895, 493] on button "Finish" at bounding box center [914, 490] width 60 height 25
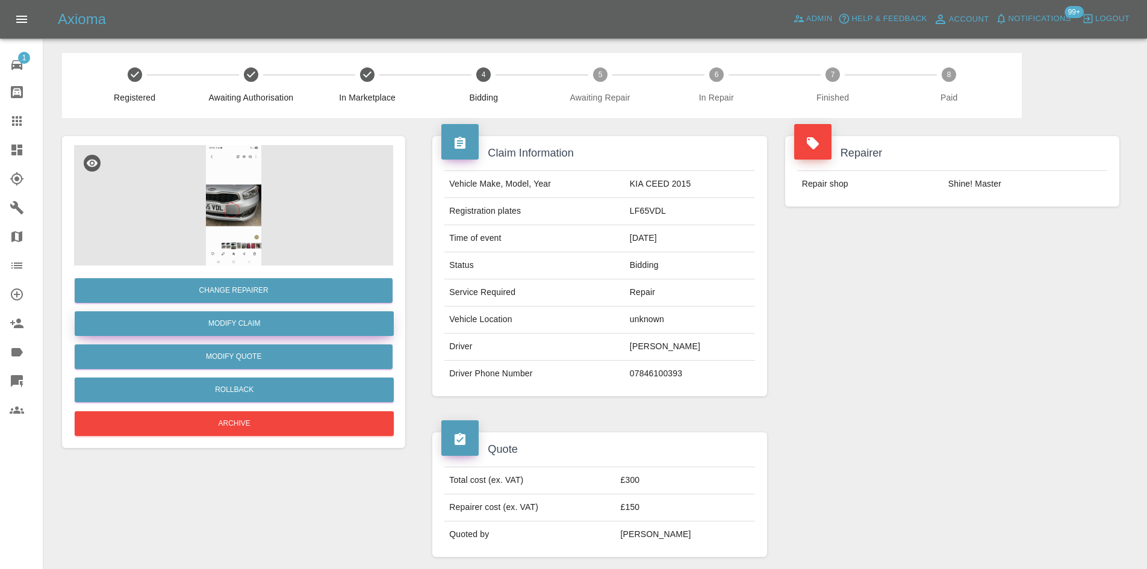
click at [230, 323] on link "Modify Claim" at bounding box center [234, 323] width 319 height 25
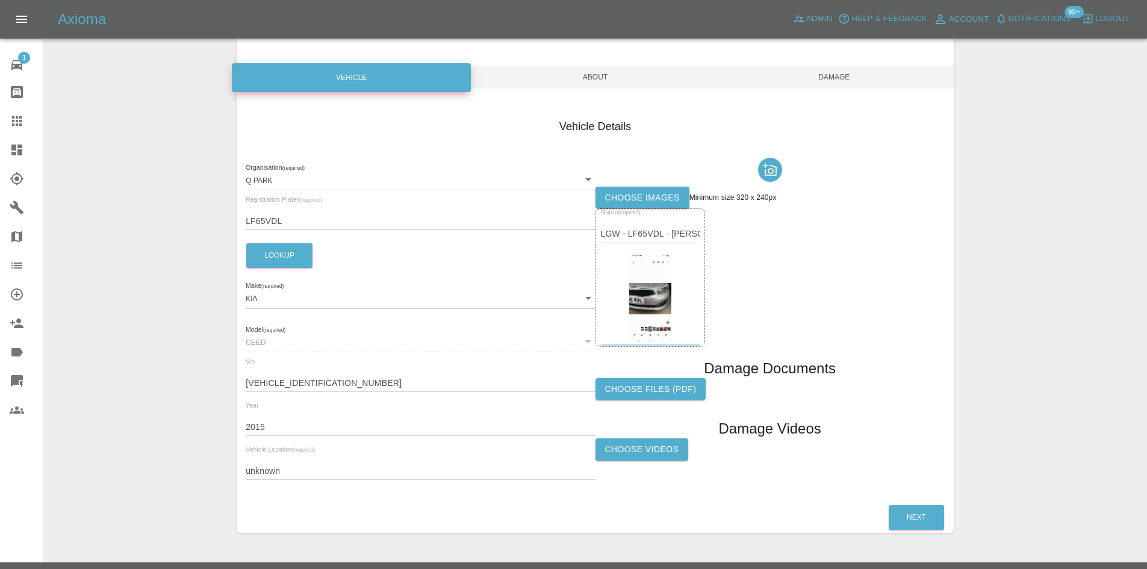
scroll to position [120, 0]
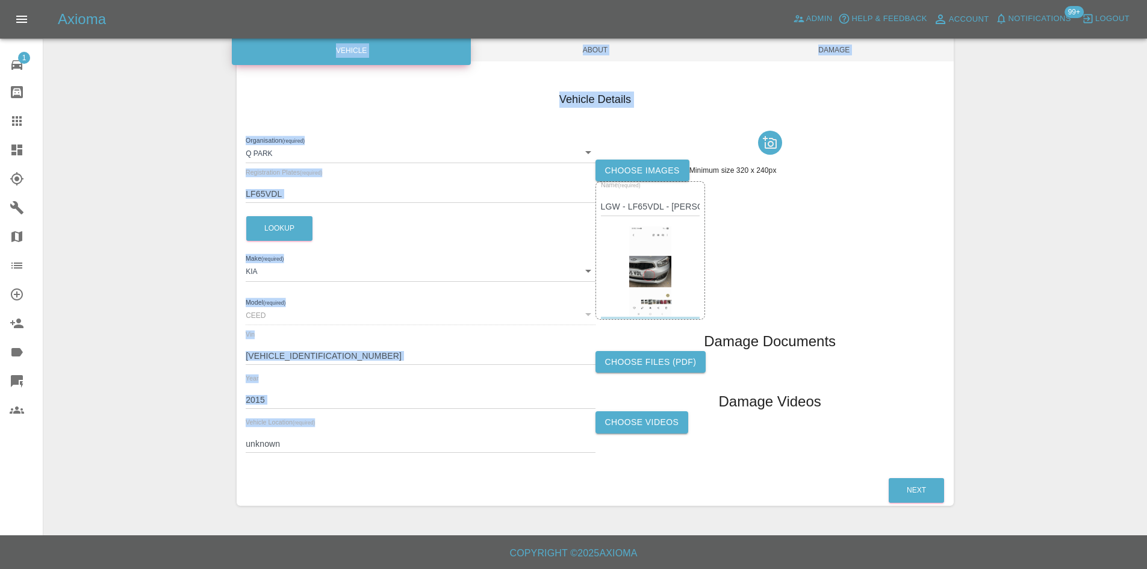
drag, startPoint x: 313, startPoint y: 455, endPoint x: 232, endPoint y: 452, distance: 80.7
click at [232, 452] on div "Enter Claim Details This information will create the claim instance. Vehicle Ab…" at bounding box center [595, 227] width 735 height 588
click at [281, 441] on input "unknown" at bounding box center [420, 443] width 349 height 17
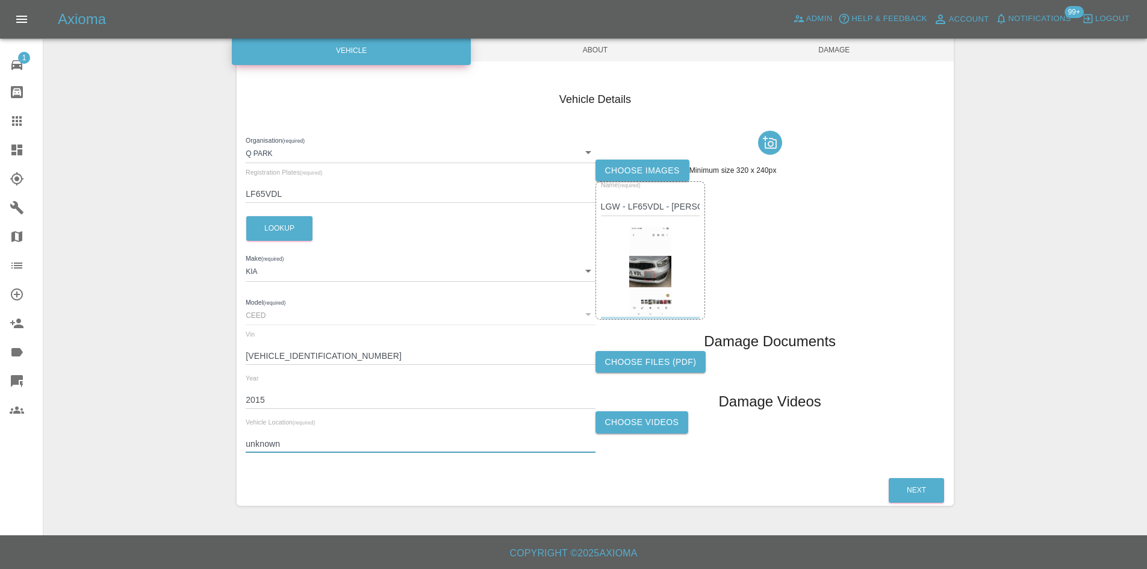
click at [281, 441] on input "unknown" at bounding box center [420, 443] width 349 height 17
click at [290, 444] on input "71 Hunters TN2 5UN" at bounding box center [420, 443] width 349 height 17
drag, startPoint x: 291, startPoint y: 444, endPoint x: 249, endPoint y: 452, distance: 43.6
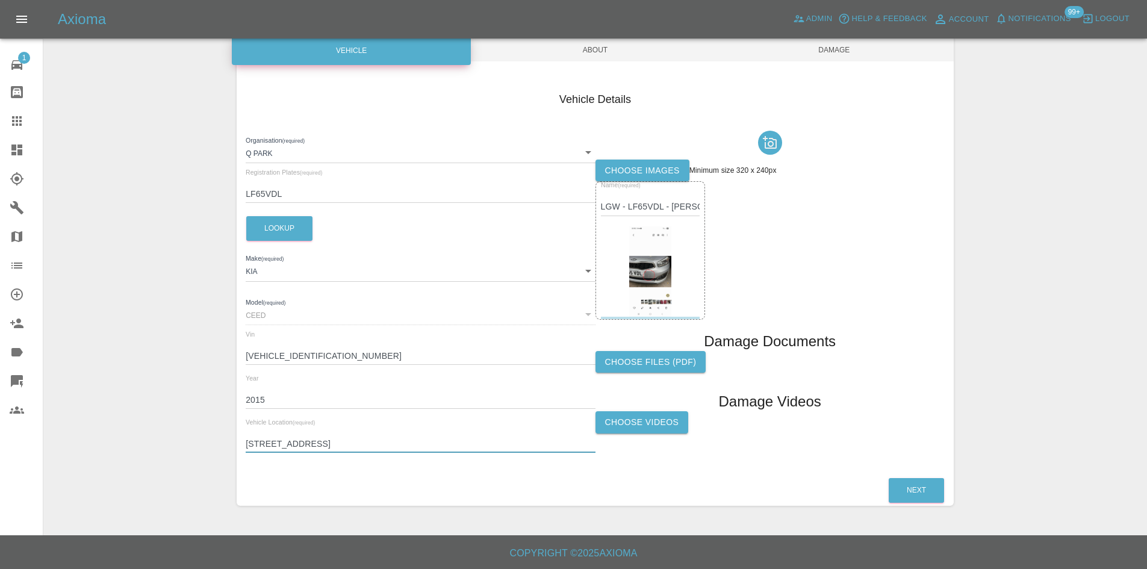
click at [249, 452] on input "71 Hunters TN2 5UN" at bounding box center [420, 443] width 349 height 17
type input "TN2 5UN"
click at [828, 38] on div "Axioma Admin Help & Feedback Account Notifications 99+ Logout" at bounding box center [573, 19] width 1147 height 39
click at [827, 44] on span "Damage" at bounding box center [834, 50] width 239 height 23
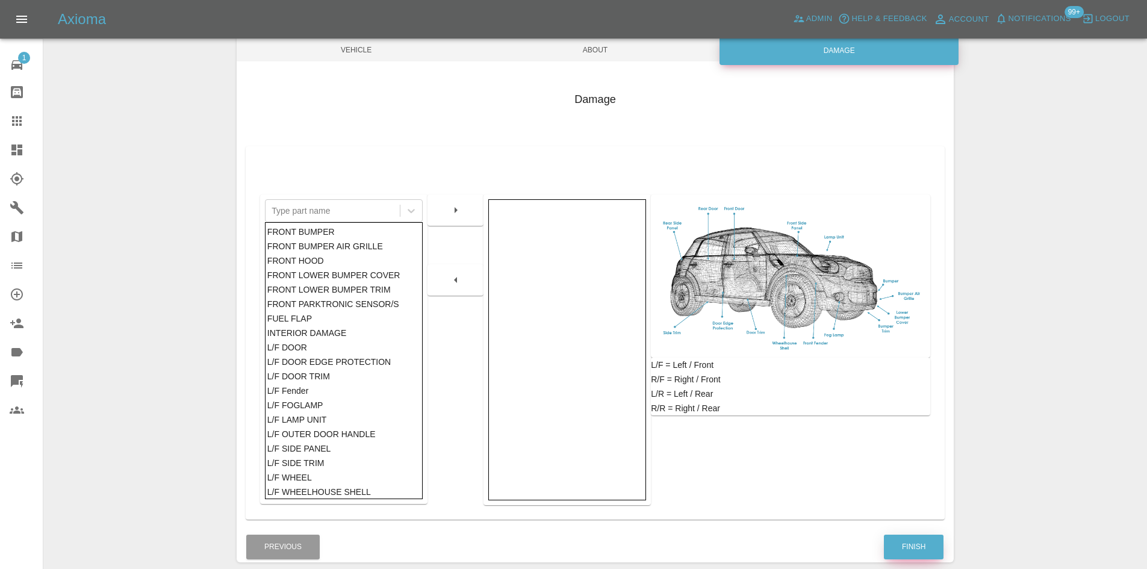
click at [924, 557] on button "Finish" at bounding box center [914, 547] width 60 height 25
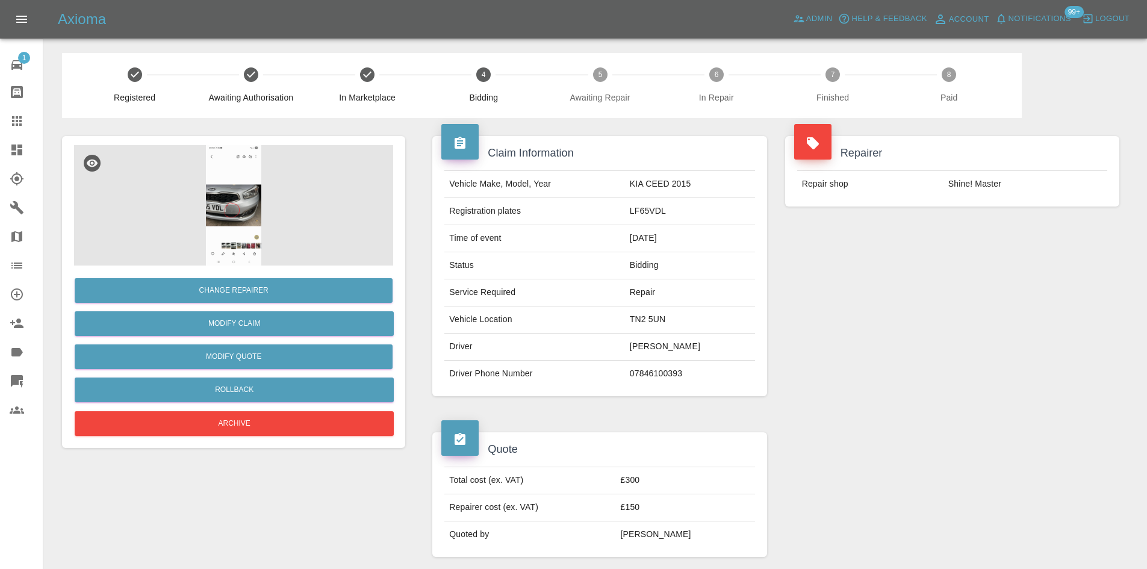
click at [646, 322] on td "TN2 5UN" at bounding box center [690, 320] width 130 height 27
copy td "TN2 5UN"
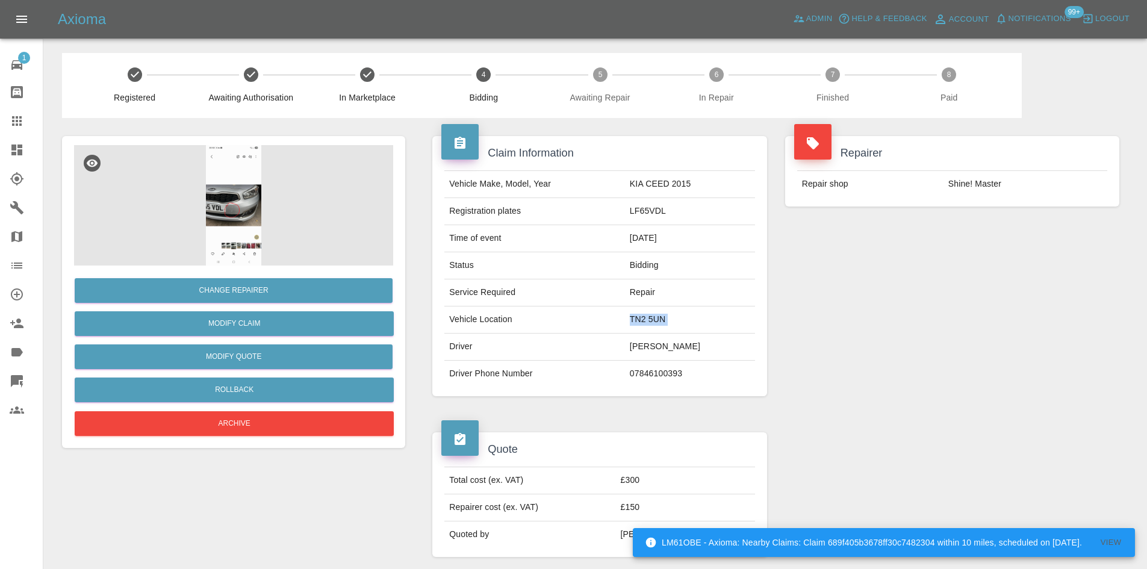
click at [651, 327] on td "TN2 5UN" at bounding box center [690, 320] width 130 height 27
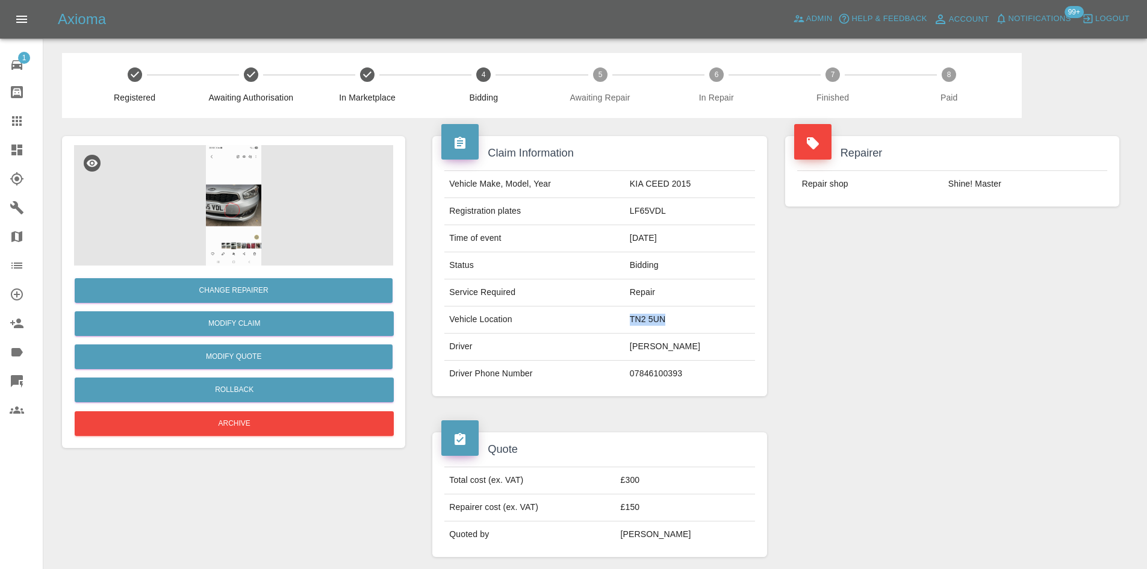
drag, startPoint x: 673, startPoint y: 318, endPoint x: 641, endPoint y: 317, distance: 31.9
click at [641, 317] on td "TN2 5UN" at bounding box center [690, 320] width 130 height 27
copy td "TN2 5UN"
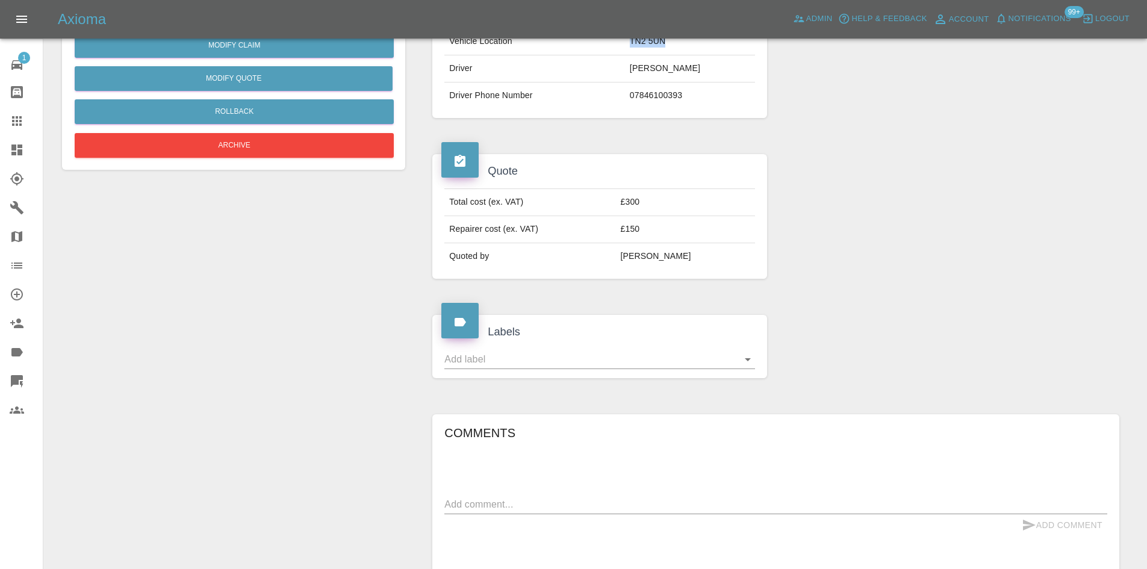
scroll to position [99, 0]
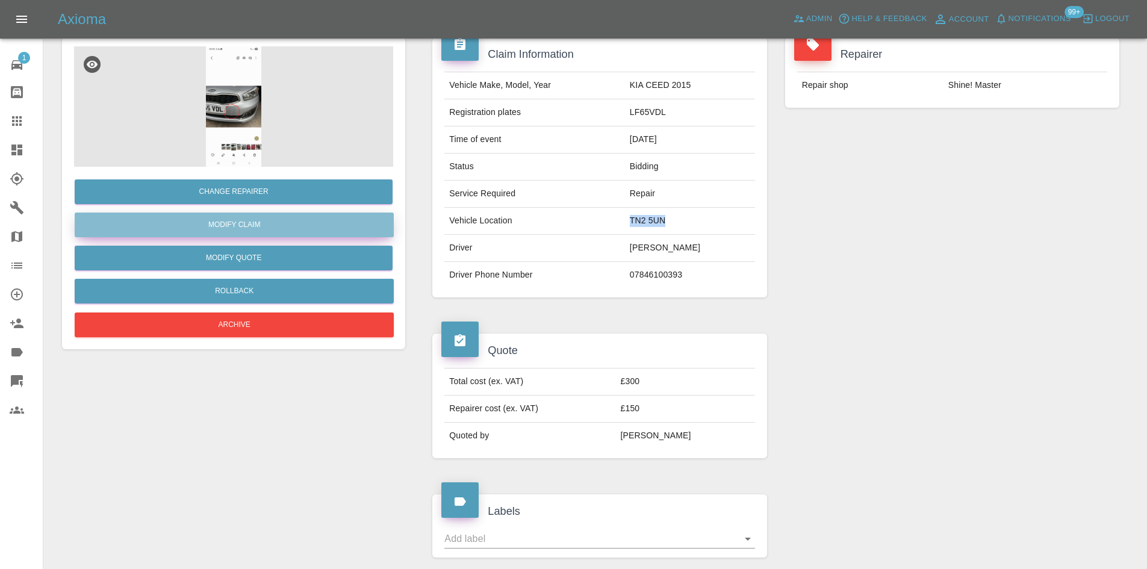
click at [242, 226] on link "Modify Claim" at bounding box center [234, 225] width 319 height 25
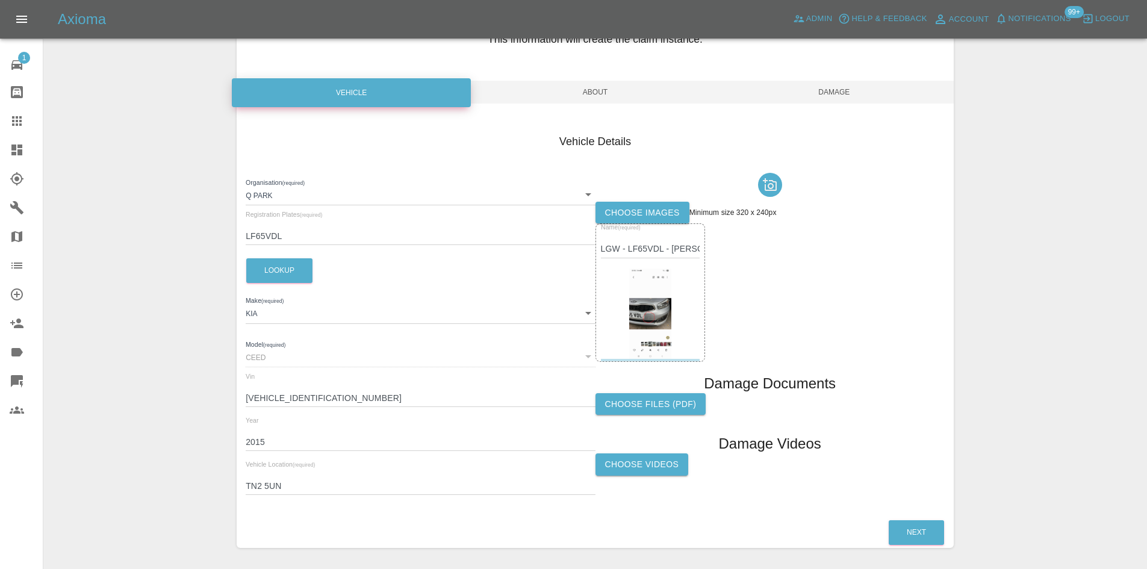
scroll to position [120, 0]
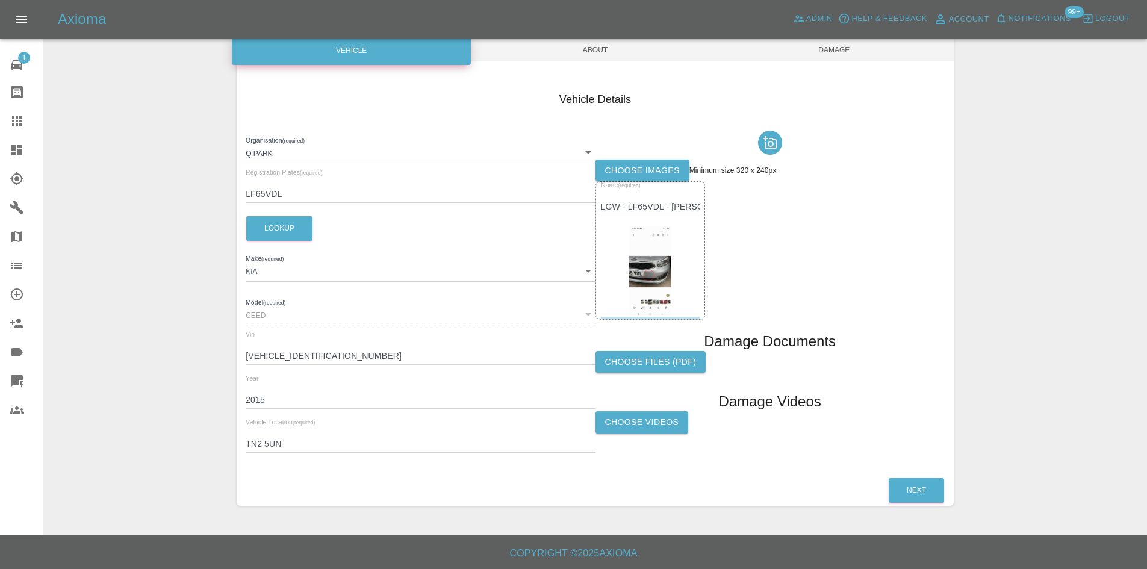
click at [600, 44] on span "About" at bounding box center [595, 50] width 239 height 23
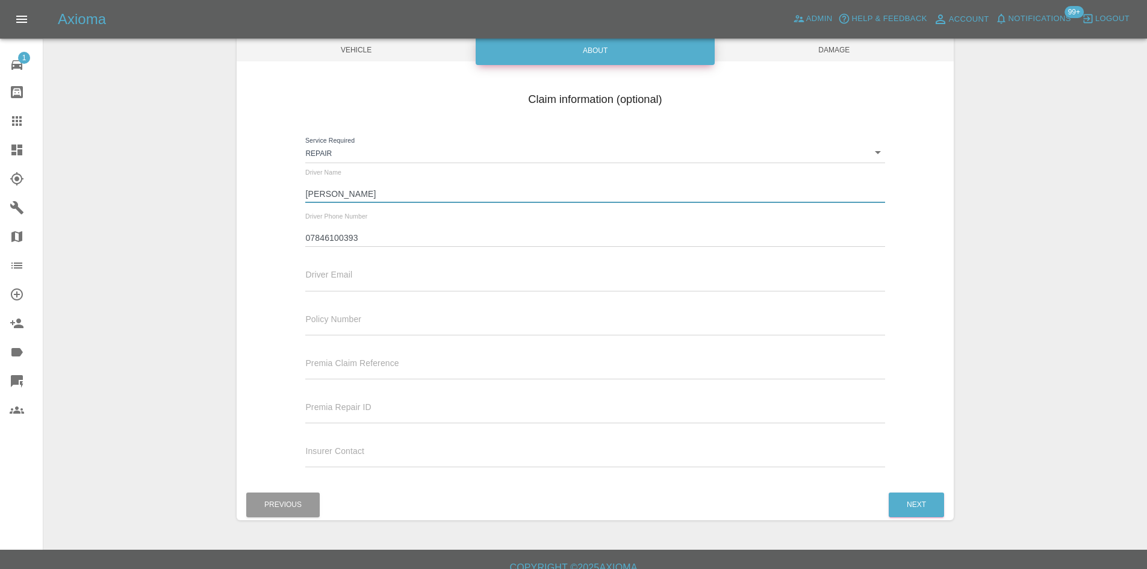
drag, startPoint x: 399, startPoint y: 197, endPoint x: 307, endPoint y: 190, distance: 93.0
click at [307, 190] on input "Lidia Radu" at bounding box center [594, 193] width 579 height 17
click at [317, 190] on input "Lidia Radu" at bounding box center [594, 193] width 579 height 17
drag, startPoint x: 340, startPoint y: 188, endPoint x: 314, endPoint y: 199, distance: 28.3
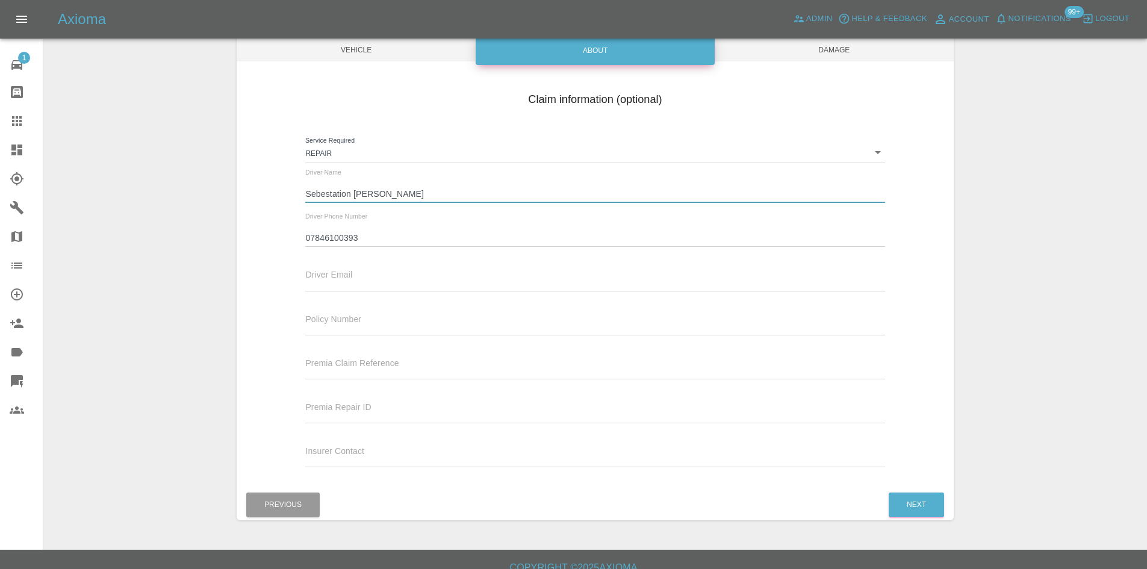
click at [314, 199] on input "Sebestation Radu" at bounding box center [594, 193] width 579 height 17
type input "Sebastian Radu"
click at [798, 55] on span "Damage" at bounding box center [834, 50] width 239 height 23
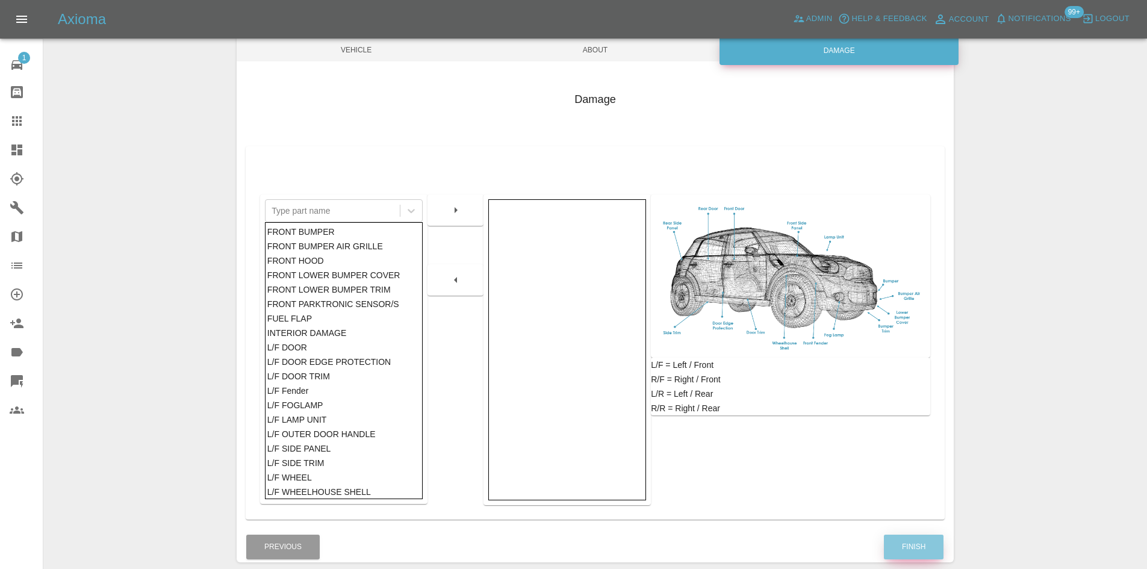
click at [916, 538] on button "Finish" at bounding box center [914, 547] width 60 height 25
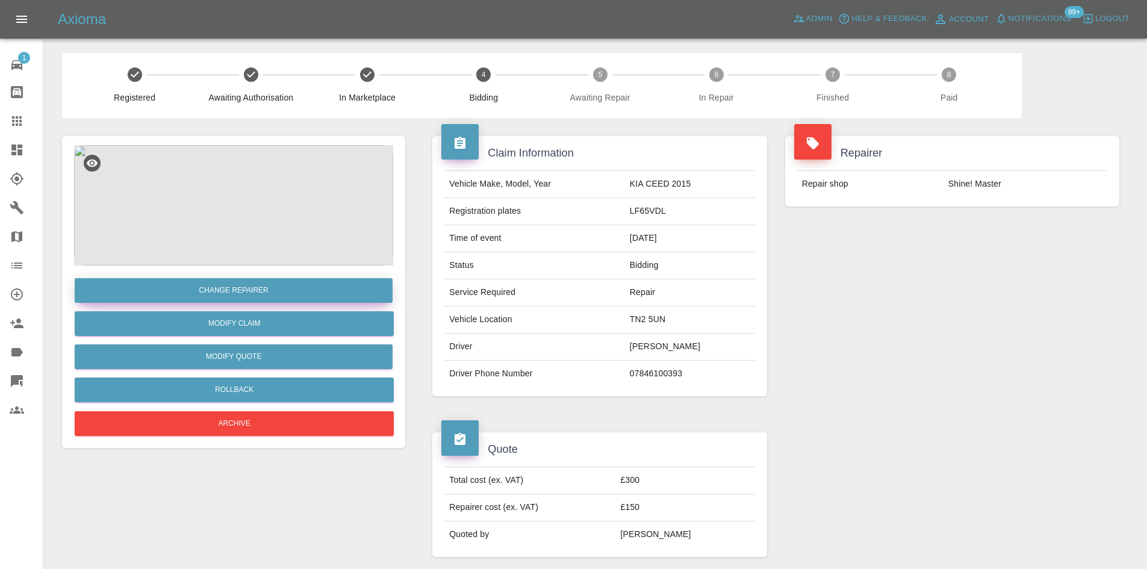
click at [244, 298] on button "Change Repairer" at bounding box center [234, 290] width 318 height 25
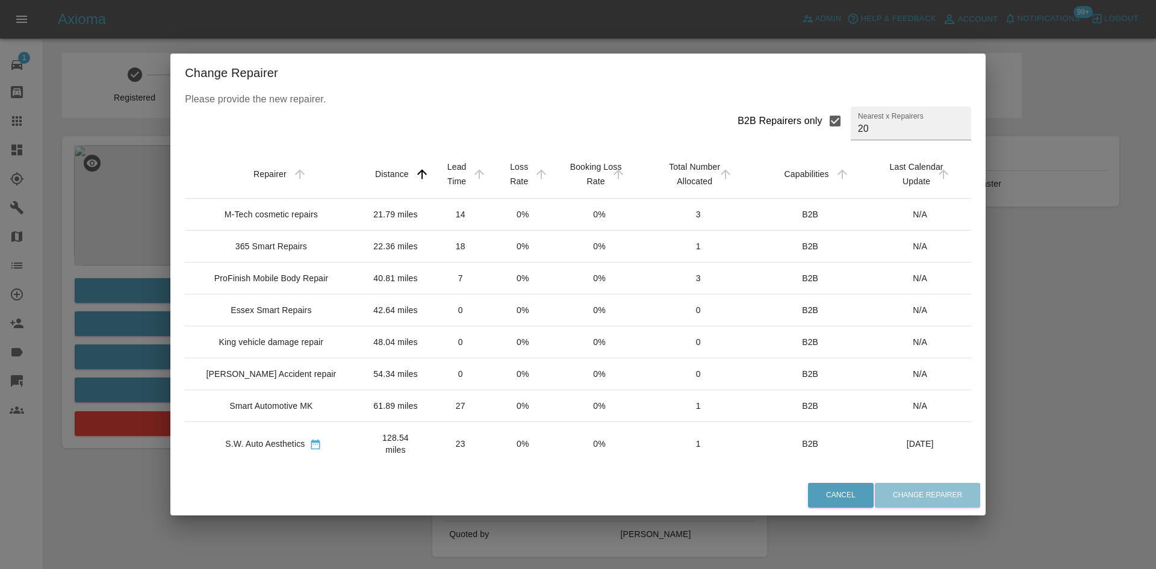
click at [275, 218] on div "M-Tech cosmetic repairs" at bounding box center [271, 214] width 93 height 12
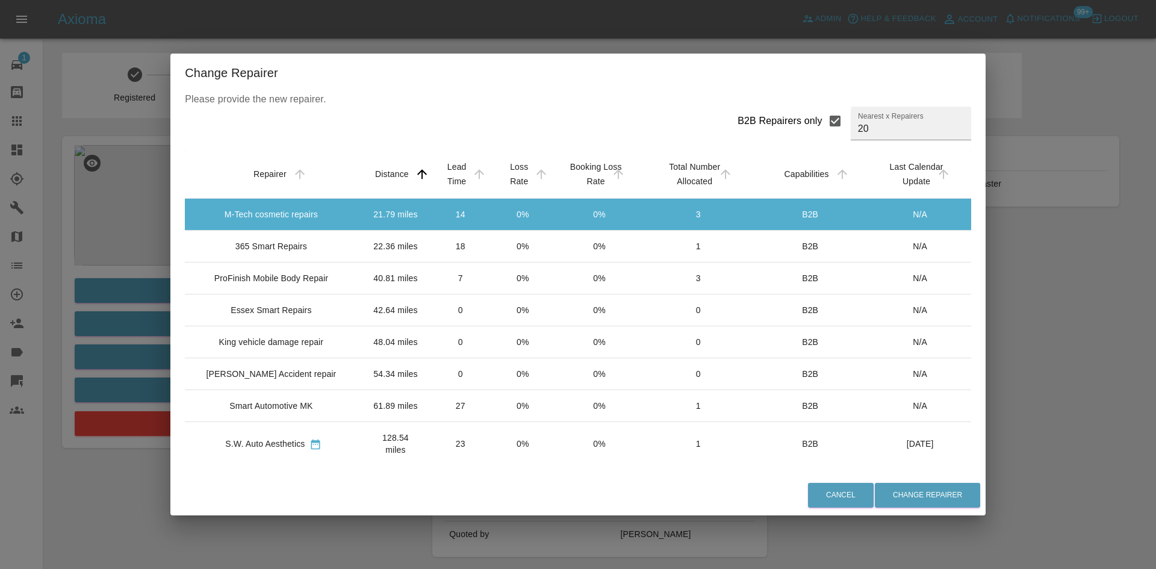
drag, startPoint x: 0, startPoint y: 245, endPoint x: 2, endPoint y: 239, distance: 6.5
click at [1, 245] on div "Change Repairer Please provide the new repairer. B2B Repairers only Nearest x R…" at bounding box center [578, 284] width 1156 height 569
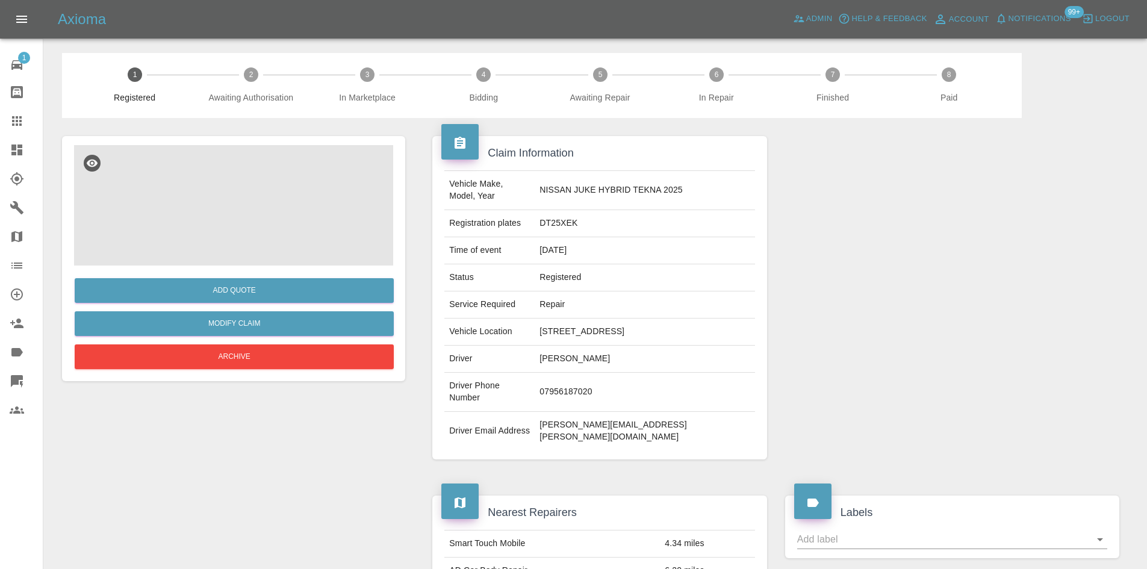
click at [160, 235] on img at bounding box center [233, 205] width 319 height 120
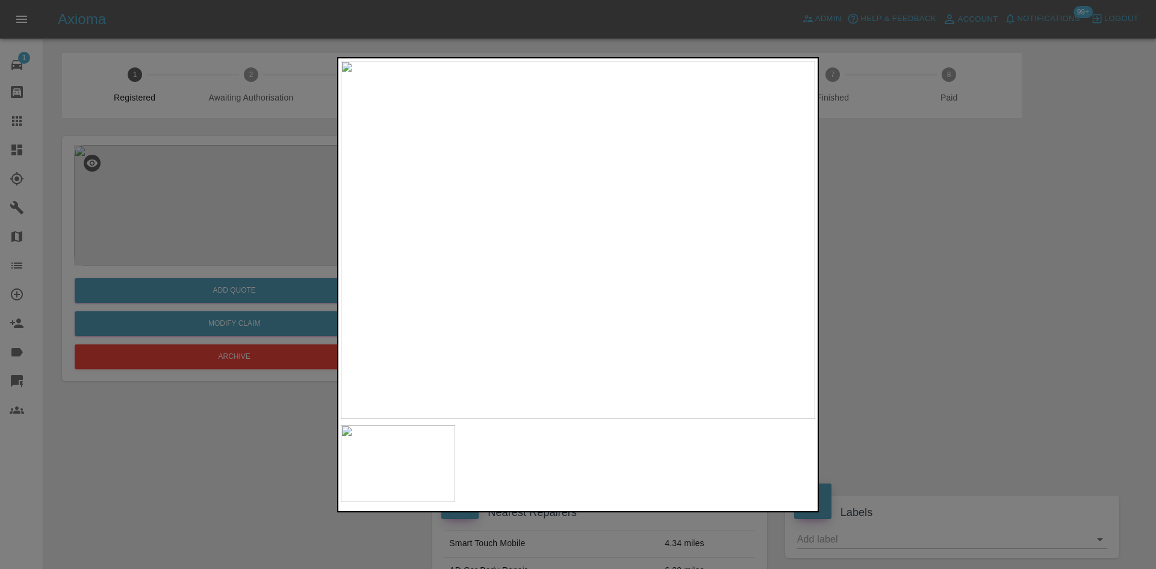
click at [671, 268] on img at bounding box center [578, 240] width 475 height 358
click at [665, 270] on img at bounding box center [578, 240] width 475 height 358
click at [665, 270] on img at bounding box center [316, 149] width 1424 height 1075
click at [390, 449] on img at bounding box center [398, 464] width 114 height 78
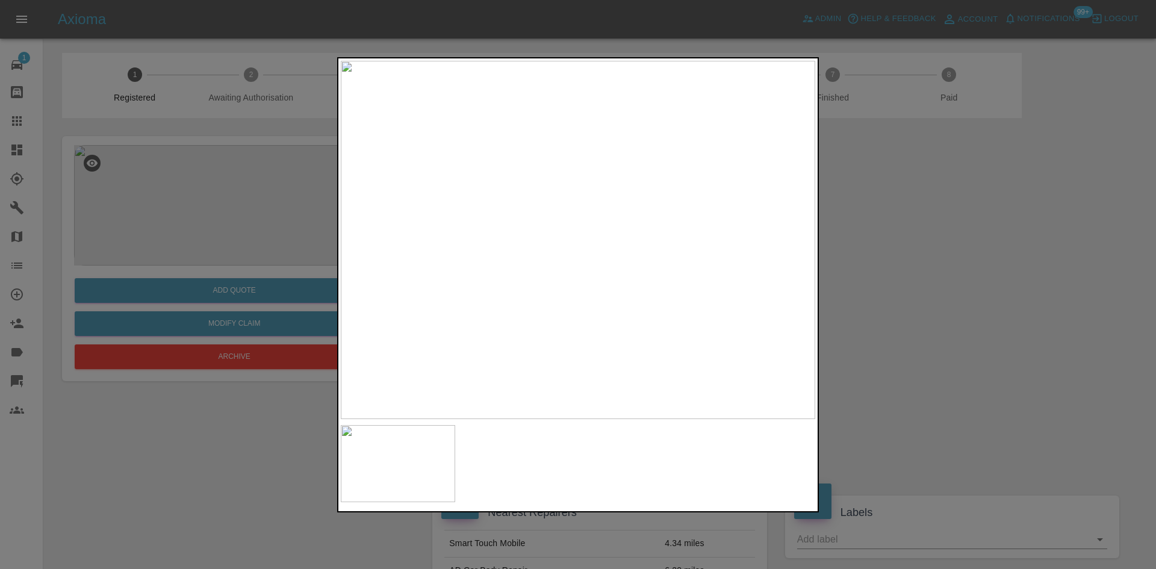
click at [390, 449] on img at bounding box center [398, 464] width 114 height 78
click at [922, 272] on div at bounding box center [578, 284] width 1156 height 569
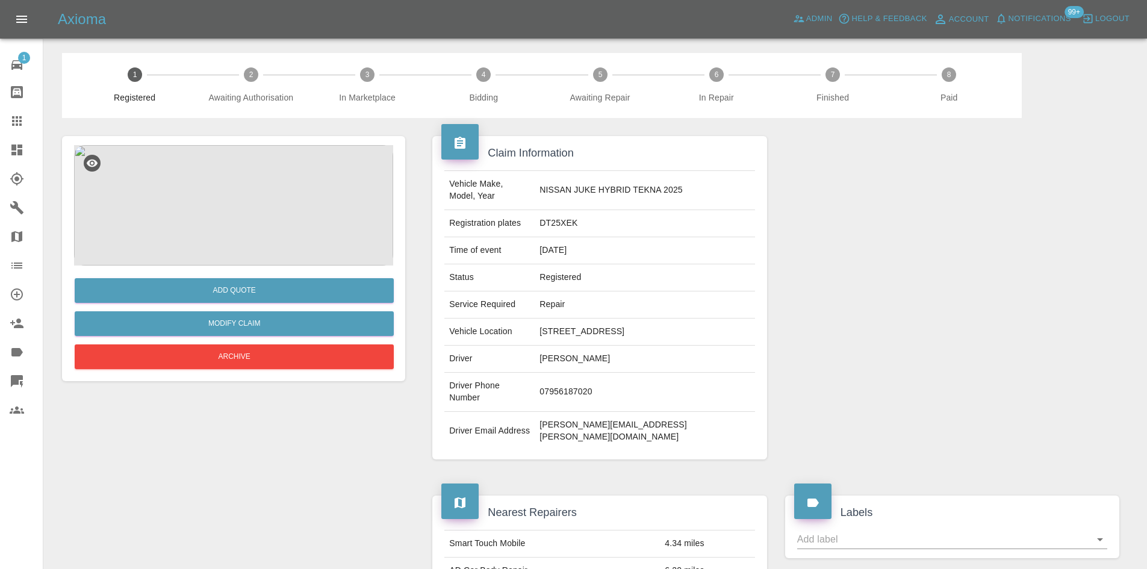
click at [160, 198] on img at bounding box center [233, 205] width 319 height 120
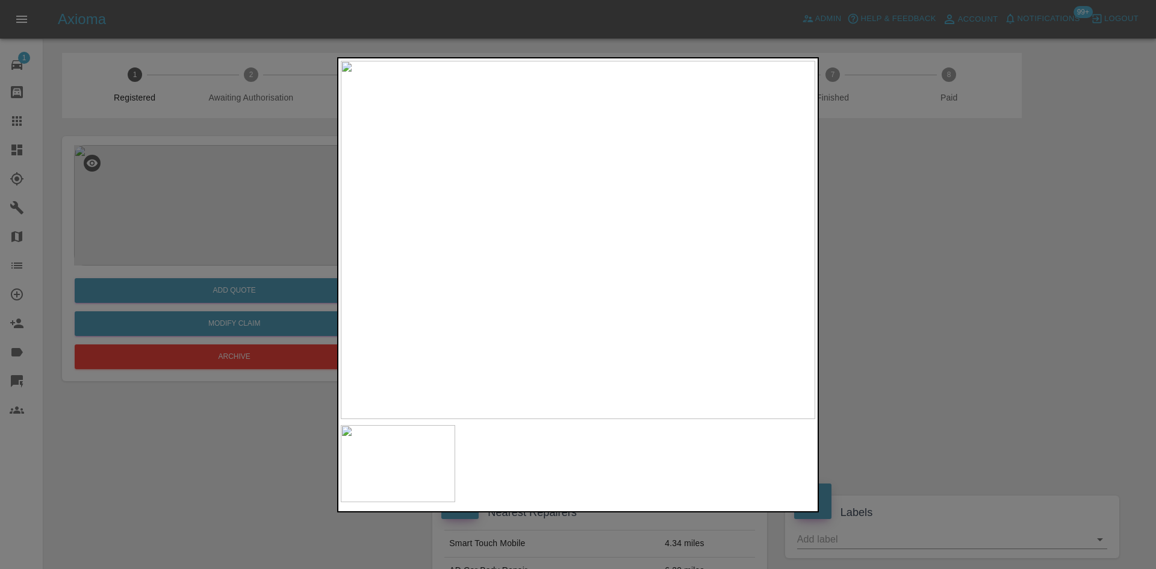
drag, startPoint x: 932, startPoint y: 187, endPoint x: 926, endPoint y: 184, distance: 6.7
click at [932, 187] on div at bounding box center [578, 284] width 1156 height 569
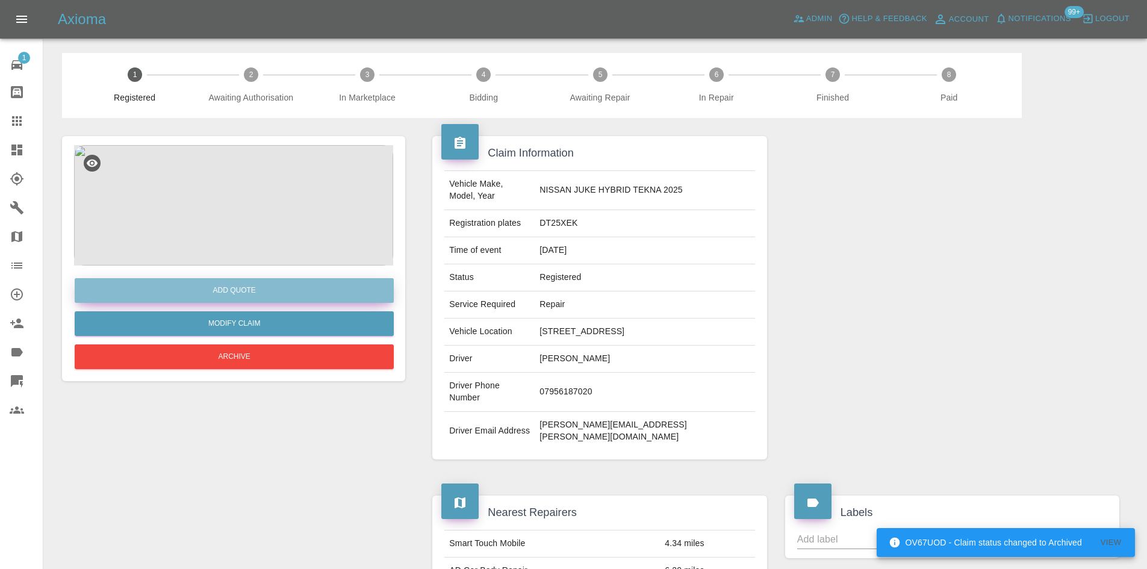
click at [260, 292] on button "Add Quote" at bounding box center [234, 290] width 319 height 25
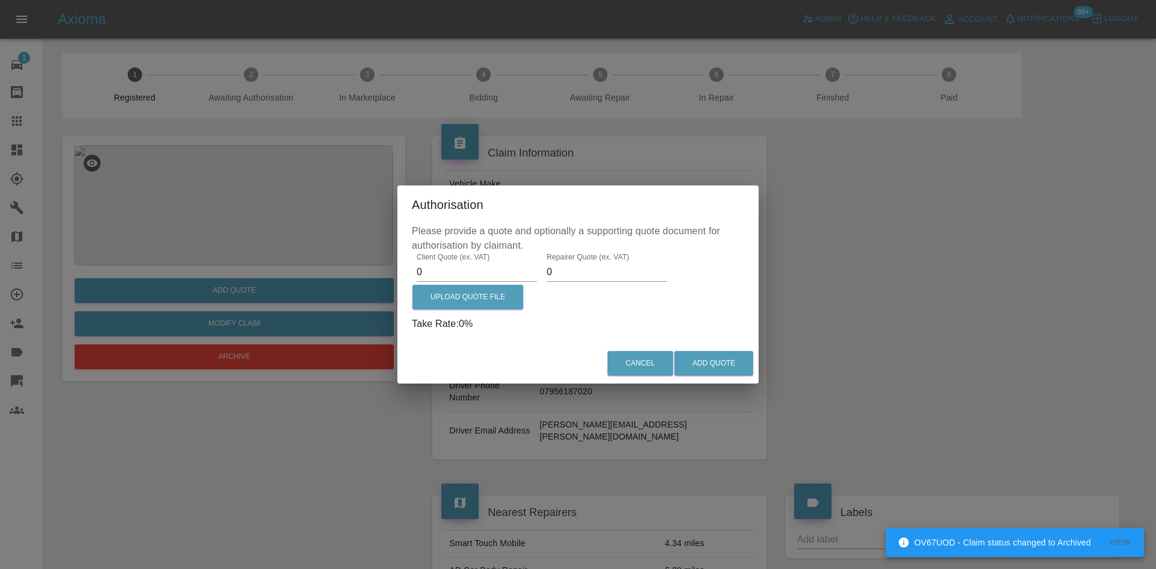
click at [453, 276] on input "0" at bounding box center [477, 272] width 120 height 19
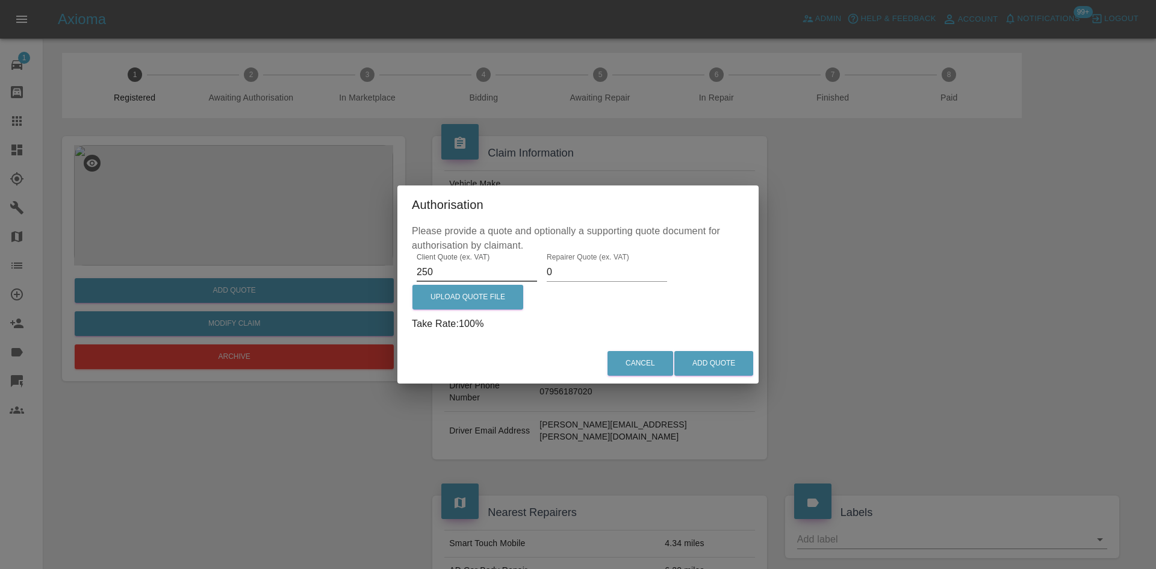
type input "250"
type input "150"
click at [748, 373] on button "Add Quote" at bounding box center [713, 363] width 79 height 25
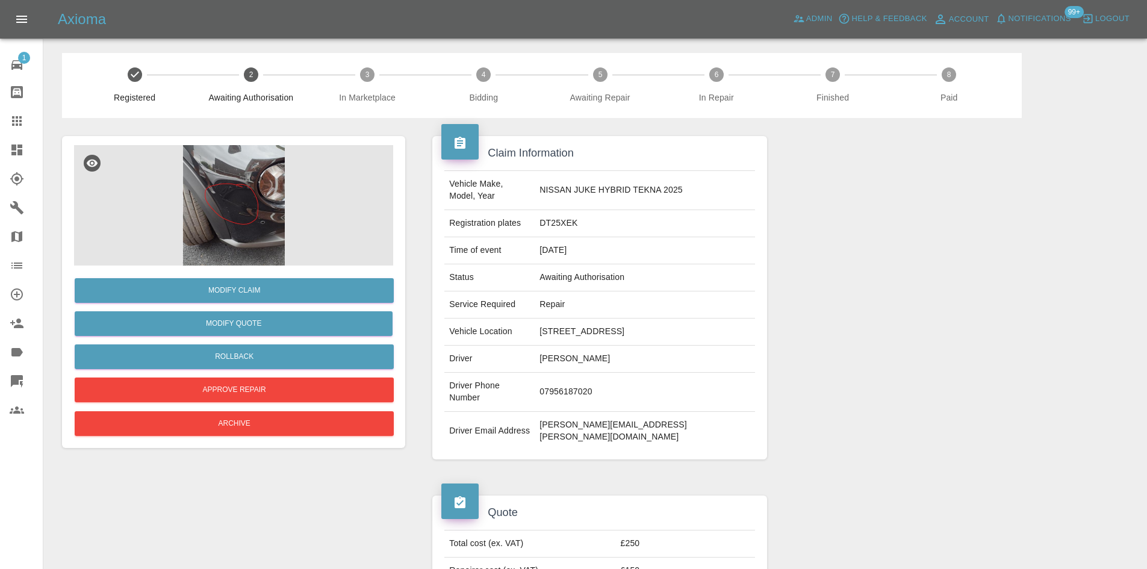
click at [6, 142] on link "Dashboard" at bounding box center [21, 149] width 43 height 29
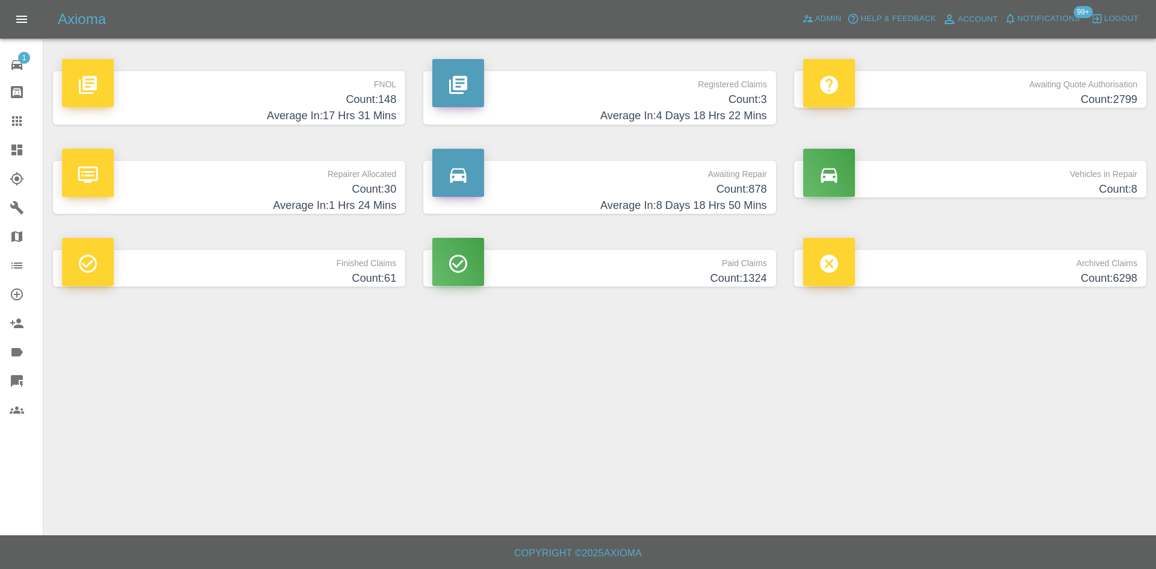
click at [591, 99] on h4 "Count: 3" at bounding box center [599, 100] width 334 height 16
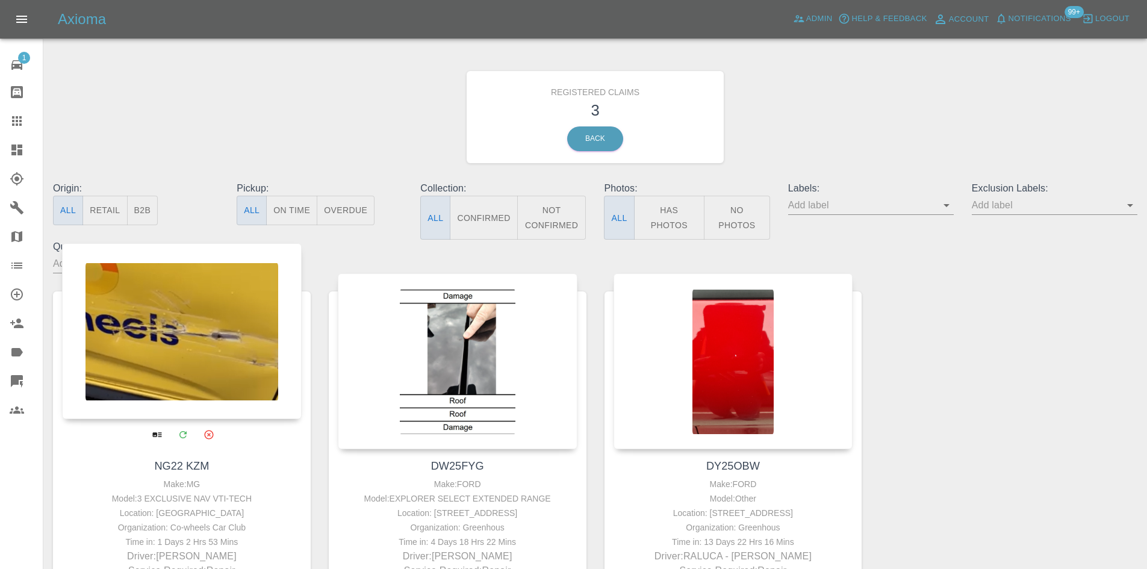
click at [142, 311] on div at bounding box center [182, 331] width 240 height 176
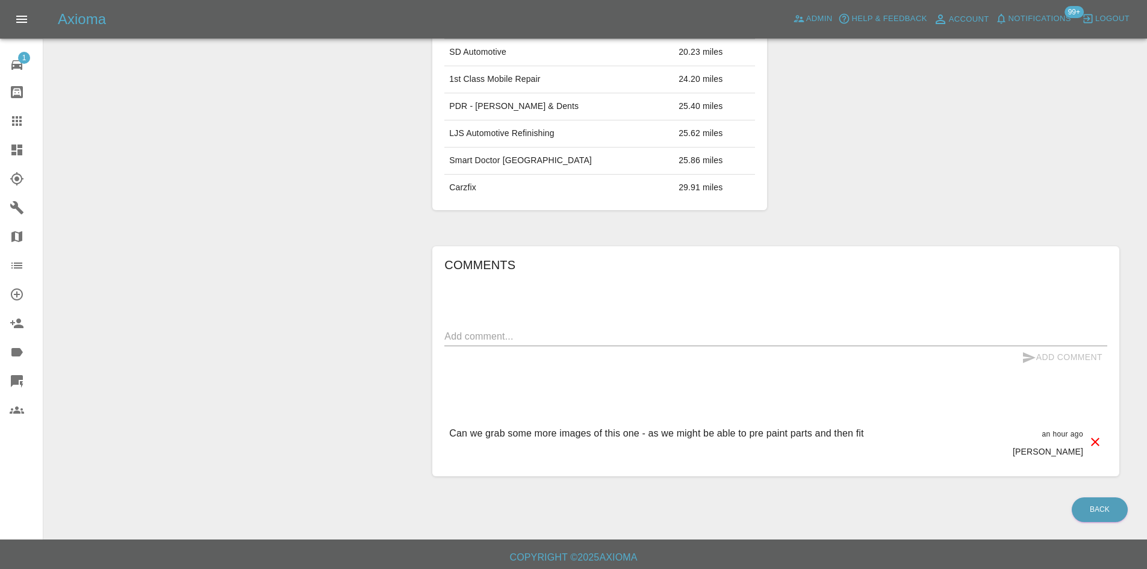
scroll to position [568, 0]
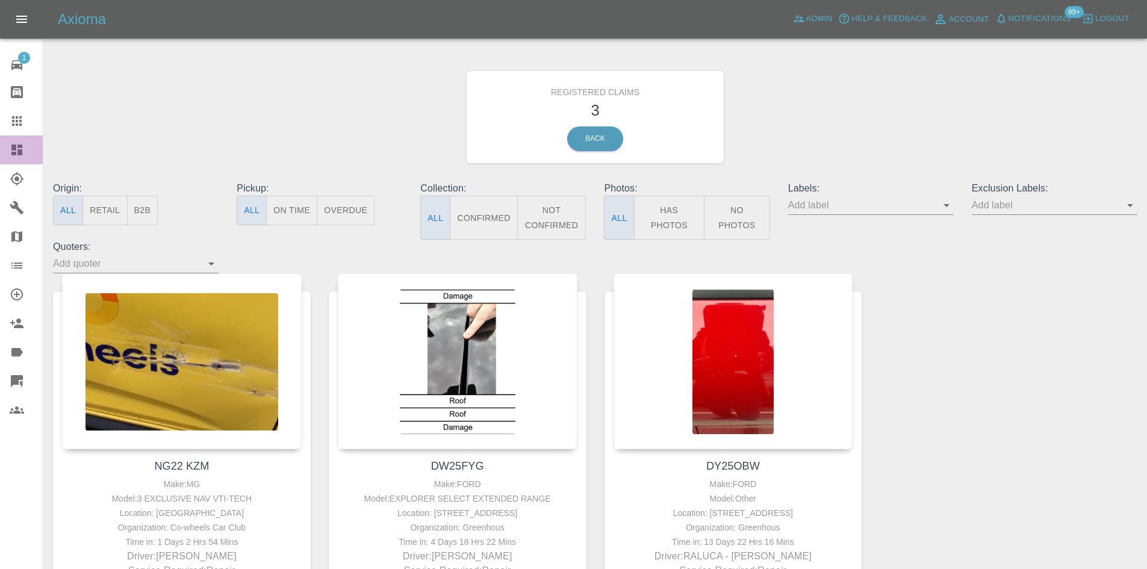
click at [11, 145] on icon at bounding box center [16, 150] width 11 height 11
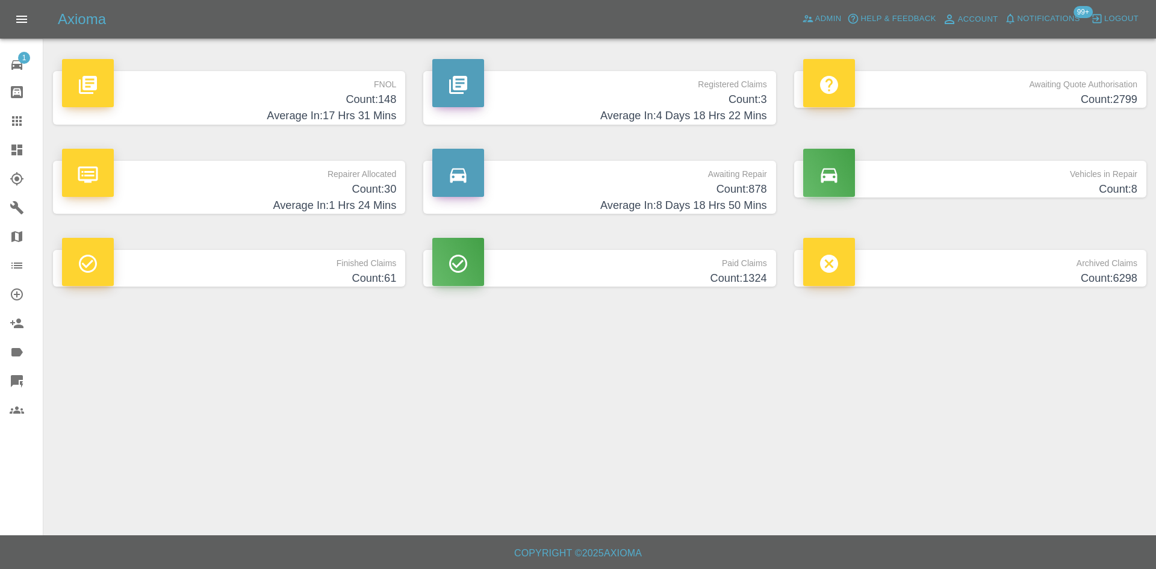
click at [363, 173] on p "Repairer Allocated" at bounding box center [229, 171] width 334 height 20
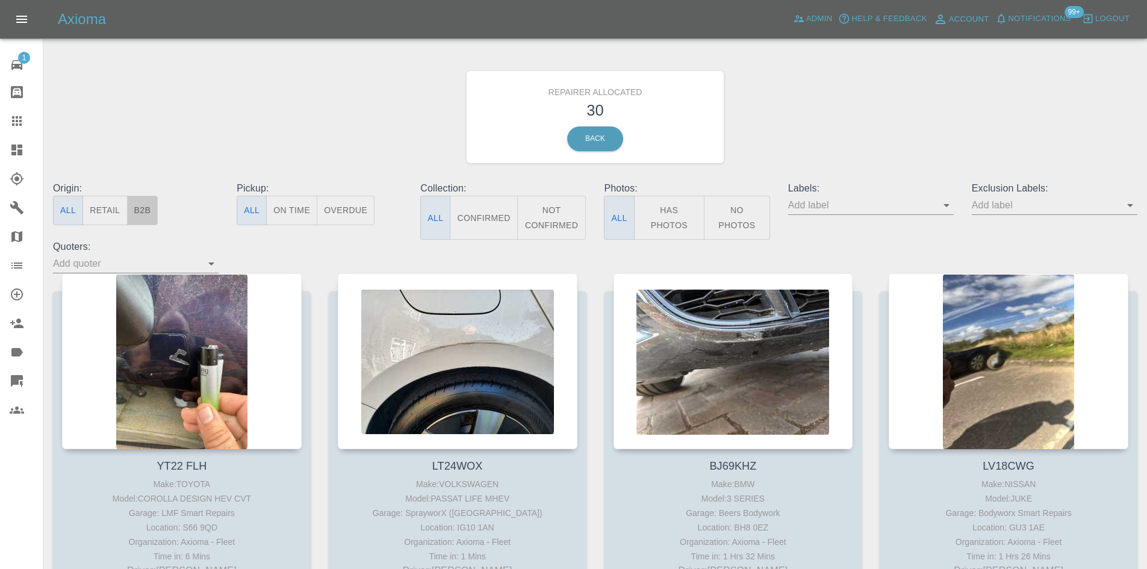
click at [149, 212] on button "B2B" at bounding box center [142, 211] width 31 height 30
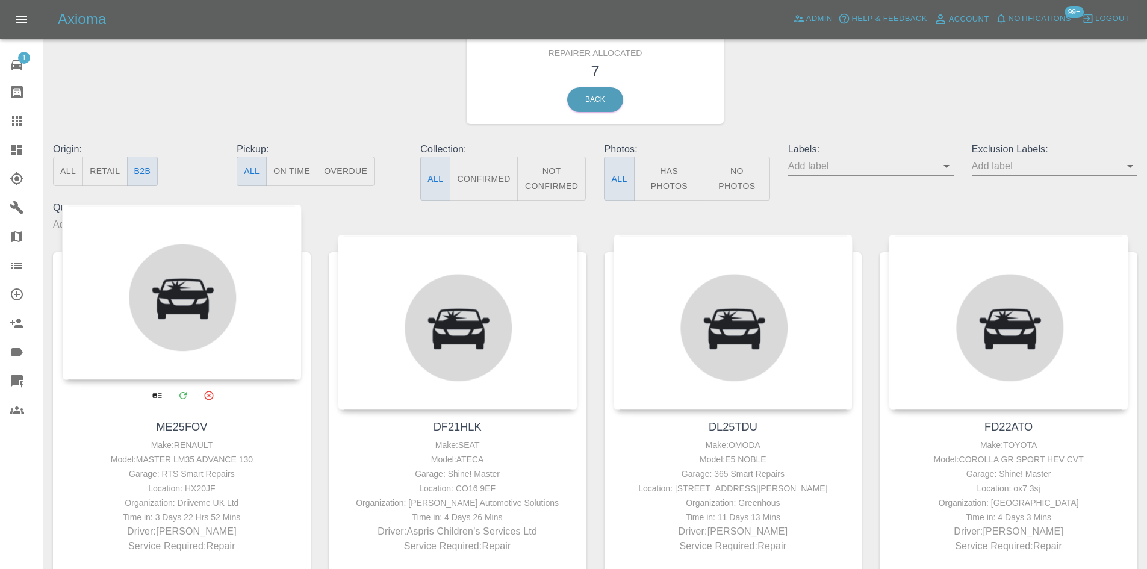
scroll to position [60, 0]
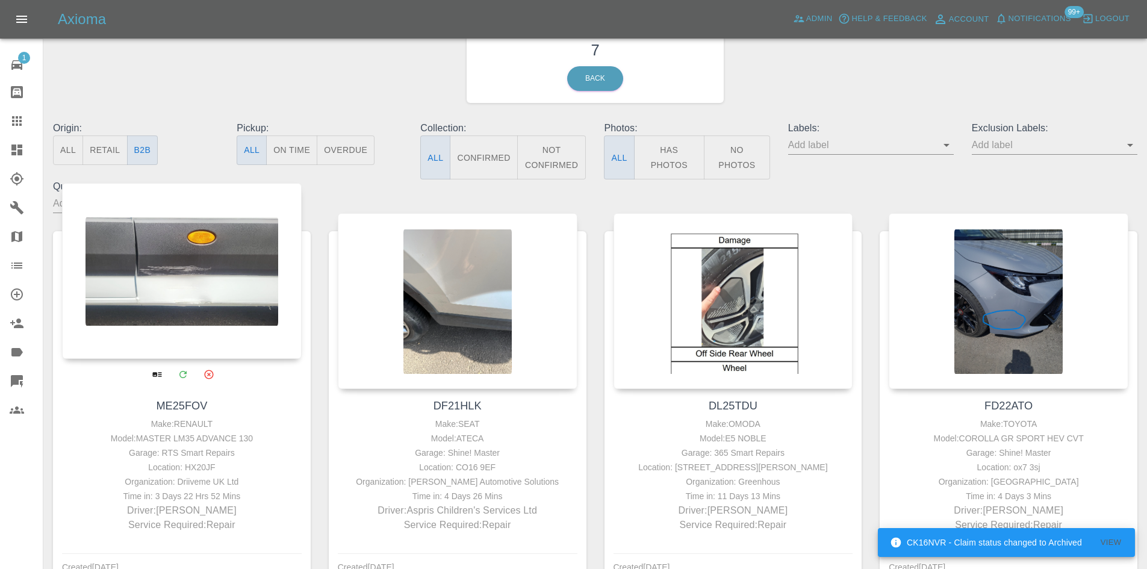
click at [190, 299] on div at bounding box center [182, 271] width 240 height 176
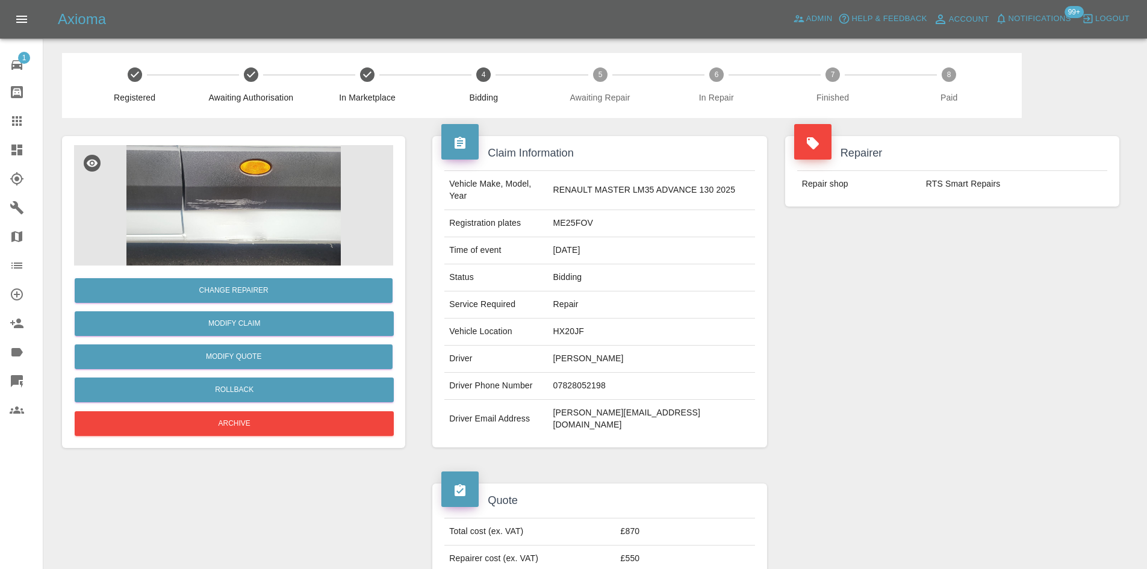
click at [573, 211] on td "ME25FOV" at bounding box center [652, 223] width 207 height 27
copy td "ME25FOV"
click at [222, 323] on link "Modify Claim" at bounding box center [234, 323] width 319 height 25
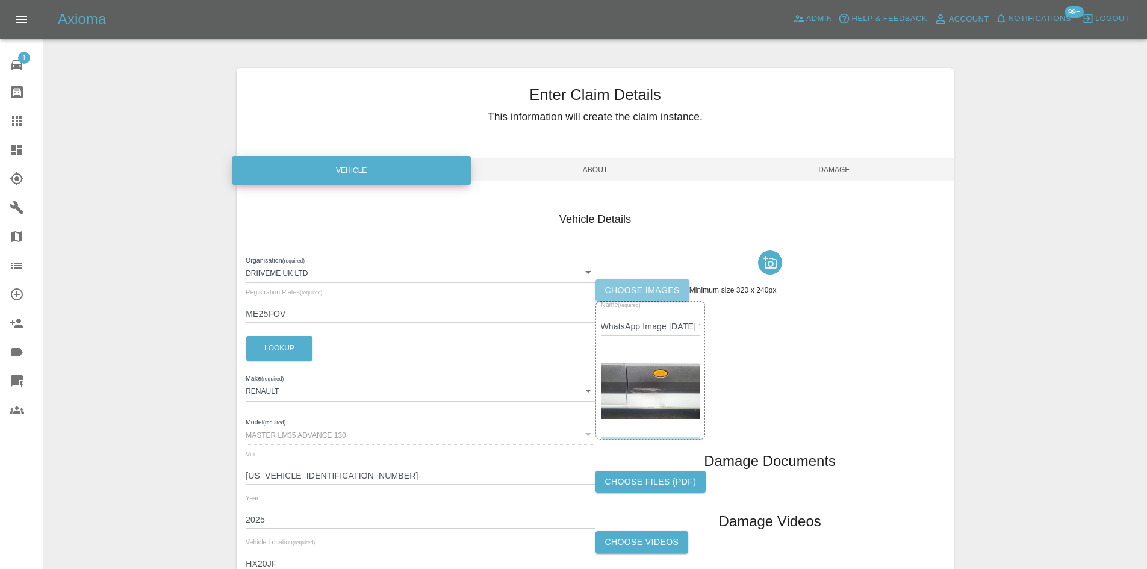
click at [671, 290] on label "Choose images" at bounding box center [643, 290] width 94 height 22
click at [0, 0] on input "Choose images" at bounding box center [0, 0] width 0 height 0
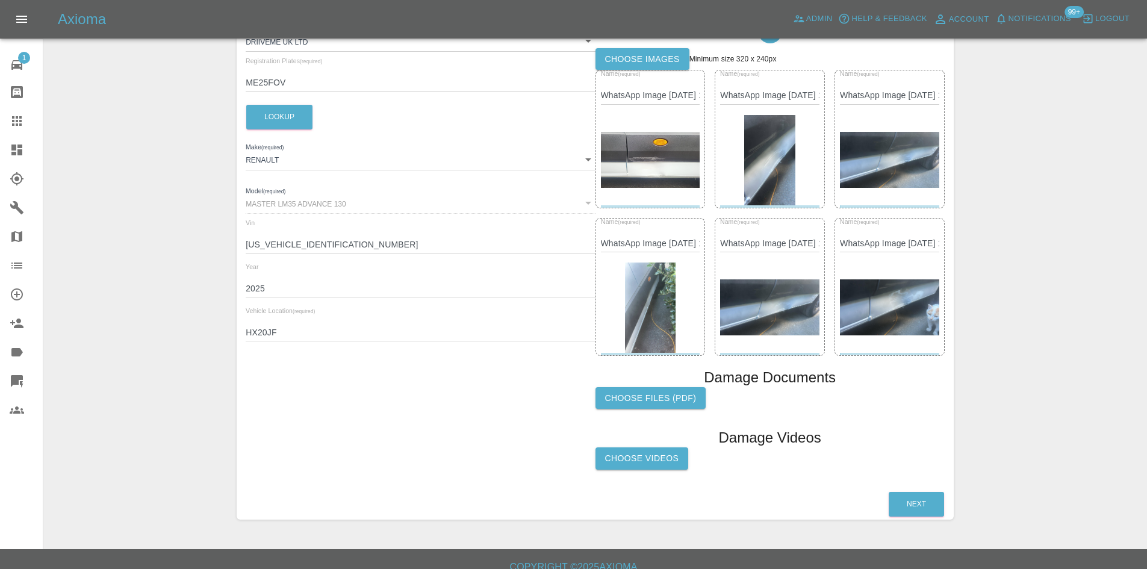
scroll to position [241, 0]
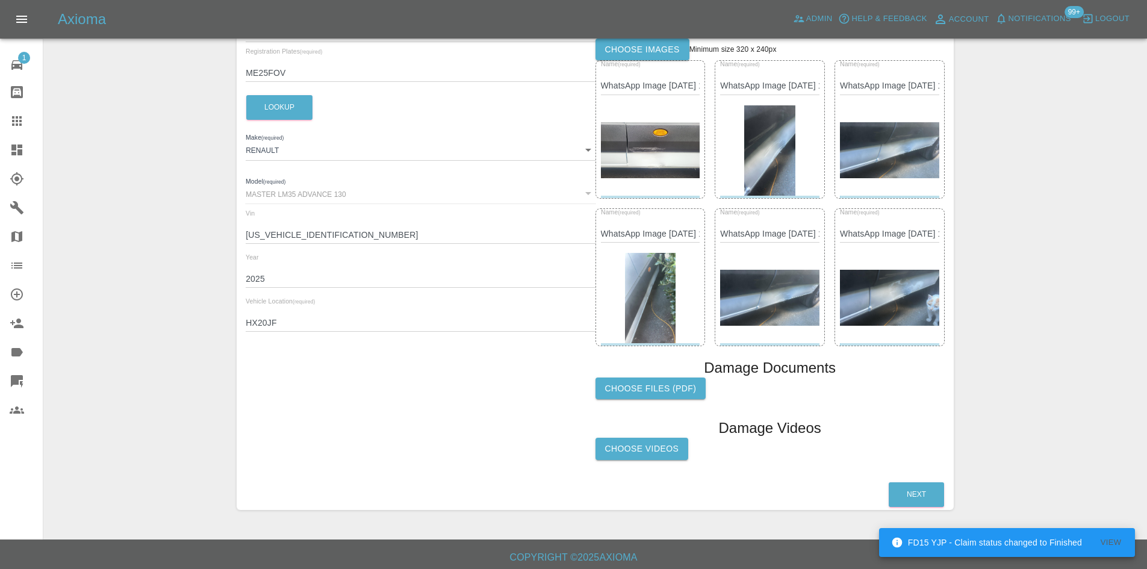
click at [258, 319] on input "HX20JF" at bounding box center [420, 322] width 349 height 17
click at [255, 318] on input "HX20JF" at bounding box center [420, 322] width 349 height 17
click at [252, 323] on input "HX20JF" at bounding box center [420, 322] width 349 height 17
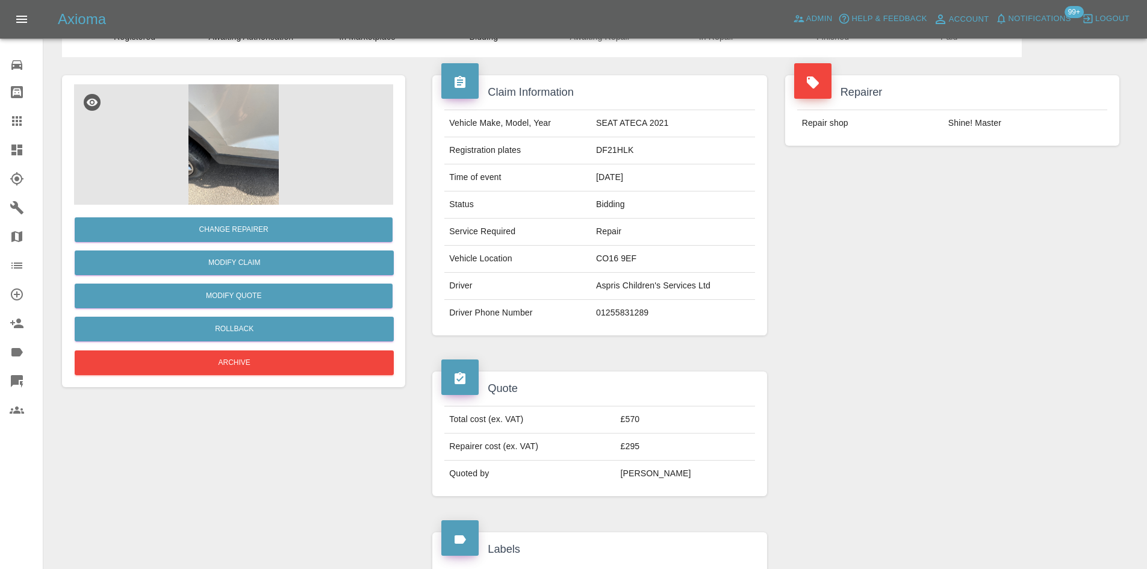
scroll to position [60, 0]
drag, startPoint x: 718, startPoint y: 287, endPoint x: 586, endPoint y: 296, distance: 132.2
click at [586, 296] on tr "Driver Aspris Children's Services Ltd" at bounding box center [599, 286] width 310 height 27
click at [678, 269] on td "CO16 9EF" at bounding box center [673, 259] width 164 height 27
click at [632, 105] on div "Vehicle Make, Model, Year SEAT ATECA 2021 Registration plates DF21HLK Time of e…" at bounding box center [599, 218] width 334 height 235
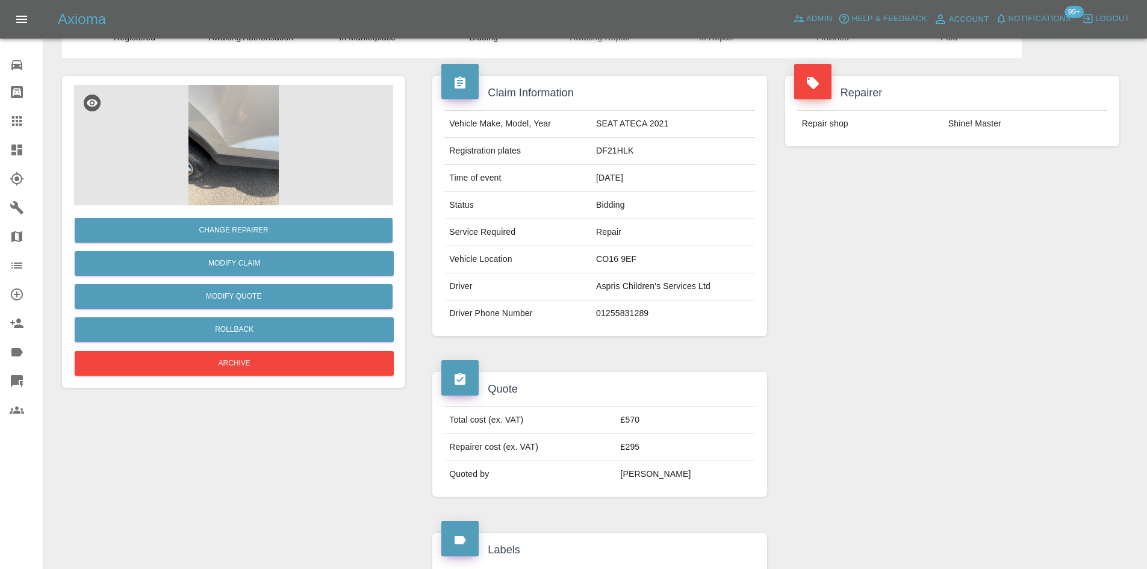
click at [612, 147] on td "DF21HLK" at bounding box center [673, 151] width 164 height 27
copy td "DF21HLK"
click at [124, 154] on img at bounding box center [233, 145] width 319 height 120
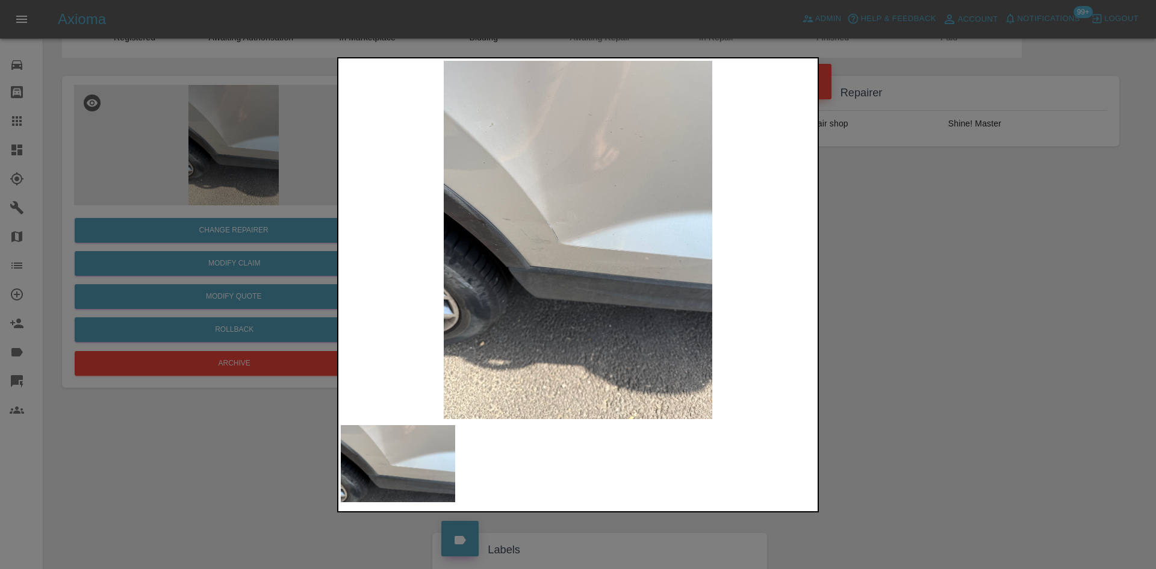
click at [171, 450] on div at bounding box center [578, 284] width 1156 height 569
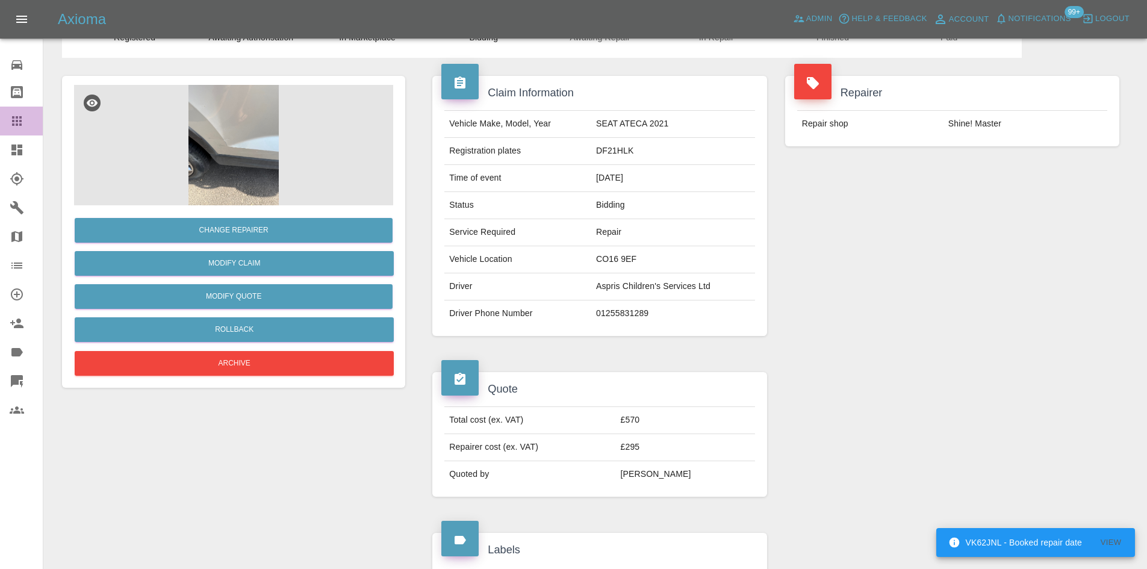
click at [7, 125] on link "Claims" at bounding box center [21, 121] width 43 height 29
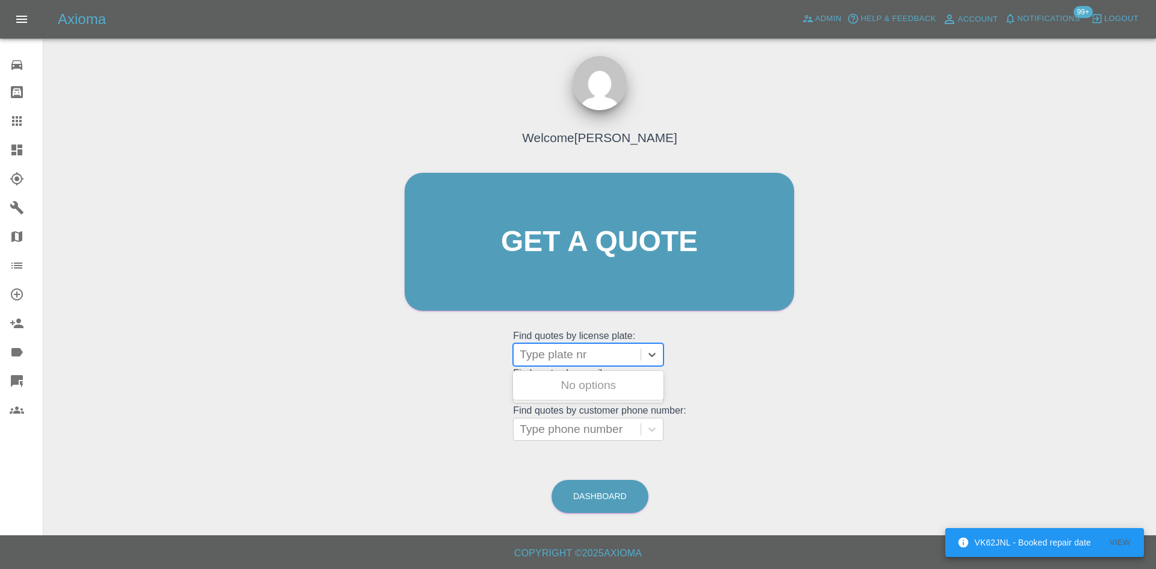
click at [540, 348] on div at bounding box center [577, 354] width 115 height 17
paste input "DF21HLK"
type input "DF21HLK"
click at [614, 394] on div "DF21HLK, Bidding" at bounding box center [588, 385] width 151 height 24
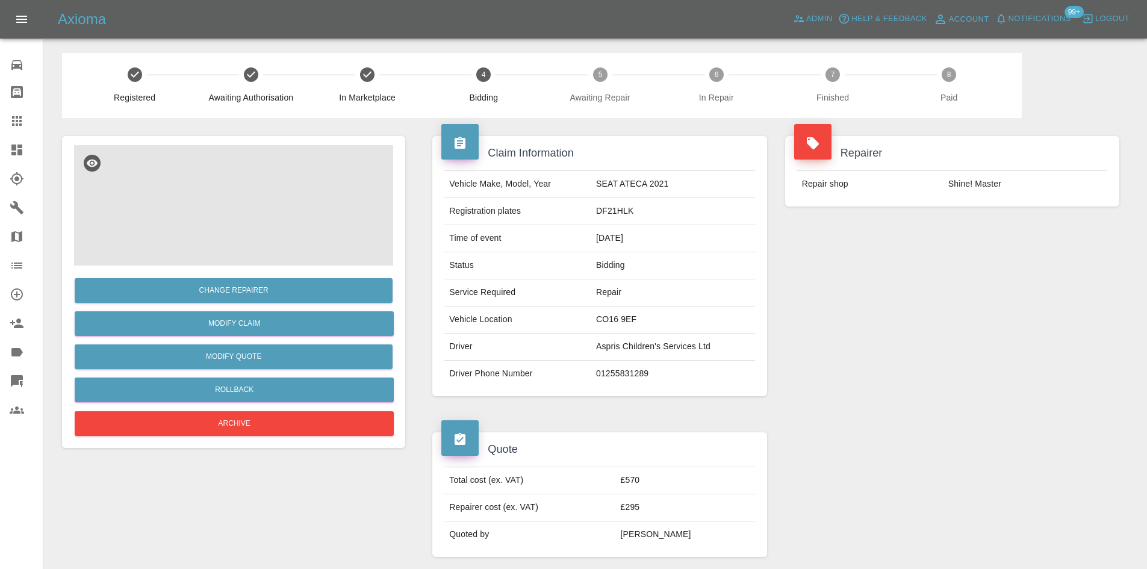
click at [222, 218] on img at bounding box center [233, 205] width 319 height 120
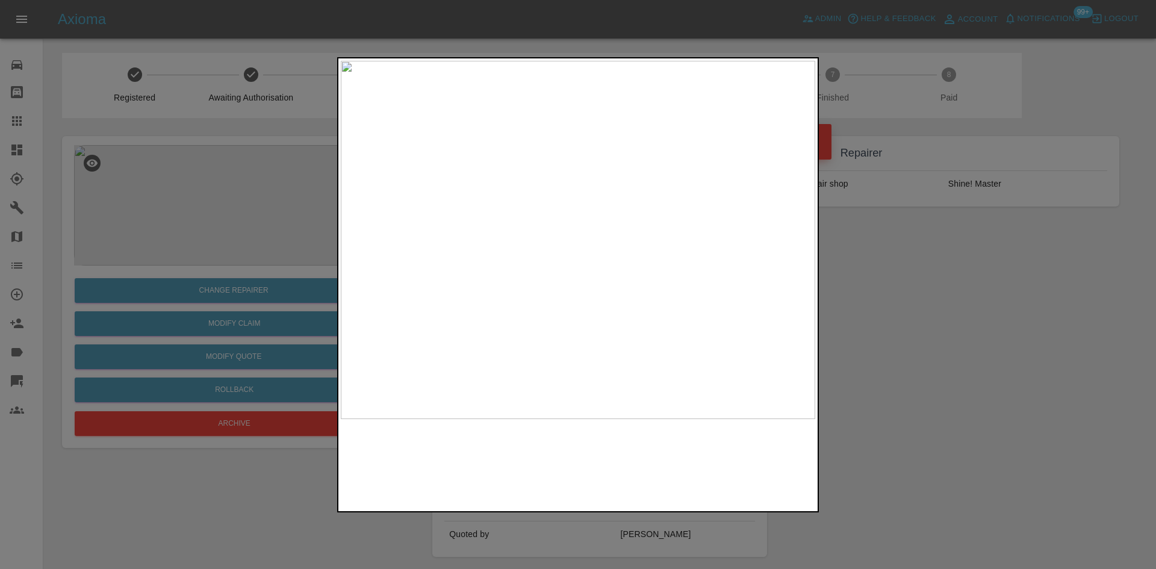
click at [525, 269] on img at bounding box center [578, 240] width 475 height 358
click at [520, 303] on img at bounding box center [723, 250] width 1424 height 1075
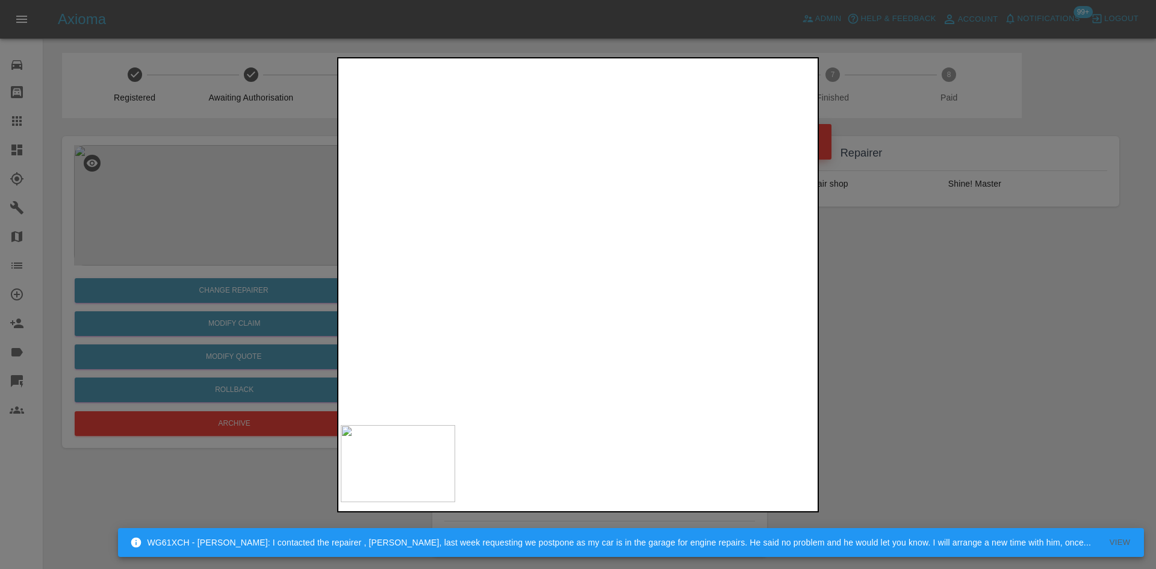
click at [605, 263] on img at bounding box center [696, 303] width 1424 height 1075
click at [605, 263] on img at bounding box center [578, 240] width 475 height 358
click at [605, 263] on img at bounding box center [499, 168] width 1424 height 1075
click at [967, 366] on div at bounding box center [578, 284] width 1156 height 569
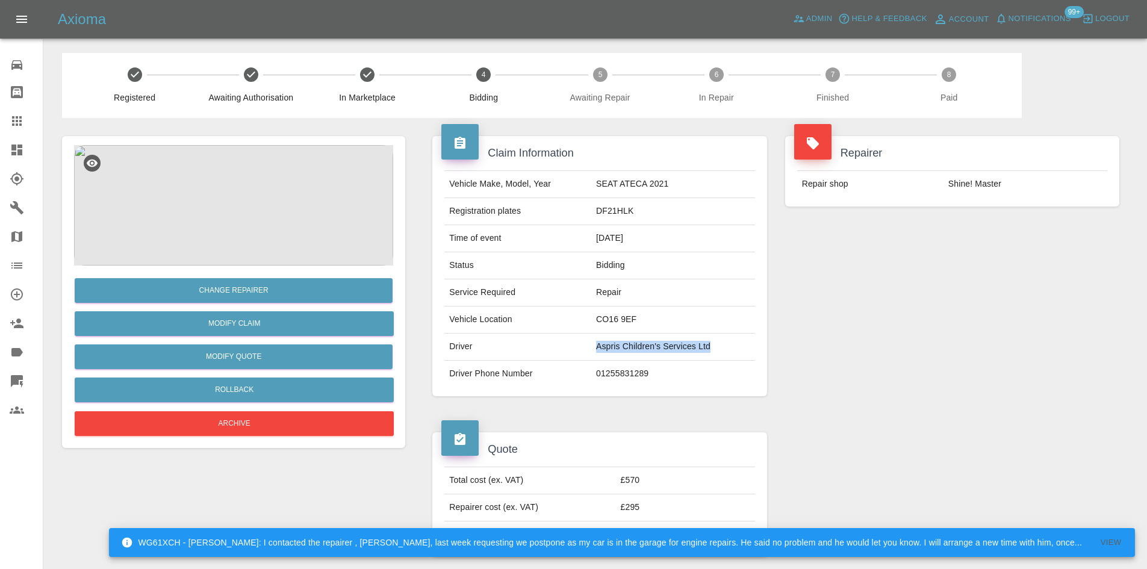
drag, startPoint x: 727, startPoint y: 352, endPoint x: 573, endPoint y: 349, distance: 154.2
click at [573, 349] on tr "Driver Aspris Children's Services Ltd" at bounding box center [599, 347] width 310 height 27
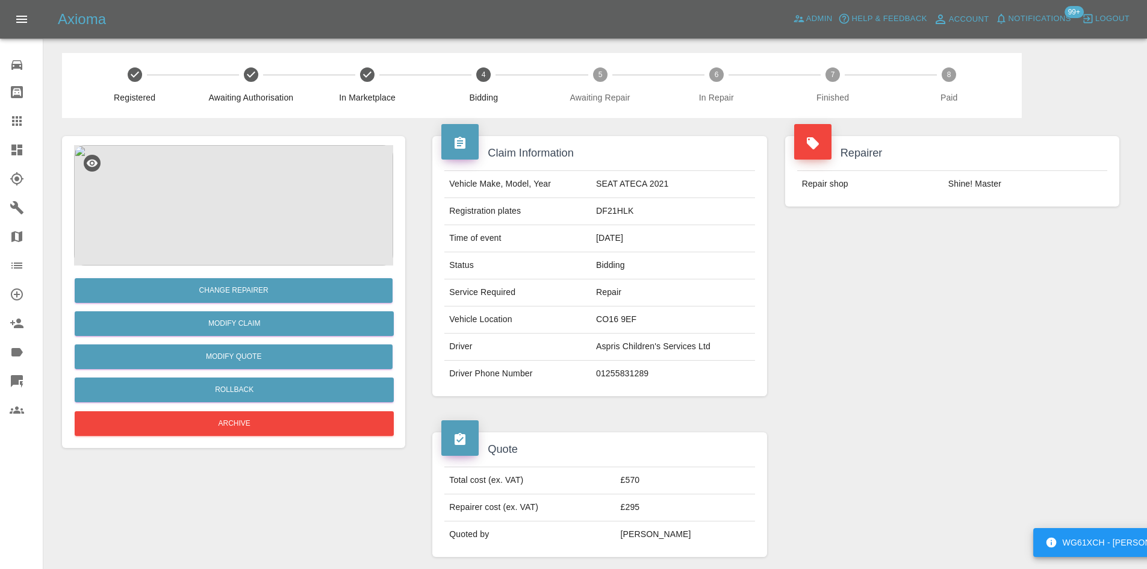
click at [709, 378] on td "01255831289" at bounding box center [673, 374] width 164 height 26
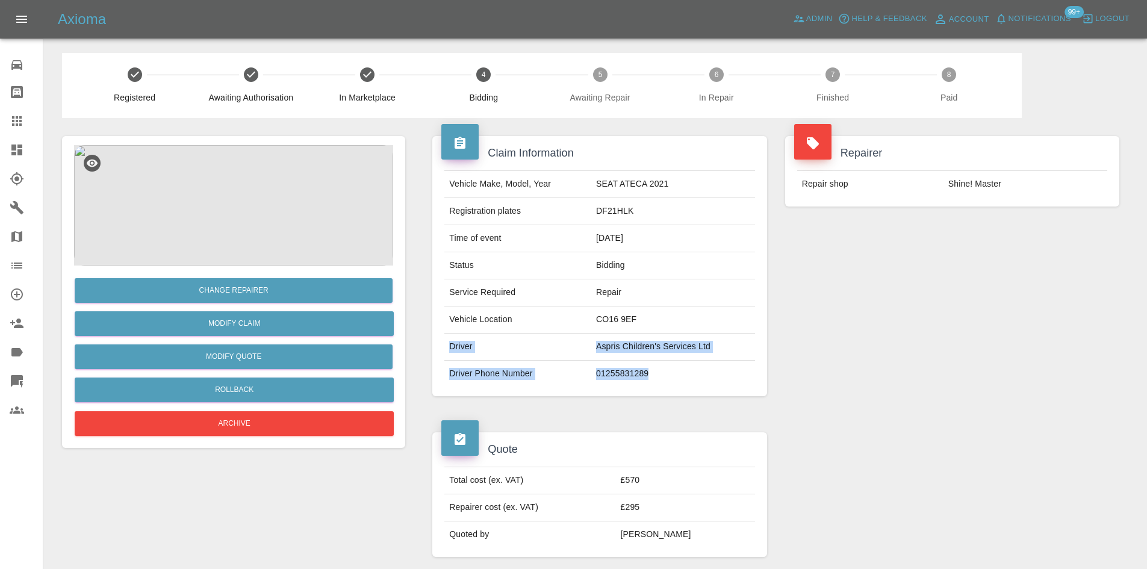
drag, startPoint x: 649, startPoint y: 376, endPoint x: 445, endPoint y: 342, distance: 206.3
click at [445, 342] on tbody "Vehicle Make, Model, Year SEAT ATECA 2021 Registration plates DF21HLK Time of e…" at bounding box center [599, 279] width 310 height 216
click at [675, 334] on td "Aspris Children's Services Ltd" at bounding box center [673, 347] width 164 height 27
click at [670, 334] on td "Aspris Children's Services Ltd" at bounding box center [673, 347] width 164 height 27
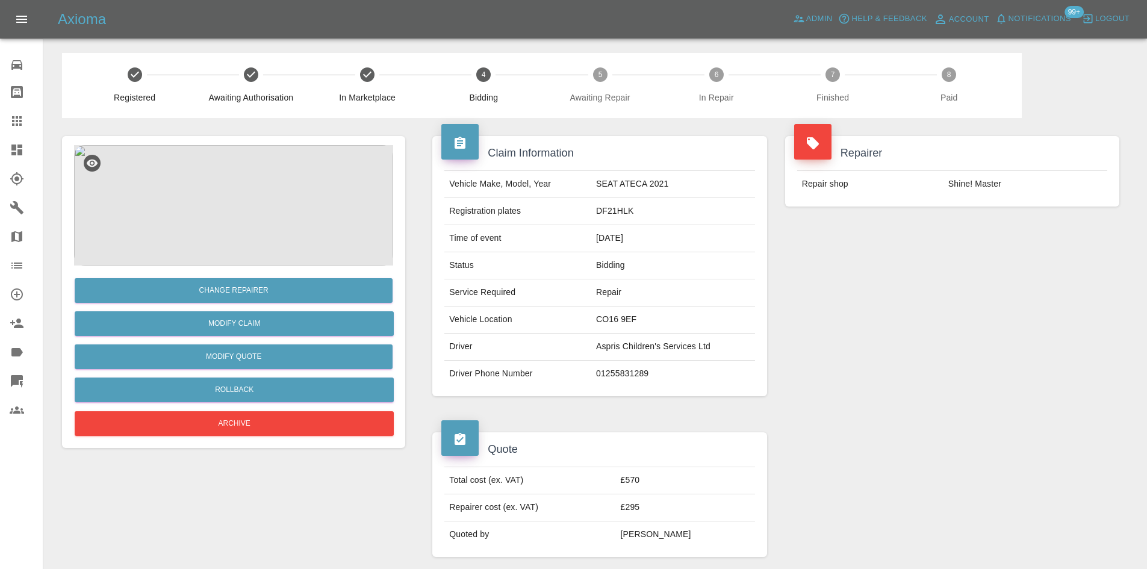
click at [661, 338] on td "Aspris Children's Services Ltd" at bounding box center [673, 347] width 164 height 27
click at [662, 338] on td "Aspris Children's Services Ltd" at bounding box center [673, 347] width 164 height 27
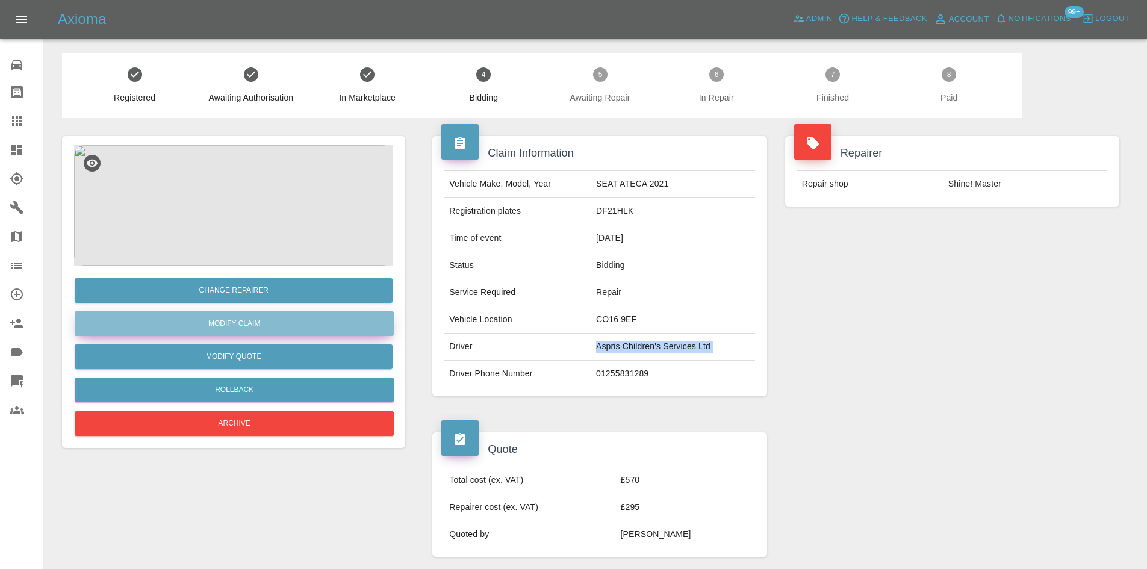
click at [256, 323] on link "Modify Claim" at bounding box center [234, 323] width 319 height 25
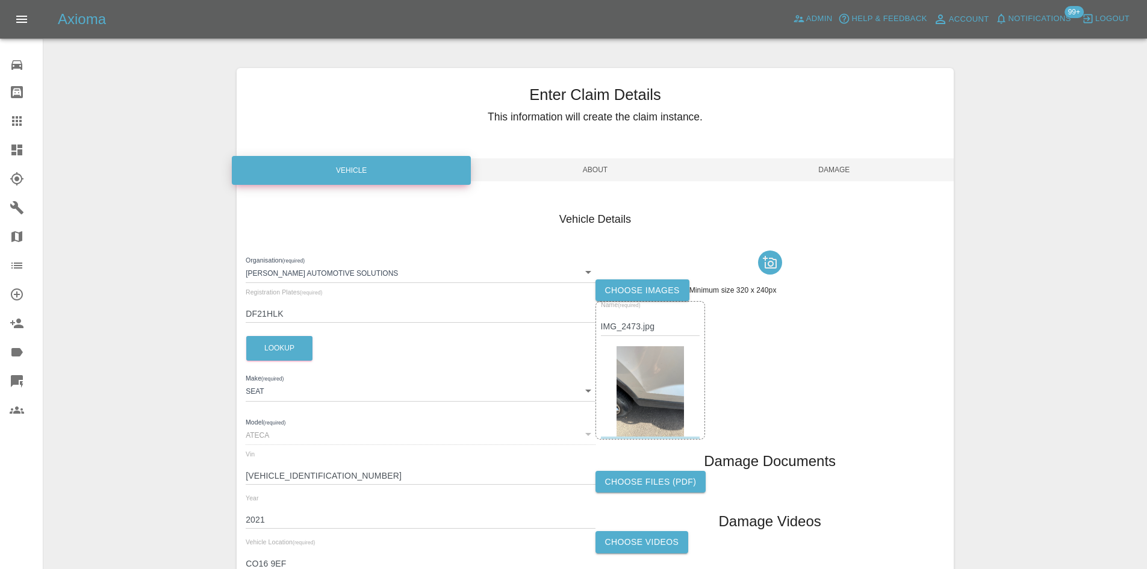
click at [558, 165] on span "About" at bounding box center [595, 169] width 239 height 23
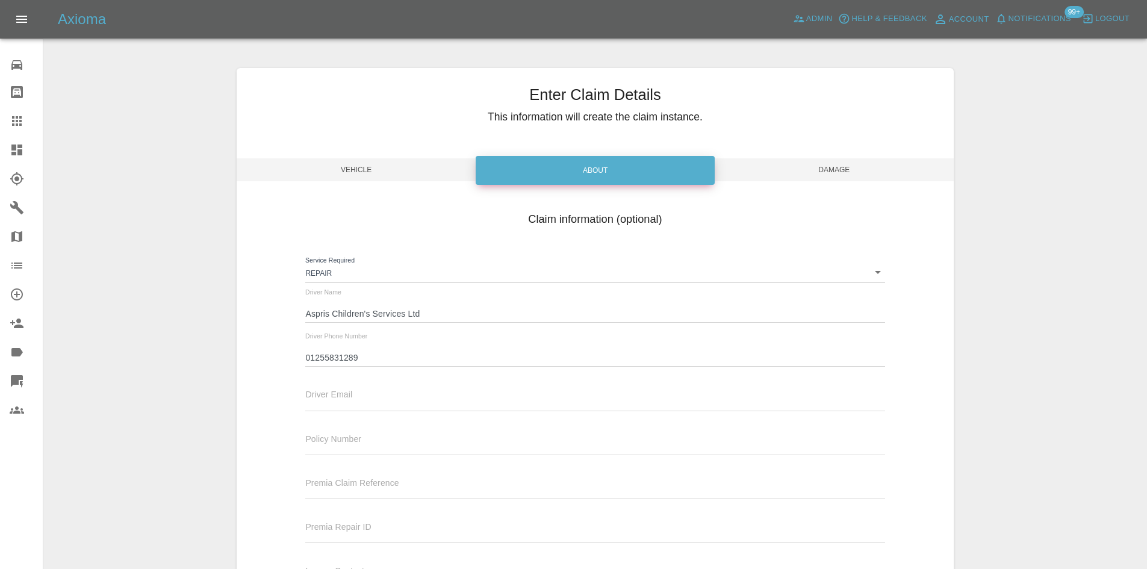
click at [397, 388] on div "Driver Email" at bounding box center [594, 394] width 579 height 34
click at [396, 398] on input "text" at bounding box center [594, 401] width 579 height 17
drag, startPoint x: 434, startPoint y: 403, endPoint x: 276, endPoint y: 405, distance: 157.8
click at [276, 405] on div "Claim information (optional) Service Required Repair repair Driver Name Aspris …" at bounding box center [595, 401] width 717 height 392
type input "micalee@aspriscs.co.uk"
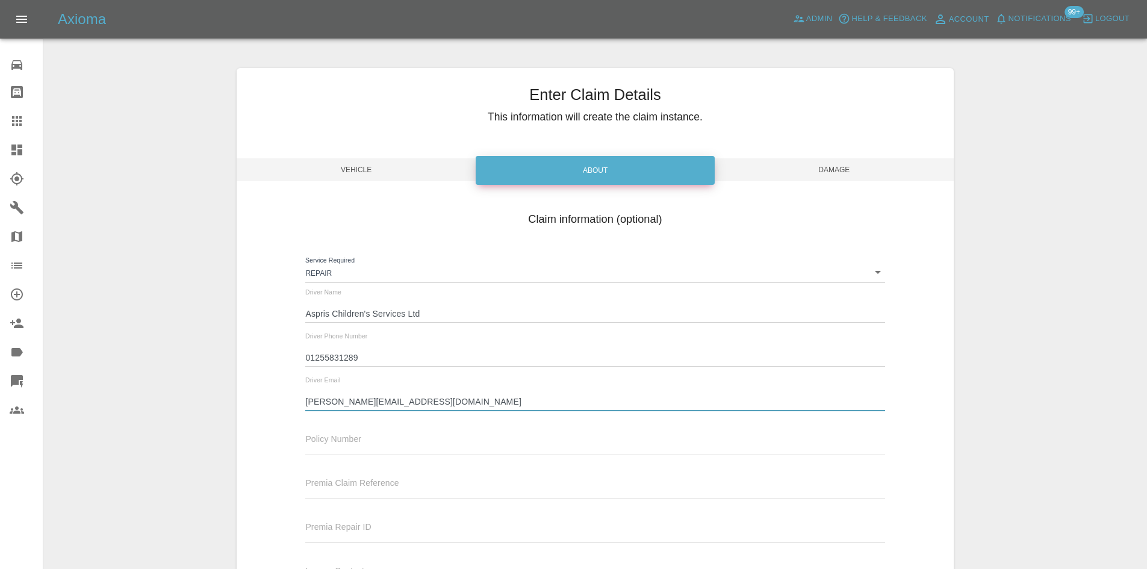
click at [864, 178] on span "Damage" at bounding box center [834, 169] width 239 height 23
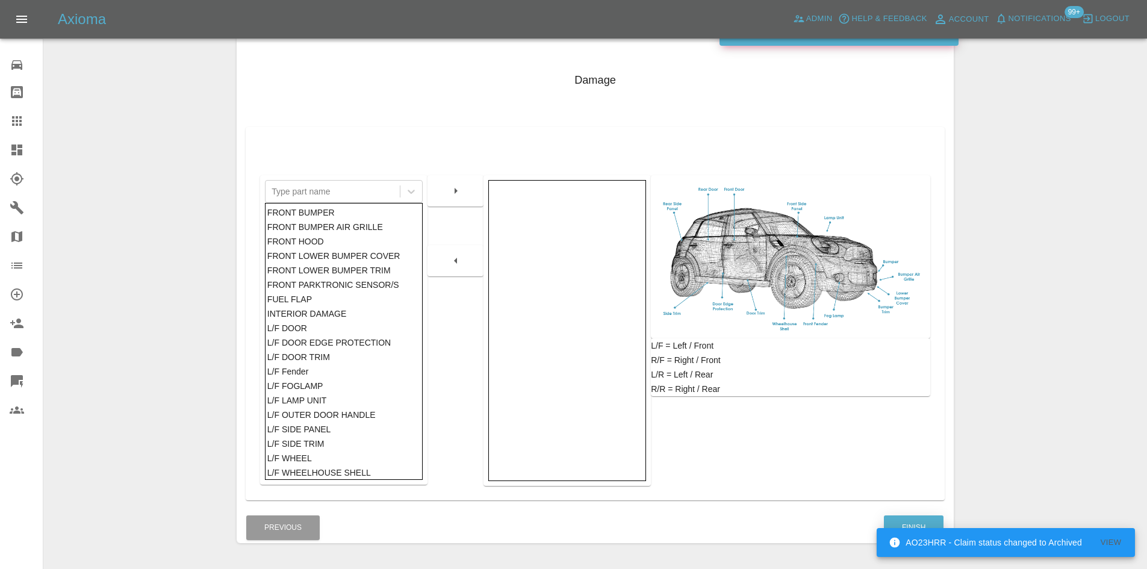
scroll to position [176, 0]
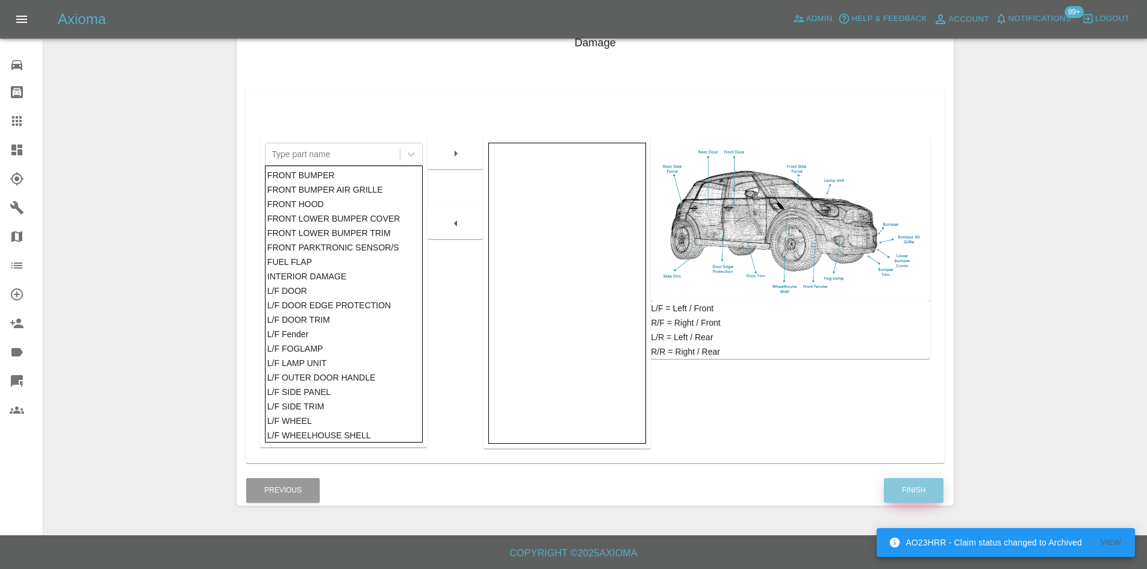
click at [914, 493] on button "Finish" at bounding box center [914, 490] width 60 height 25
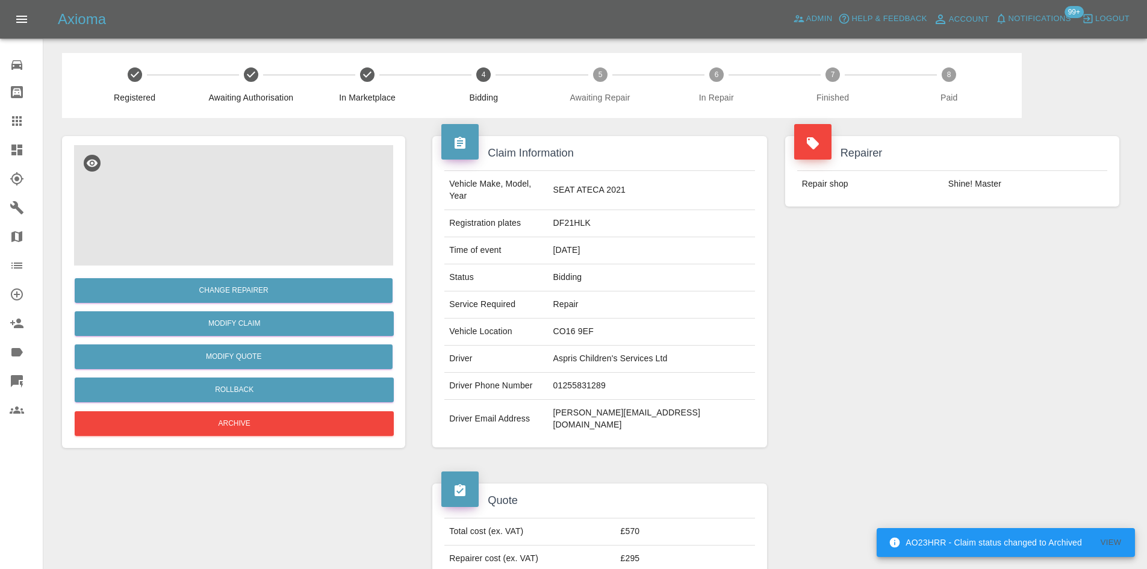
click at [641, 400] on td "micalee@aspriscs.co.uk" at bounding box center [652, 419] width 207 height 39
copy div "micalee@aspriscs.co.uk"
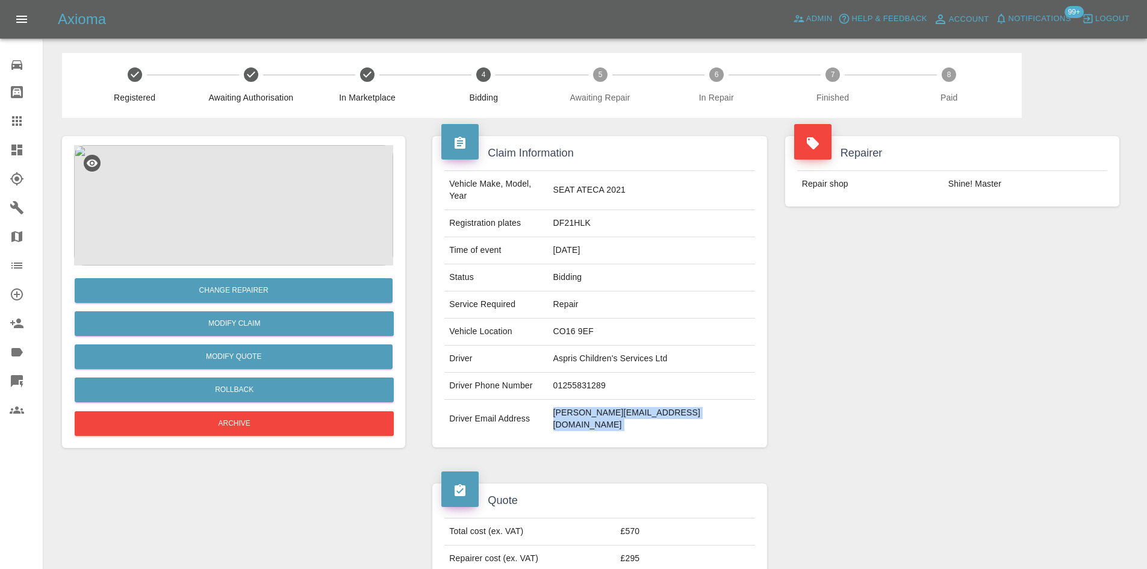
click at [612, 400] on td "micalee@aspriscs.co.uk" at bounding box center [652, 419] width 207 height 39
click at [636, 400] on td "micalee@aspriscs.co.uk" at bounding box center [652, 419] width 207 height 39
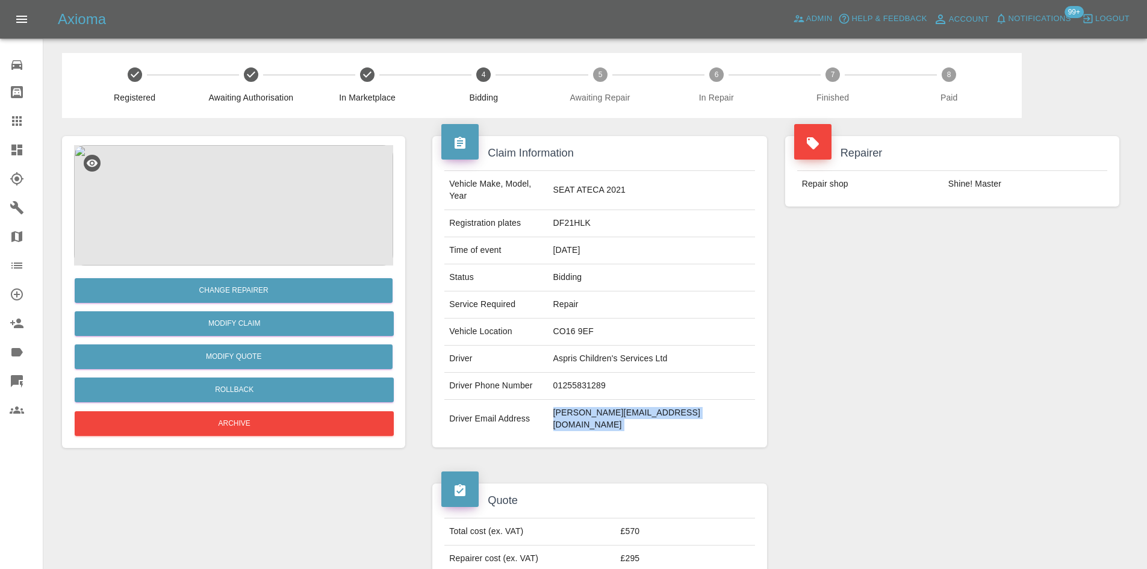
click at [636, 400] on td "micalee@aspriscs.co.uk" at bounding box center [652, 419] width 207 height 39
click at [625, 219] on td "DF21HLK" at bounding box center [652, 223] width 207 height 27
copy td "DF21HLK"
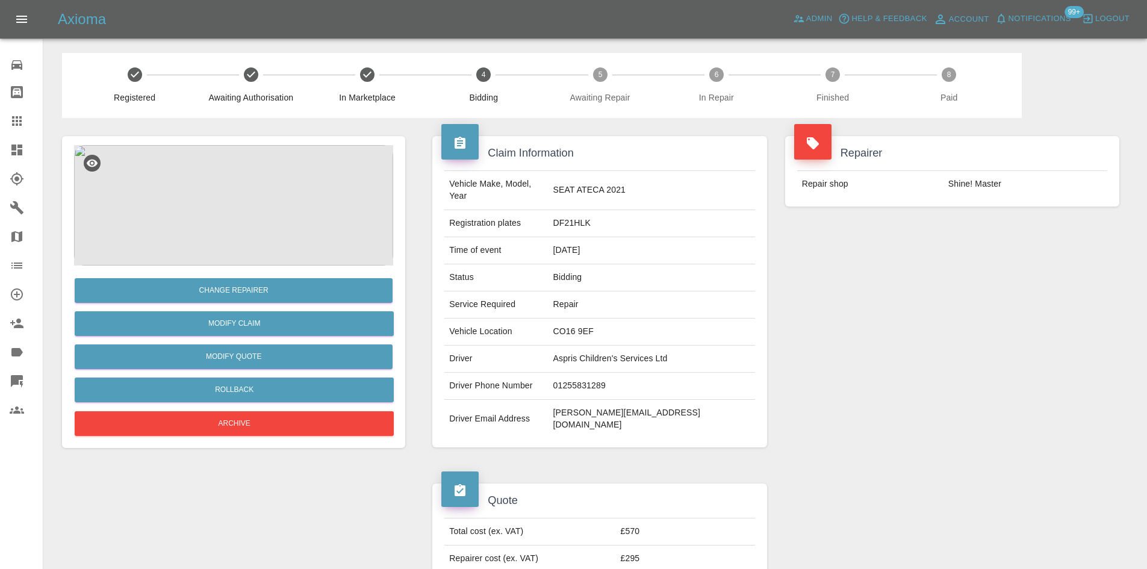
click at [649, 414] on td "micalee@aspriscs.co.uk" at bounding box center [652, 419] width 207 height 39
click at [649, 411] on td "micalee@aspriscs.co.uk" at bounding box center [652, 419] width 207 height 39
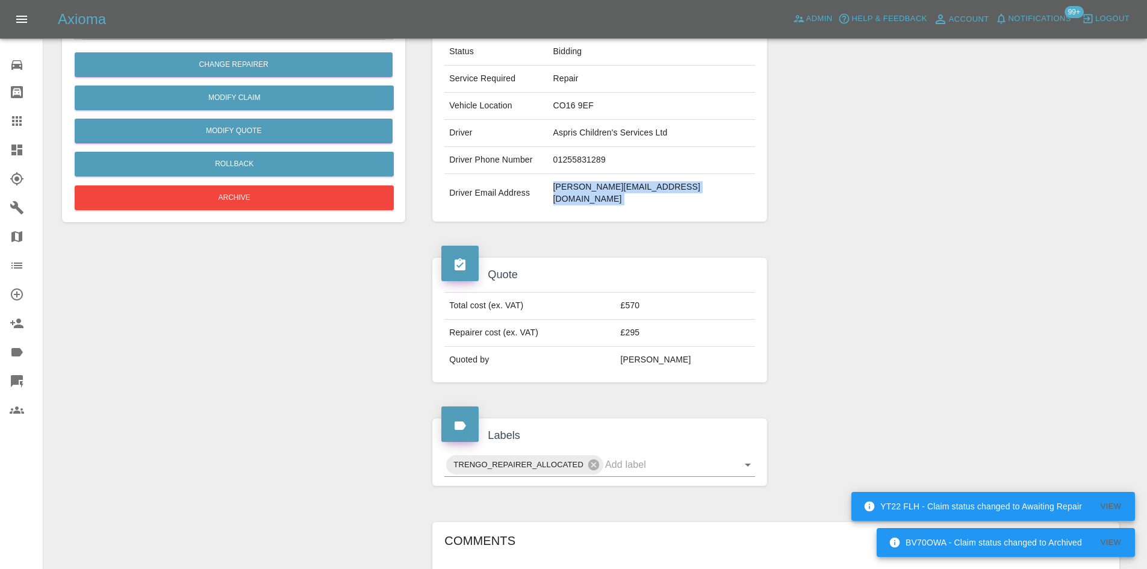
scroll to position [482, 0]
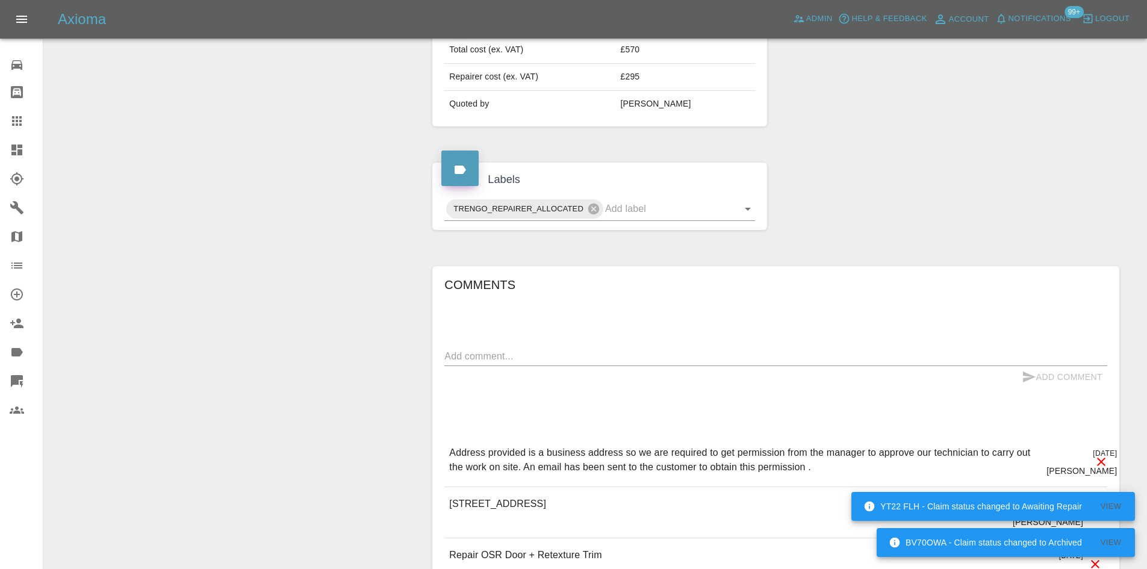
click at [553, 349] on textarea at bounding box center [775, 356] width 663 height 14
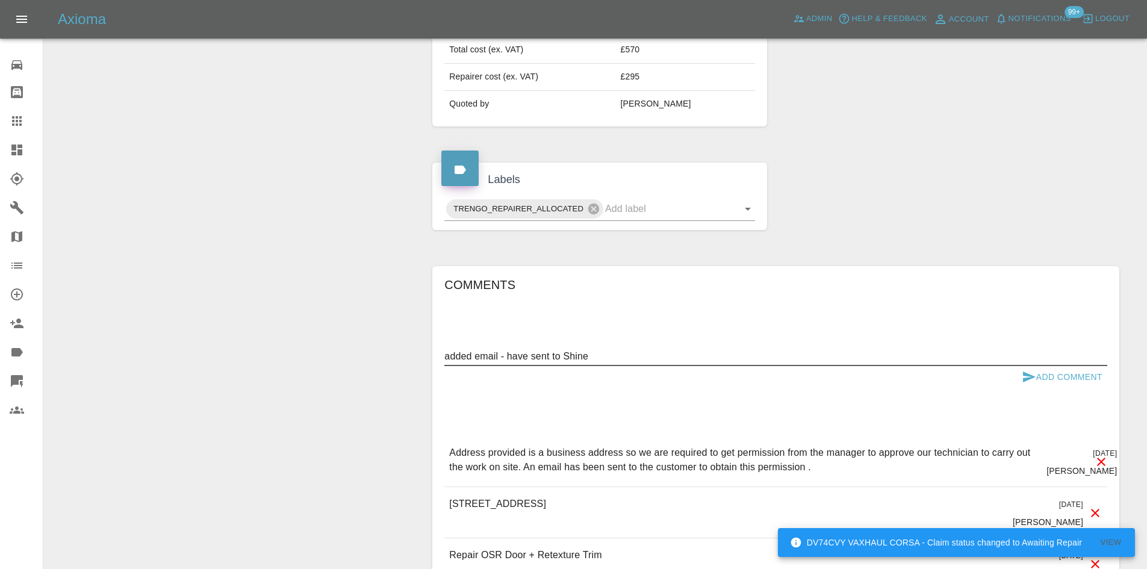
type textarea "added email - have sent to Shine"
click at [1068, 366] on button "Add Comment" at bounding box center [1062, 377] width 90 height 22
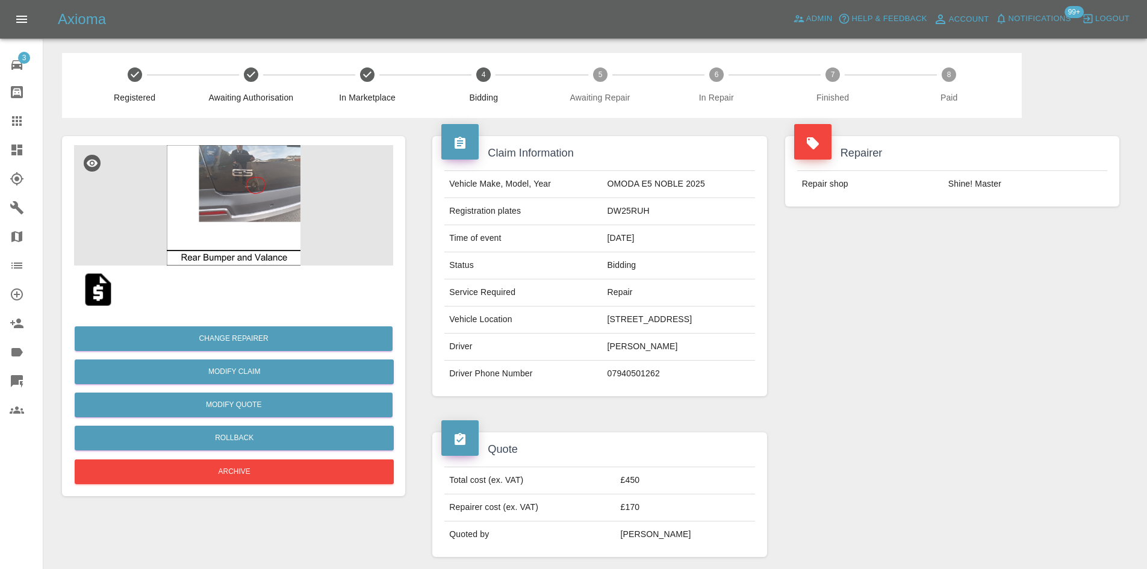
click at [603, 214] on td "DW25RUH" at bounding box center [679, 211] width 152 height 27
copy td "DW25RUH"
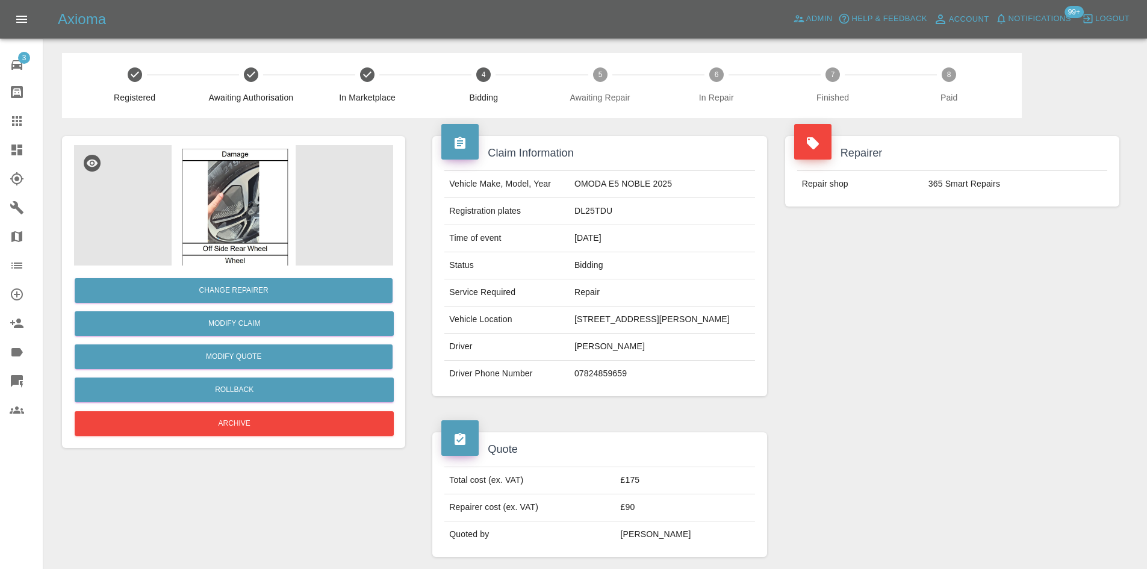
click at [585, 214] on td "DL25TDU" at bounding box center [662, 211] width 185 height 27
copy td "DL25TDU"
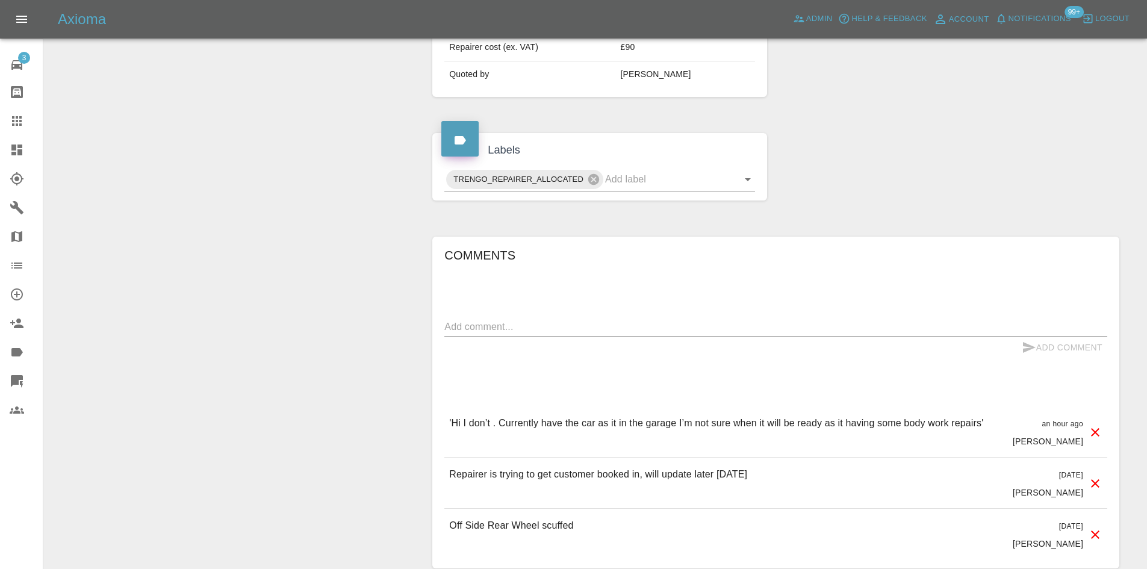
scroll to position [557, 0]
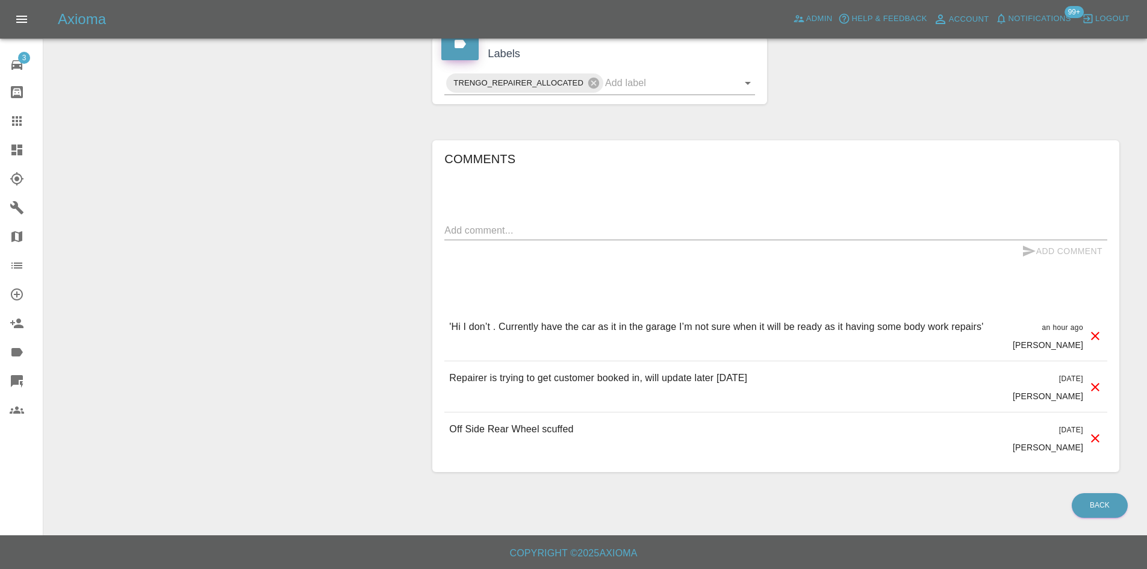
click at [596, 204] on div "Comments x Add Comment 'Hi I don’t . Currently have the car as it in the garage…" at bounding box center [775, 306] width 663 height 314
click at [596, 208] on div "Comments x Add Comment 'Hi I don’t . Currently have the car as it in the garage…" at bounding box center [775, 306] width 663 height 314
click at [583, 223] on div "x" at bounding box center [775, 230] width 663 height 19
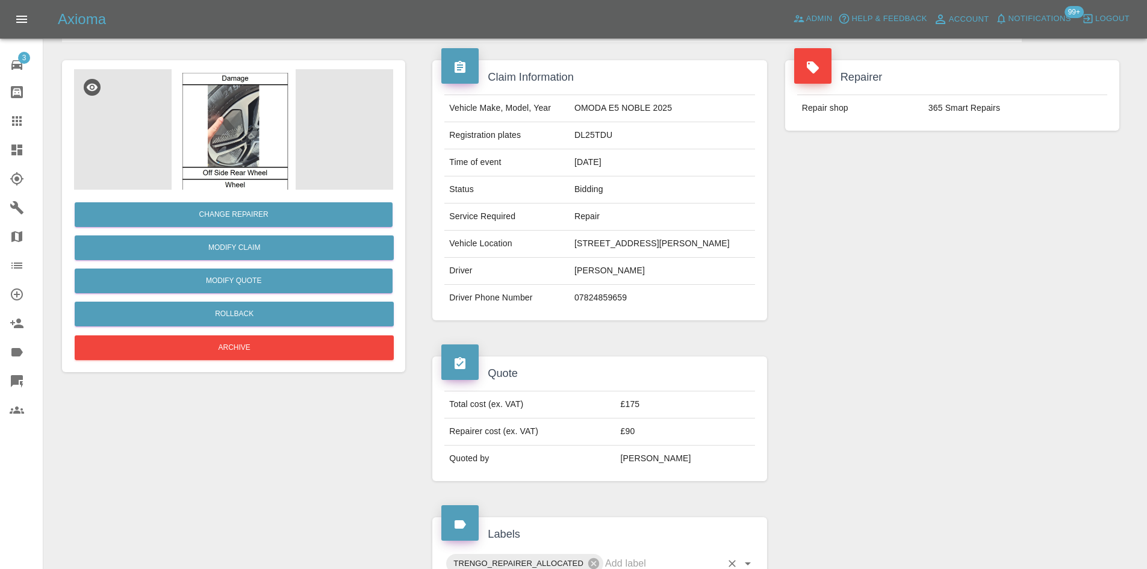
scroll to position [75, 0]
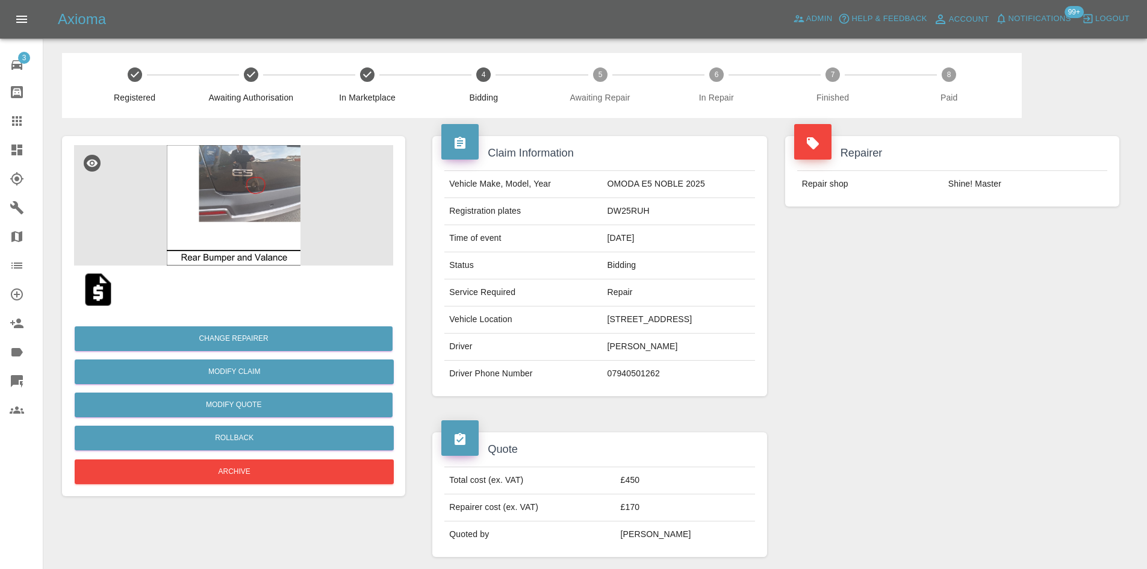
click at [603, 205] on td "DW25RUH" at bounding box center [679, 211] width 152 height 27
copy td "DW25RUH"
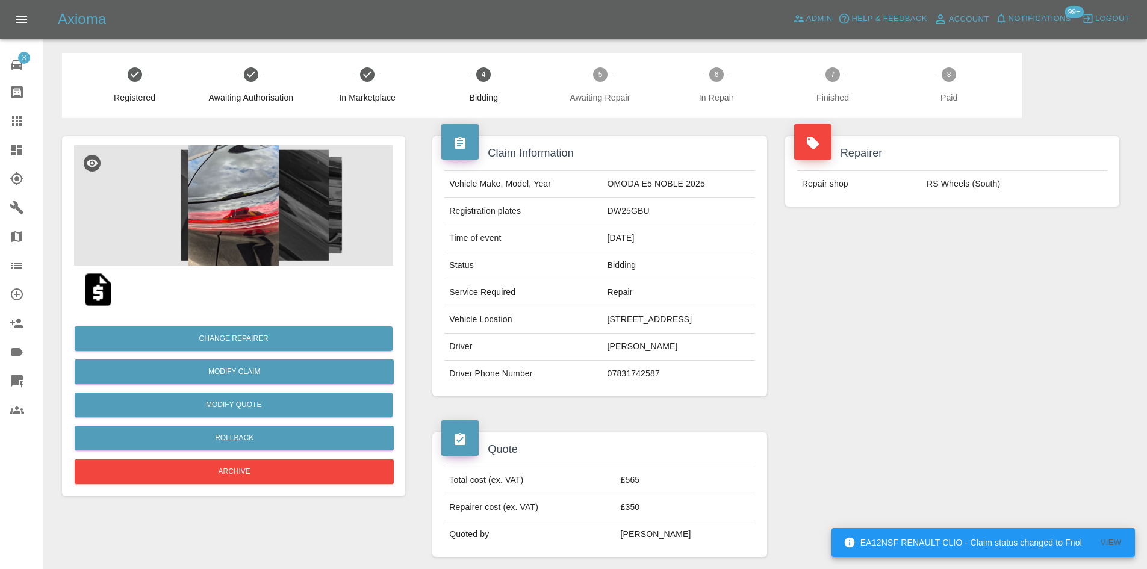
click at [612, 213] on td "DW25GBU" at bounding box center [679, 211] width 152 height 27
copy td "DW25GBU"
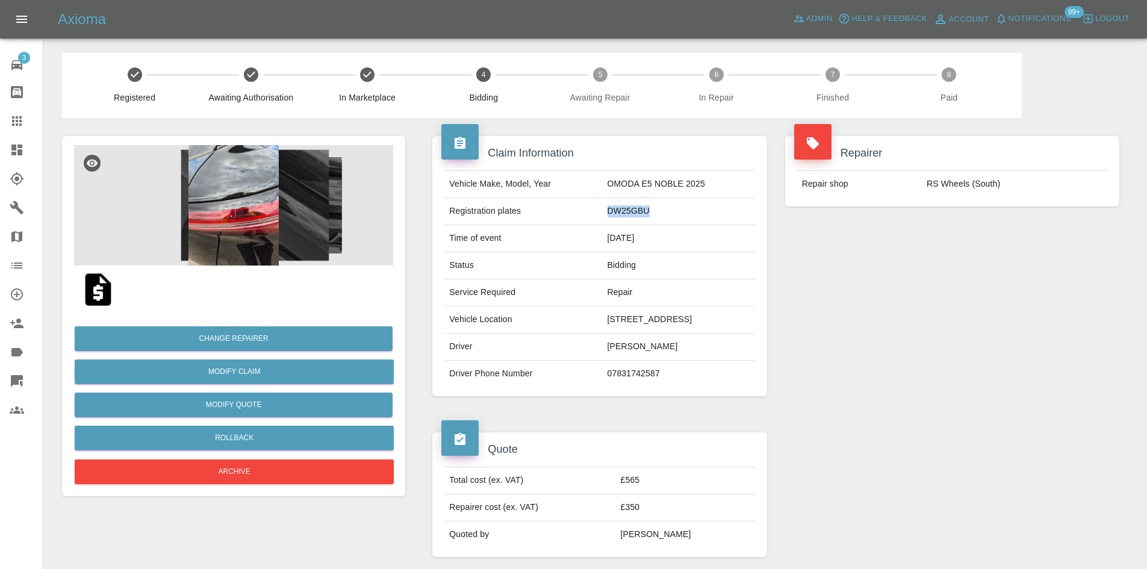
click at [20, 157] on icon at bounding box center [17, 150] width 14 height 14
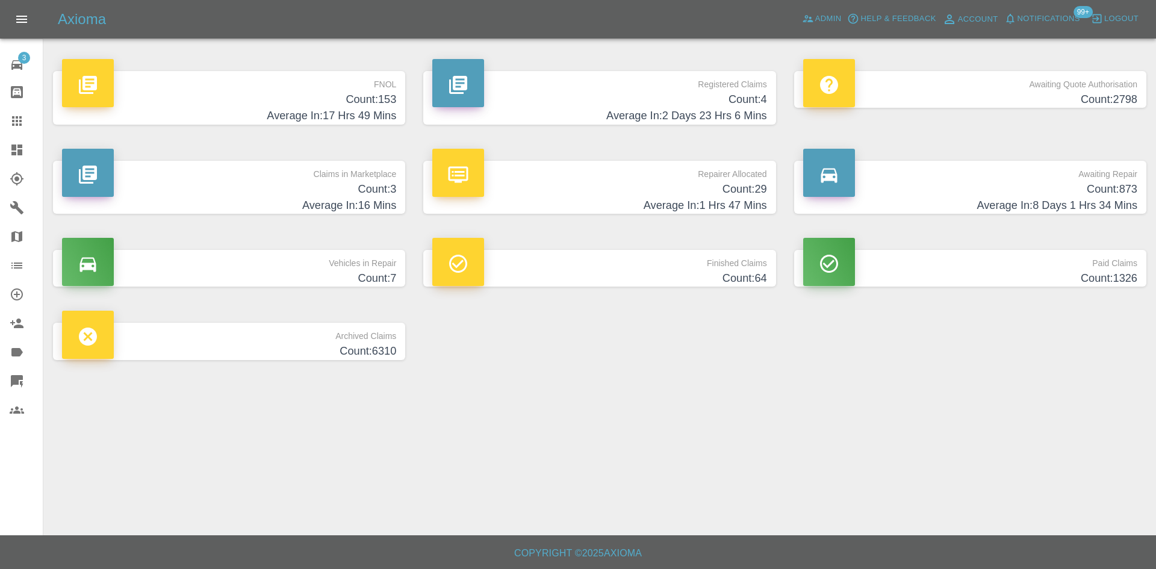
click at [635, 104] on h4 "Count: 4" at bounding box center [599, 100] width 334 height 16
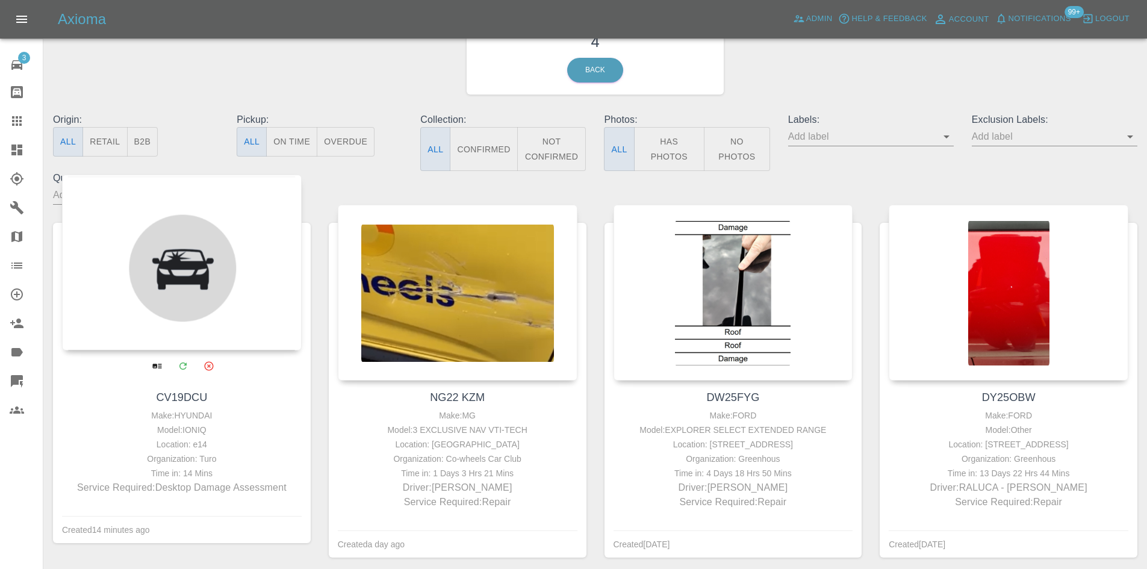
scroll to position [123, 0]
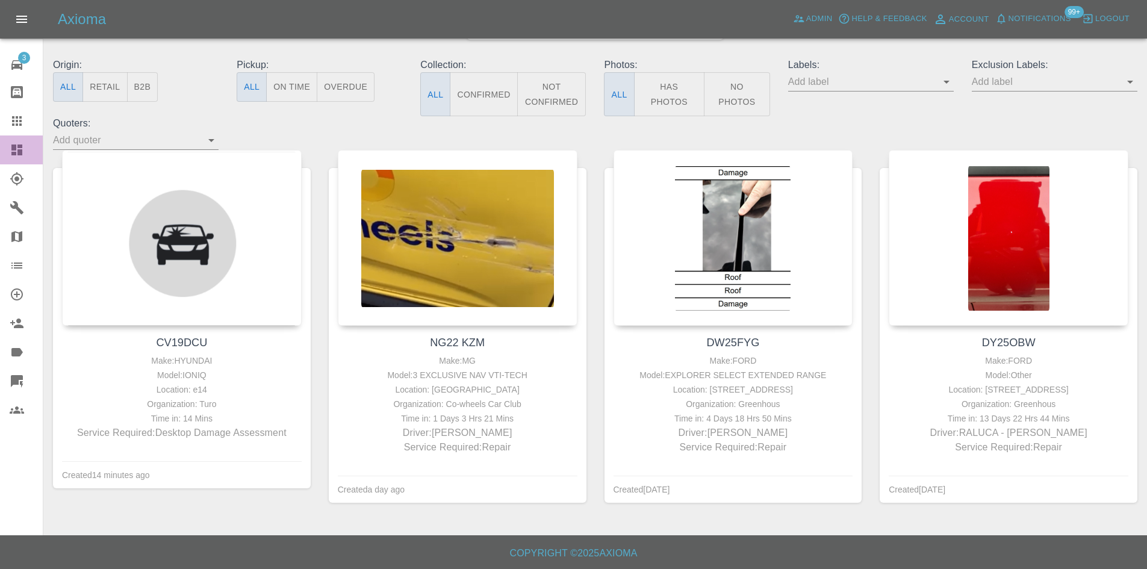
click at [5, 148] on link "Dashboard" at bounding box center [21, 149] width 43 height 29
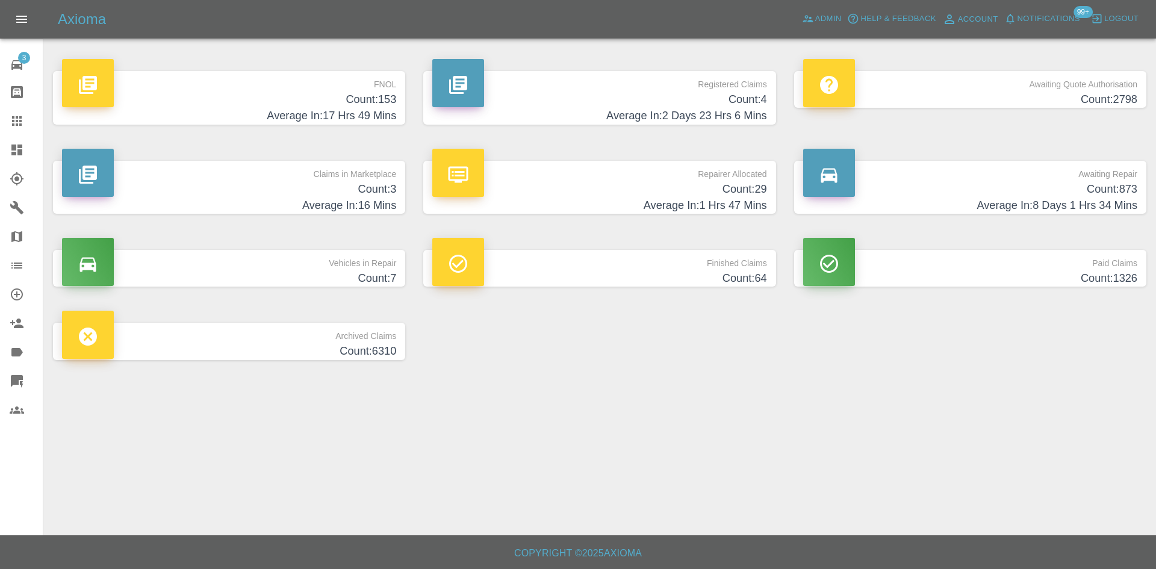
click at [611, 172] on p "Repairer Allocated" at bounding box center [599, 171] width 334 height 20
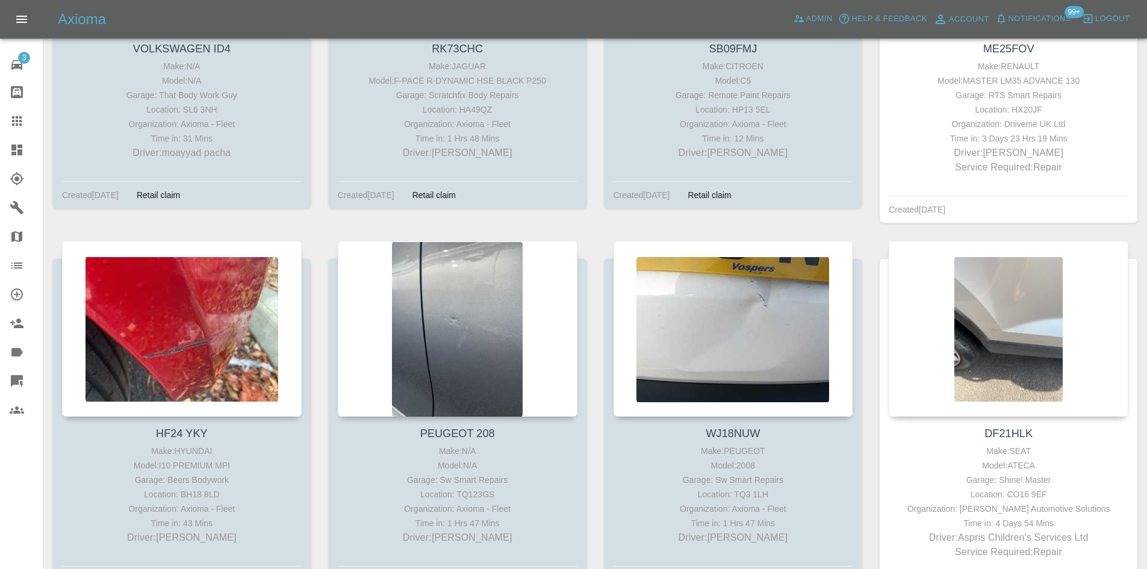
scroll to position [542, 0]
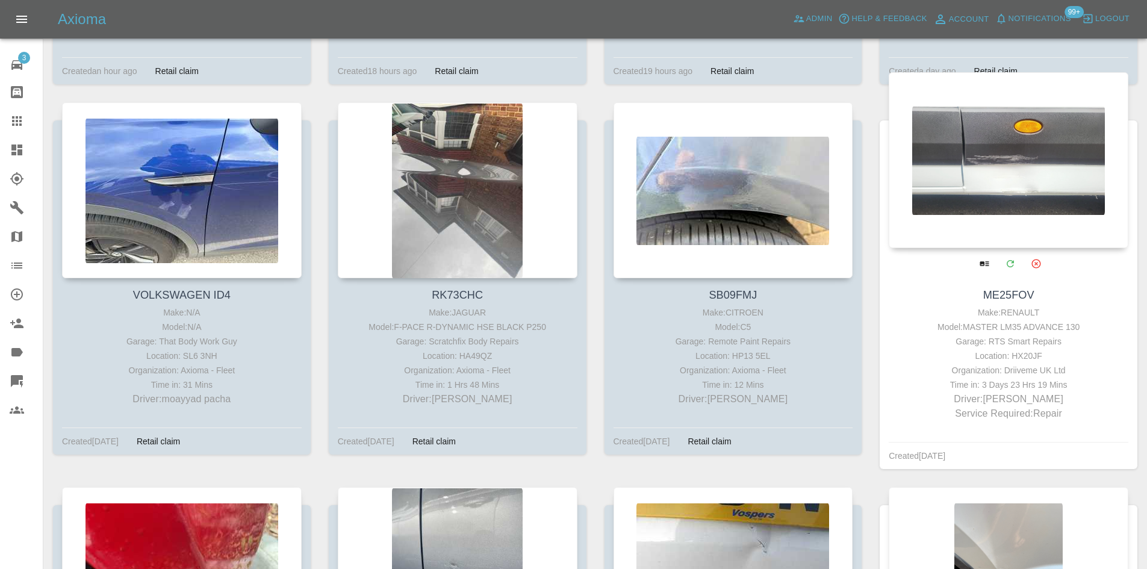
click at [1013, 138] on div at bounding box center [1009, 160] width 240 height 176
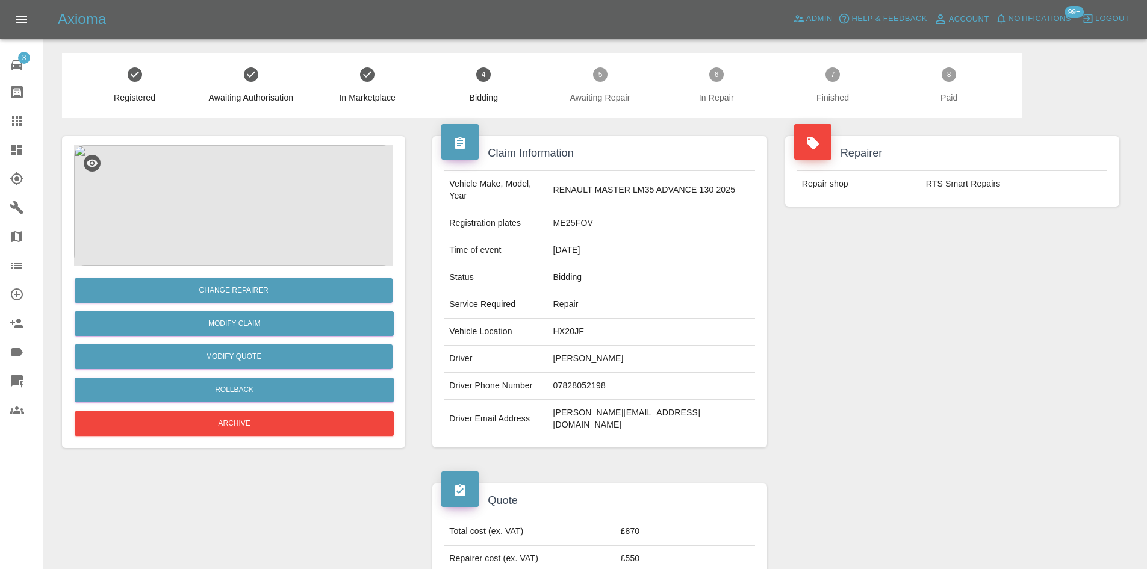
click at [587, 323] on td "HX20JF" at bounding box center [652, 332] width 207 height 27
copy td "HX20JF"
click at [593, 352] on td "Stephen McMahon" at bounding box center [652, 359] width 207 height 27
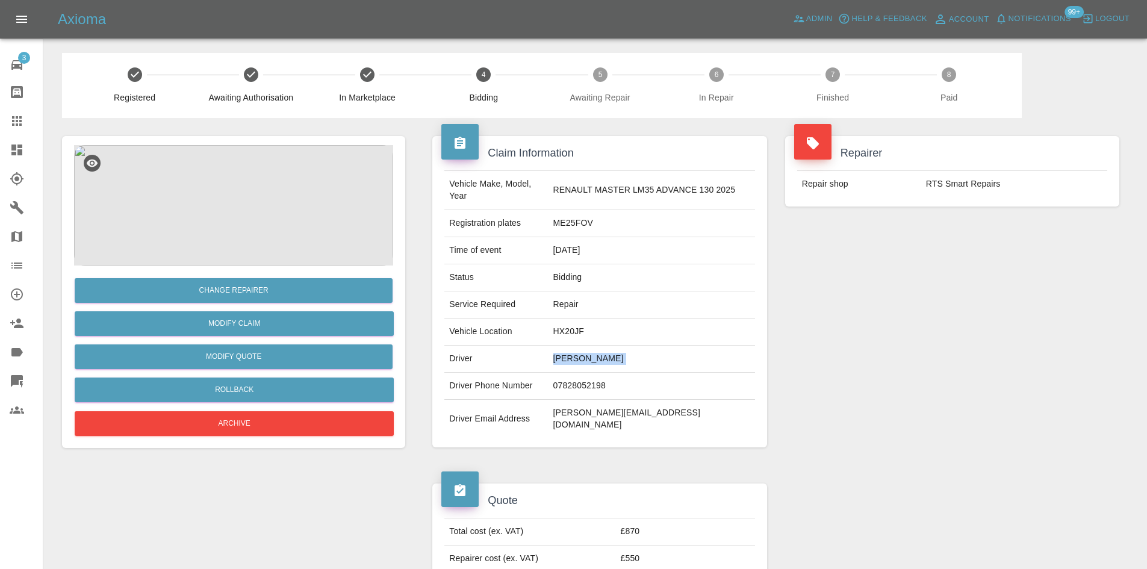
click at [593, 352] on td "Stephen McMahon" at bounding box center [652, 359] width 207 height 27
copy td "Stephen McMahon"
click at [626, 400] on td "steve@grandstandgroundcare.co.uk" at bounding box center [652, 419] width 207 height 39
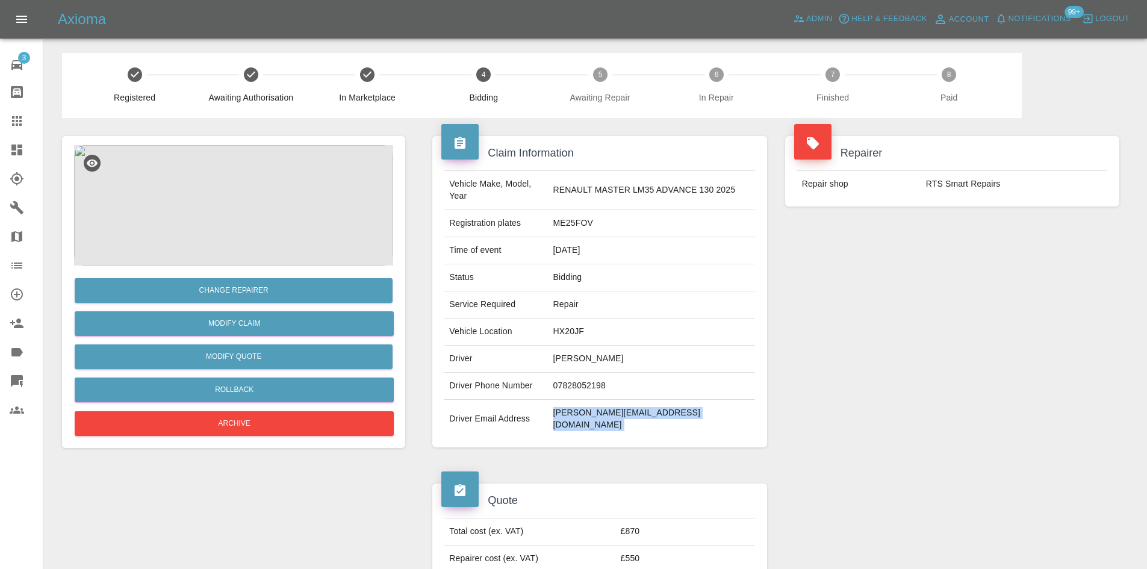
copy div "steve@grandstandgroundcare.co.uk"
click at [589, 373] on td "07828052198" at bounding box center [652, 386] width 207 height 27
click at [568, 373] on td "07828052198" at bounding box center [652, 386] width 207 height 27
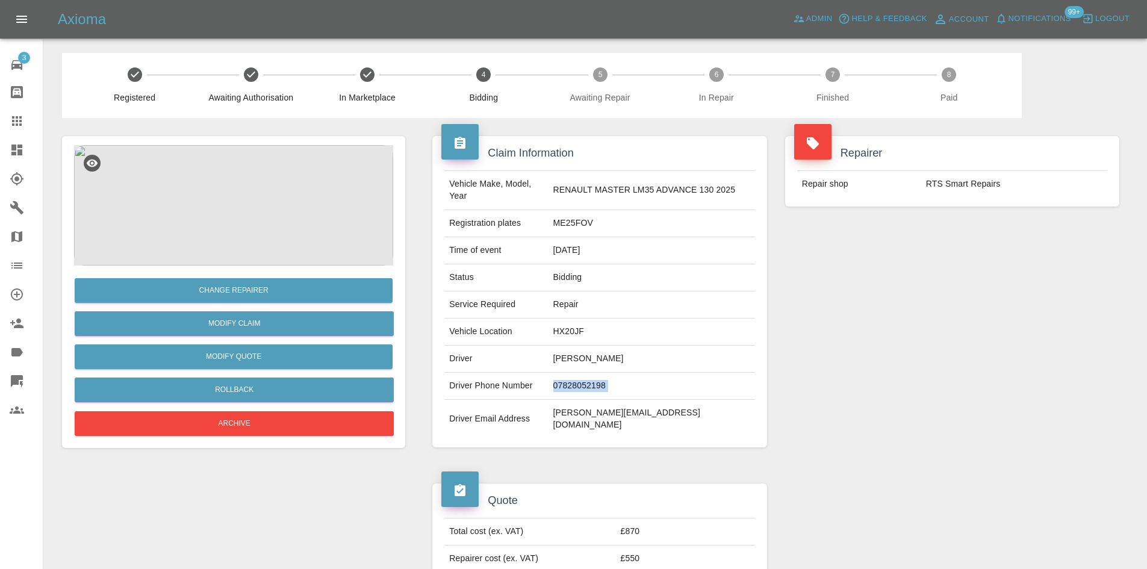
copy td "07828052198"
click at [588, 319] on td "HX20JF" at bounding box center [652, 332] width 207 height 27
copy td "HX20JF"
click at [243, 353] on button "Modify Quote" at bounding box center [234, 356] width 318 height 25
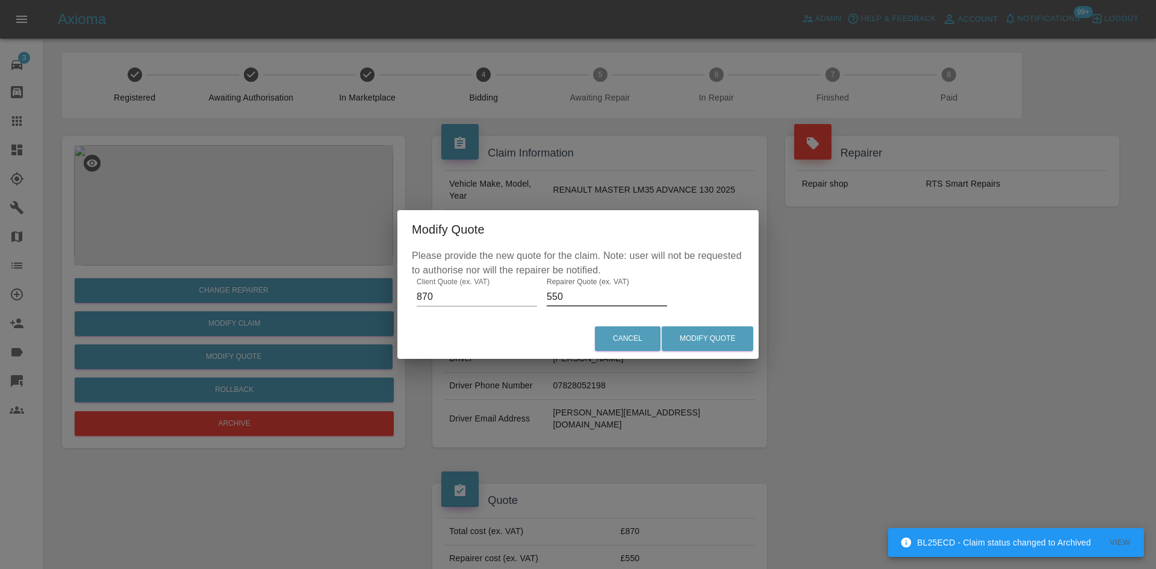
click at [571, 299] on input "550" at bounding box center [607, 296] width 120 height 19
type input "600"
click at [752, 340] on button "Modify Quote" at bounding box center [708, 338] width 92 height 25
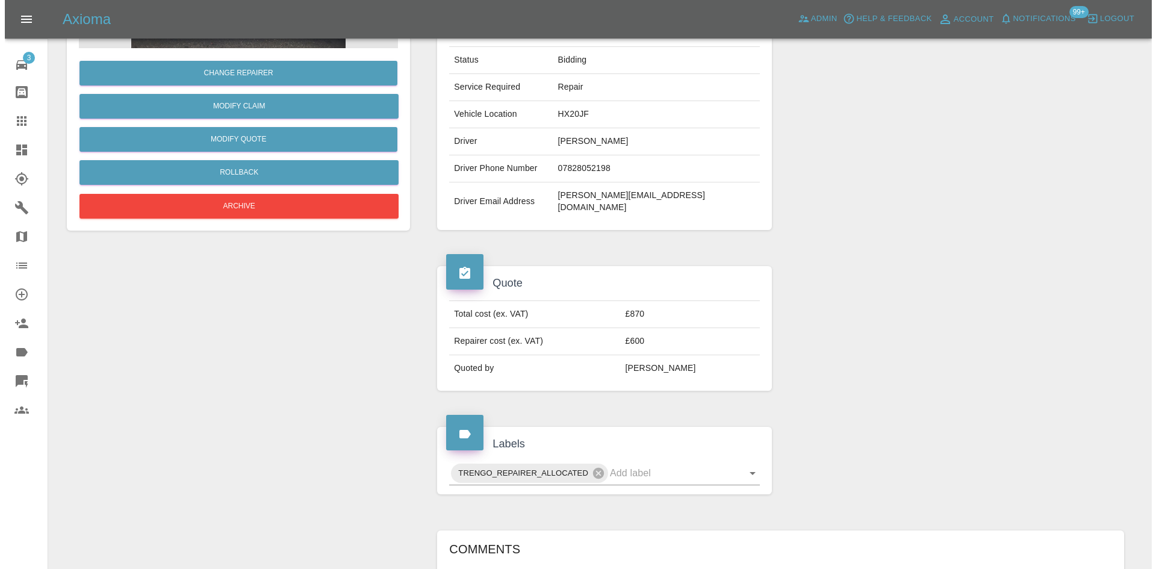
scroll to position [10, 0]
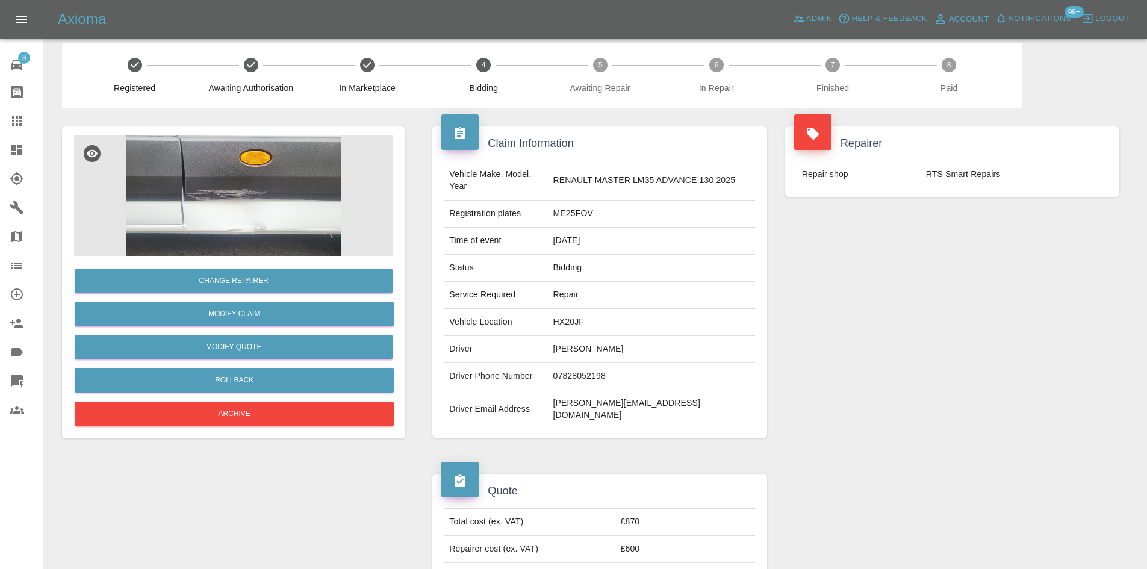
click at [588, 201] on td "ME25FOV" at bounding box center [652, 214] width 207 height 27
copy td "ME25FOV"
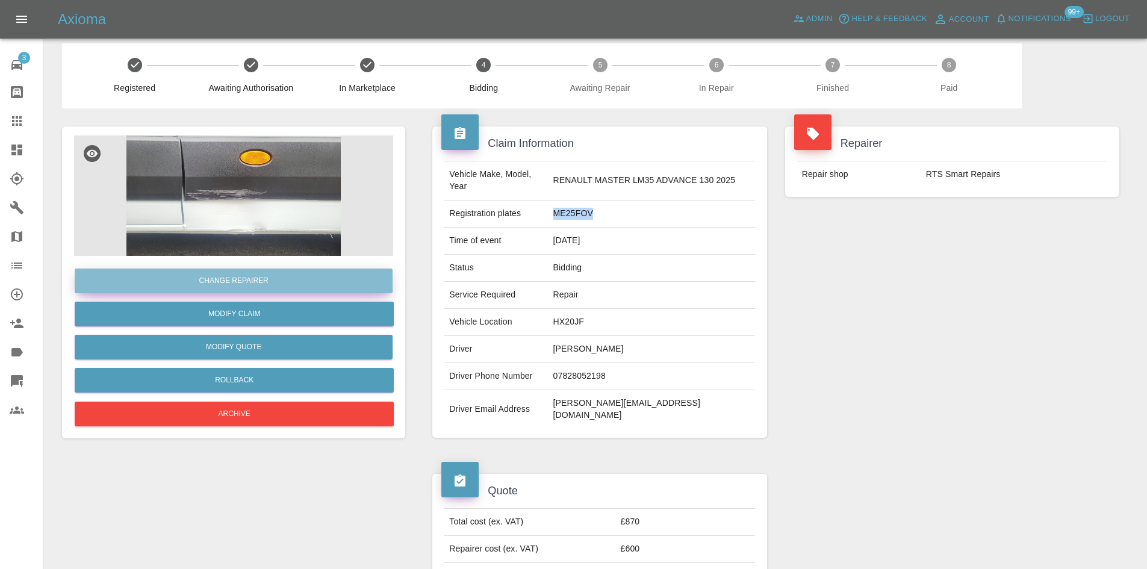
click at [260, 280] on button "Change Repairer" at bounding box center [234, 281] width 318 height 25
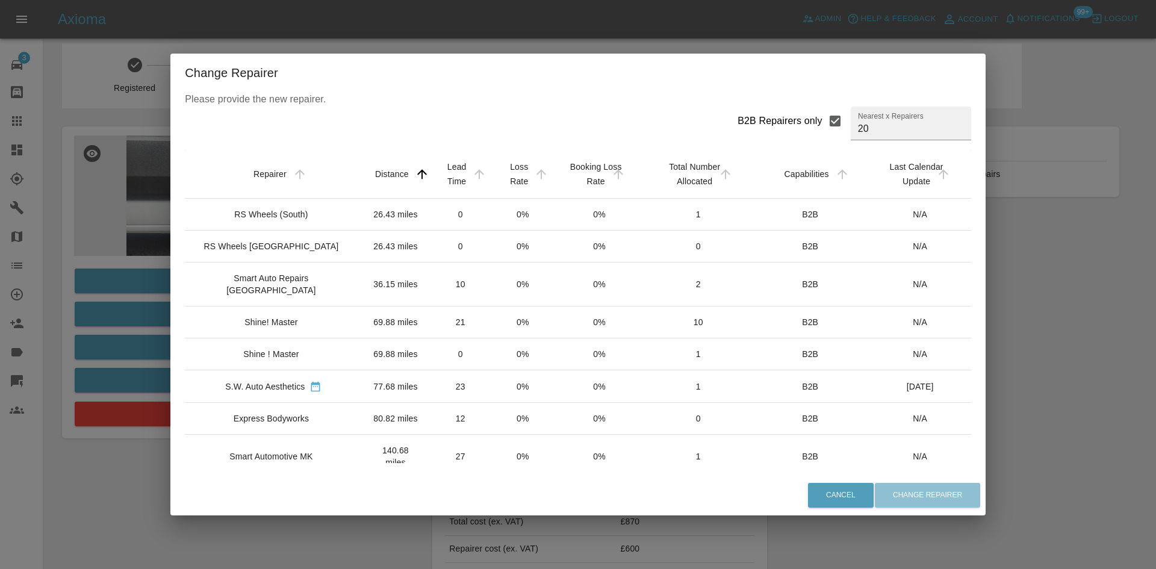
click at [275, 423] on div "Express Bodyworks" at bounding box center [271, 418] width 75 height 12
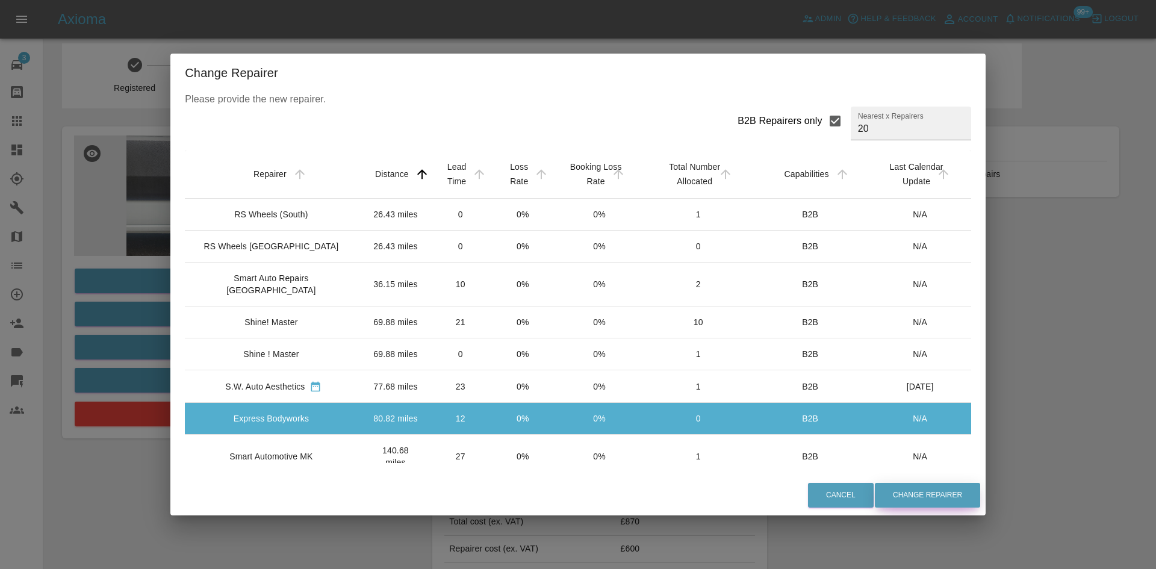
click at [900, 494] on button "Change Repairer" at bounding box center [927, 495] width 105 height 25
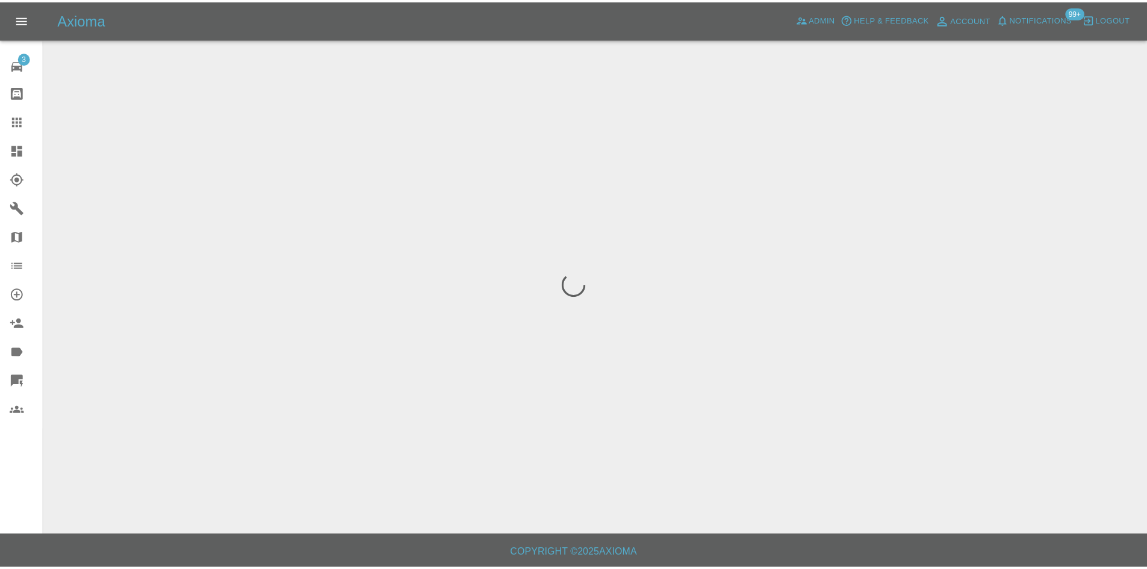
scroll to position [0, 0]
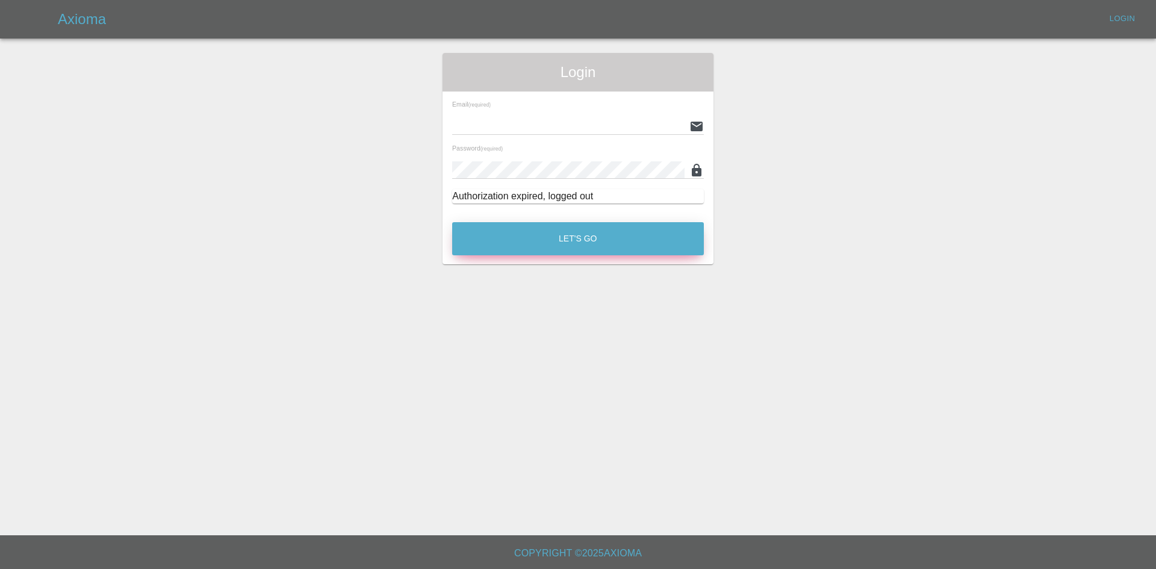
type input "[PERSON_NAME][EMAIL_ADDRESS][PERSON_NAME][DOMAIN_NAME]"
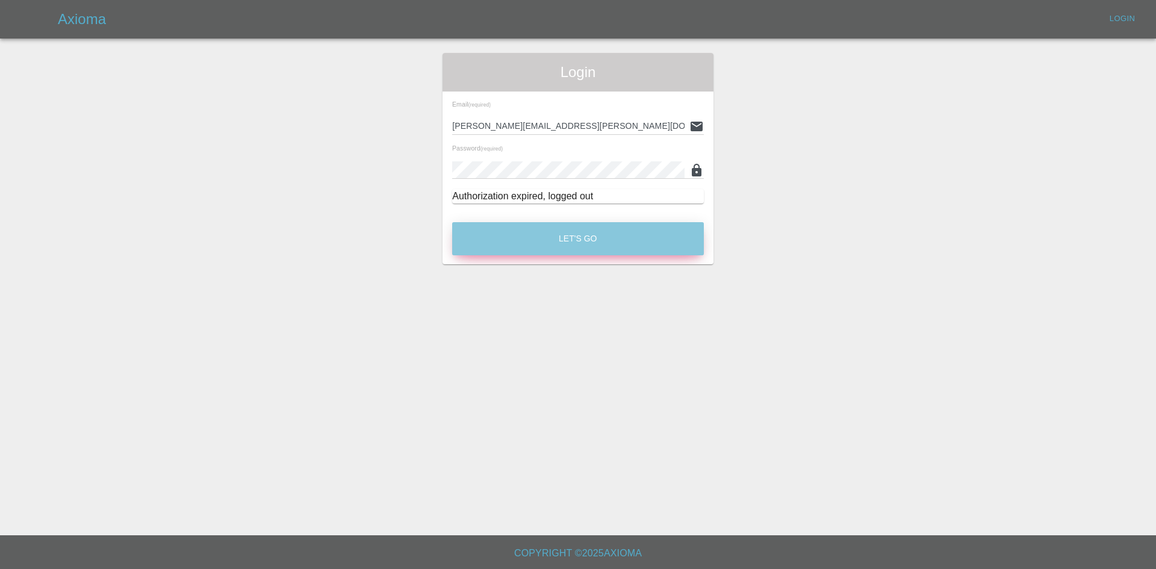
click at [625, 237] on button "Let's Go" at bounding box center [578, 238] width 252 height 33
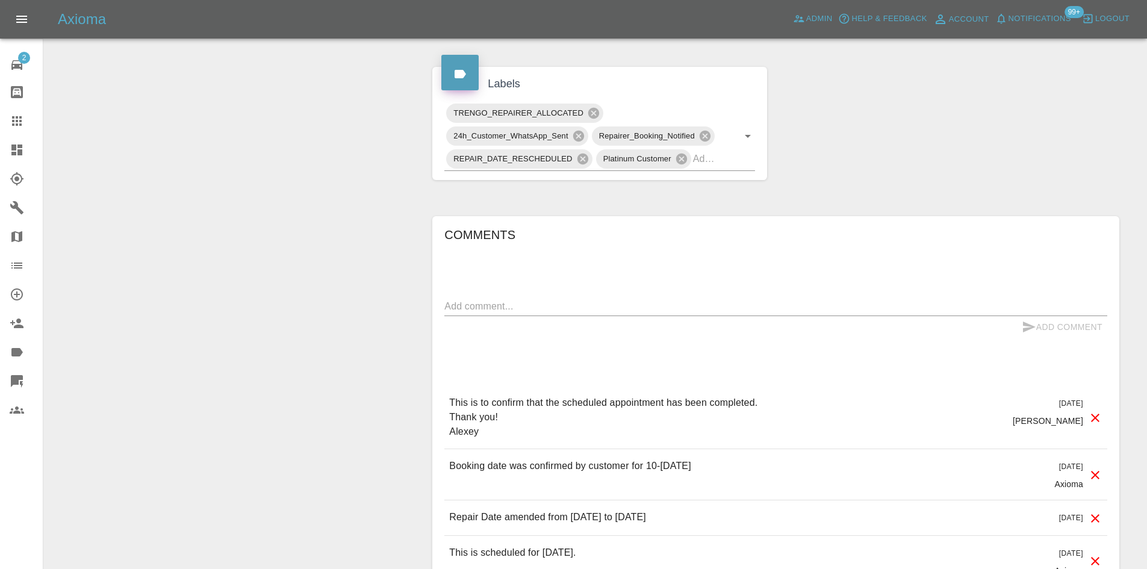
scroll to position [783, 0]
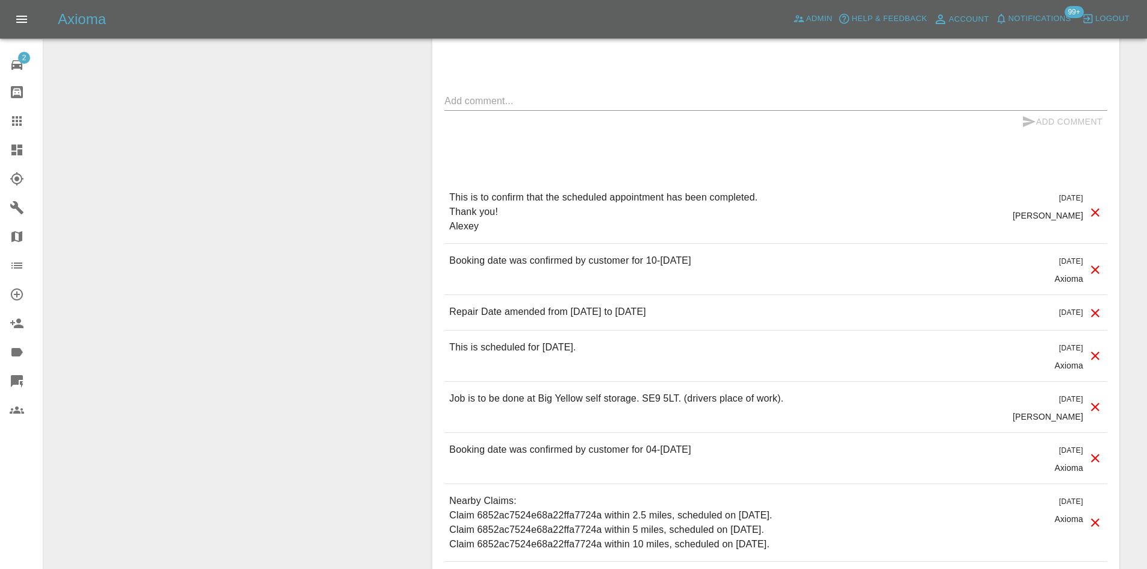
click at [2, 164] on link "Explorer" at bounding box center [21, 178] width 43 height 29
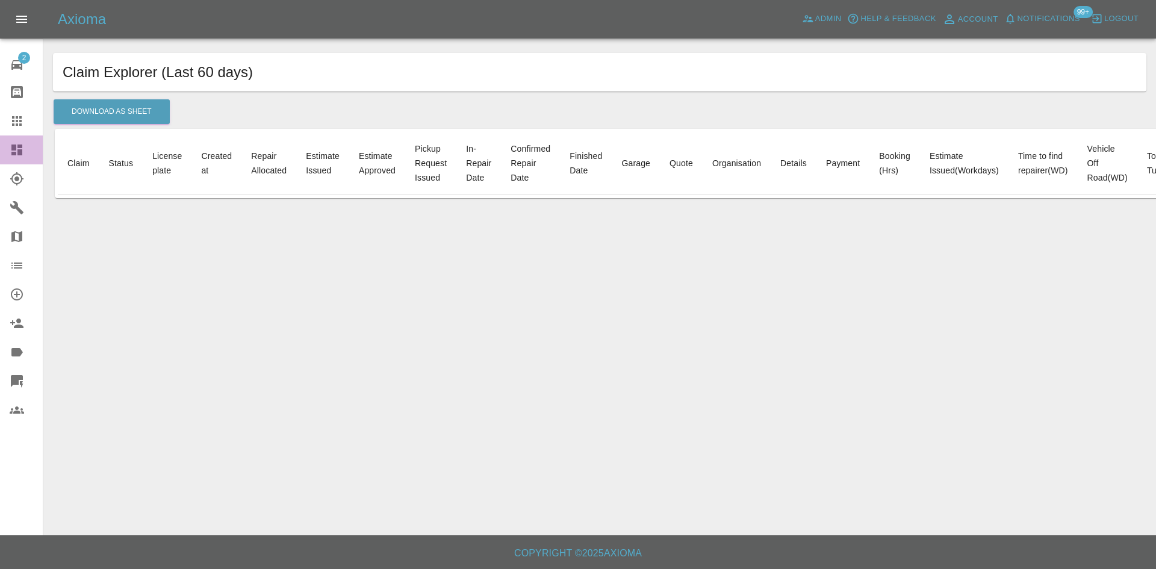
click at [7, 155] on link "Dashboard" at bounding box center [21, 149] width 43 height 29
